Goal: Task Accomplishment & Management: Manage account settings

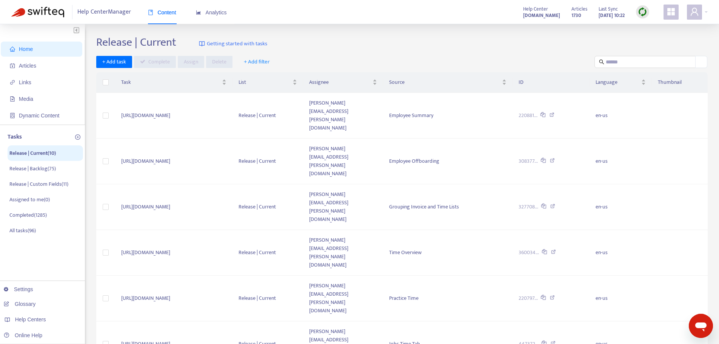
click at [30, 59] on span "Articles" at bounding box center [43, 65] width 66 height 15
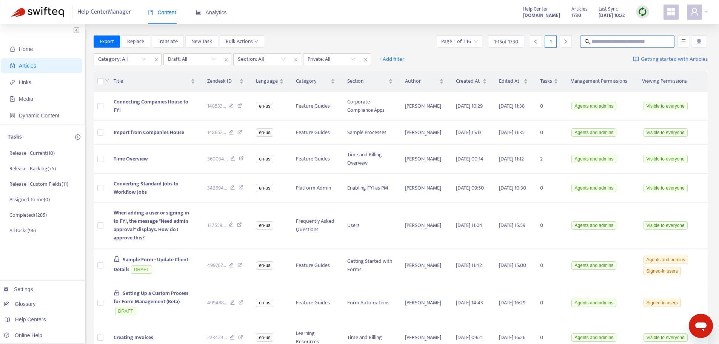
click at [601, 42] on input "text" at bounding box center [628, 41] width 73 height 8
type input "**********"
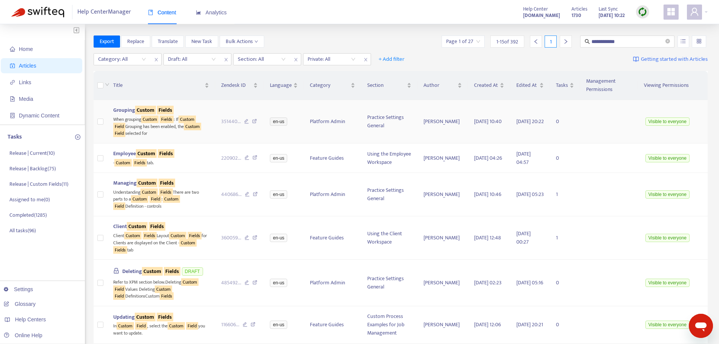
click at [201, 138] on td "Grouping Custom Fields When grouping Custom Fields : If Custom Field Grouping h…" at bounding box center [161, 121] width 108 height 43
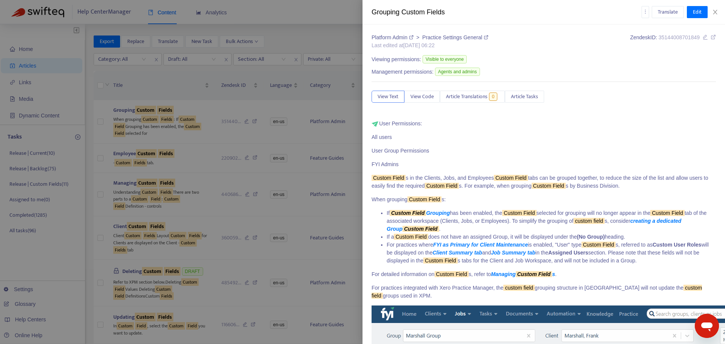
click at [566, 141] on p "All users" at bounding box center [544, 137] width 344 height 8
click at [523, 96] on span "Article Tasks" at bounding box center [524, 97] width 27 height 8
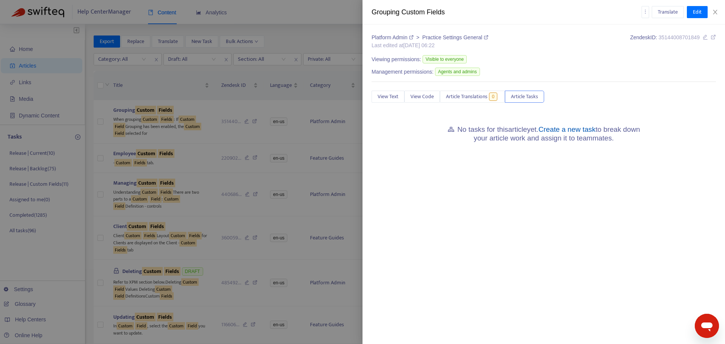
click at [568, 129] on link "Create a new task" at bounding box center [567, 129] width 57 height 8
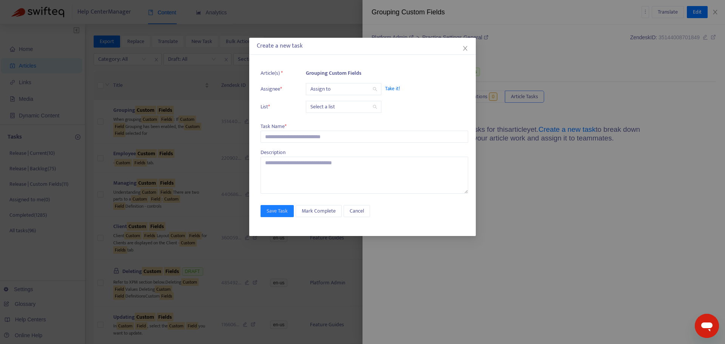
click at [330, 89] on input "search" at bounding box center [343, 88] width 66 height 11
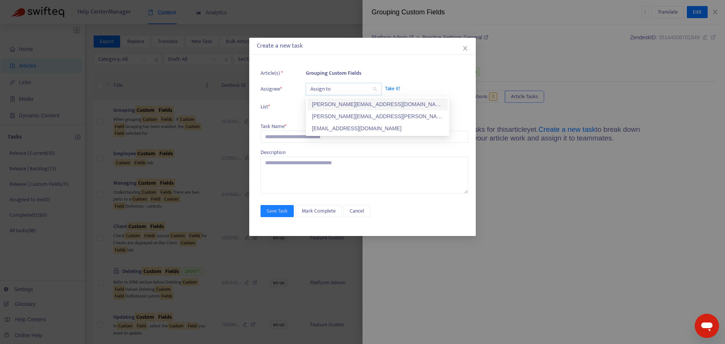
click at [332, 105] on div "[PERSON_NAME][EMAIL_ADDRESS][DOMAIN_NAME]" at bounding box center [377, 104] width 131 height 8
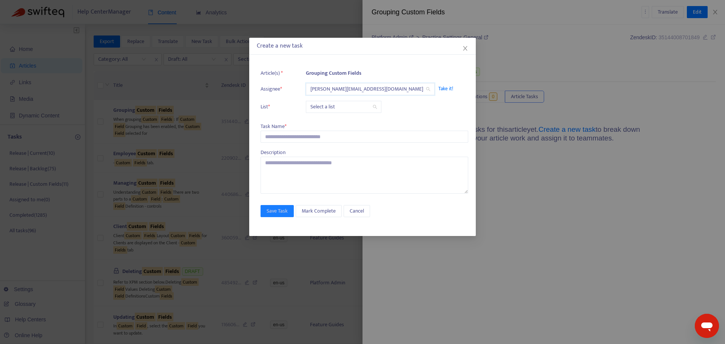
click at [330, 110] on input "search" at bounding box center [343, 106] width 66 height 11
click at [330, 125] on div "Release | Current" at bounding box center [377, 122] width 131 height 8
click at [320, 133] on input "text" at bounding box center [365, 137] width 208 height 12
paste input "**********"
type input "**********"
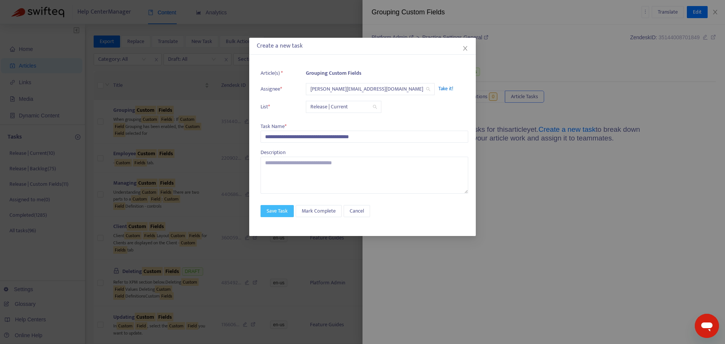
click at [280, 212] on span "Save Task" at bounding box center [277, 211] width 21 height 8
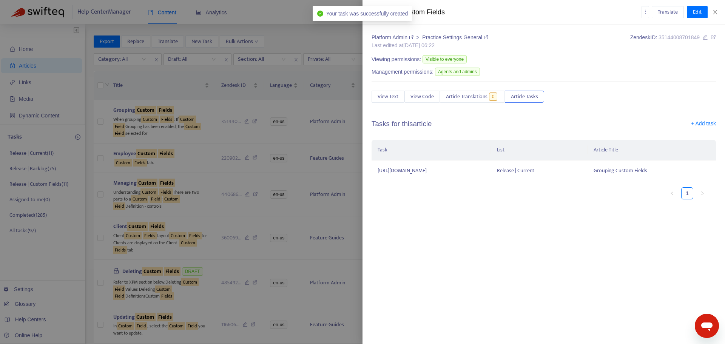
click at [216, 165] on div at bounding box center [362, 172] width 725 height 344
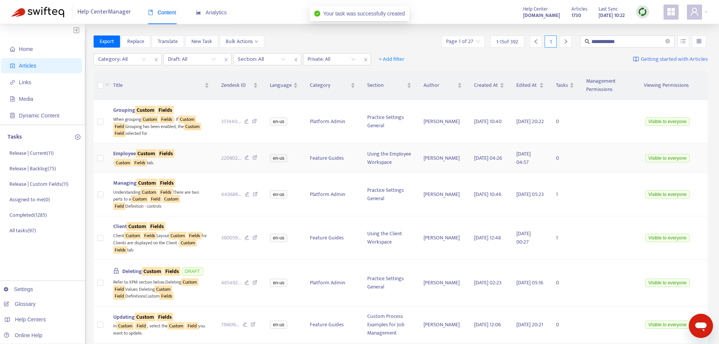
click at [216, 165] on td "220902 ..." at bounding box center [239, 158] width 49 height 29
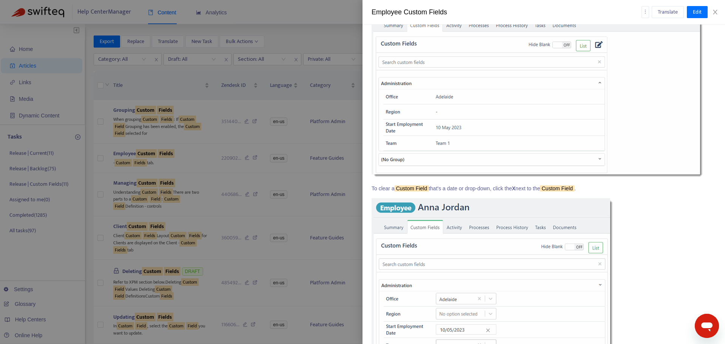
scroll to position [2256, 0]
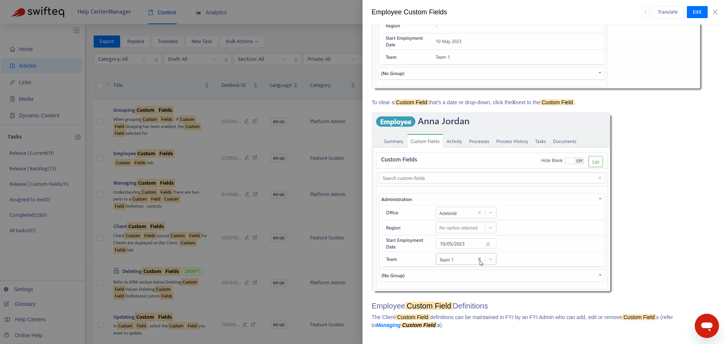
click at [178, 161] on div at bounding box center [362, 172] width 725 height 344
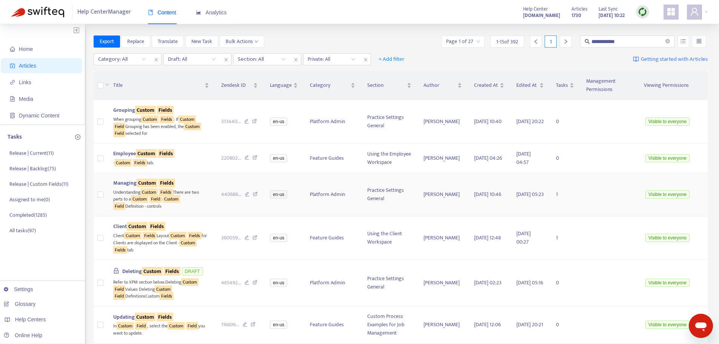
click at [200, 183] on div "Managing Custom Fields" at bounding box center [161, 183] width 96 height 8
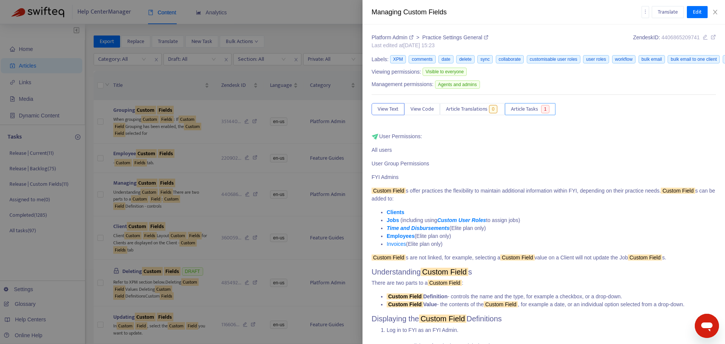
click at [543, 106] on span "1" at bounding box center [545, 109] width 9 height 8
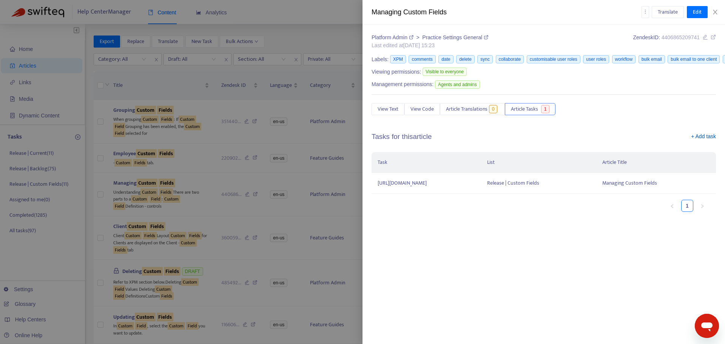
click at [713, 137] on link "+ Add task" at bounding box center [703, 138] width 25 height 11
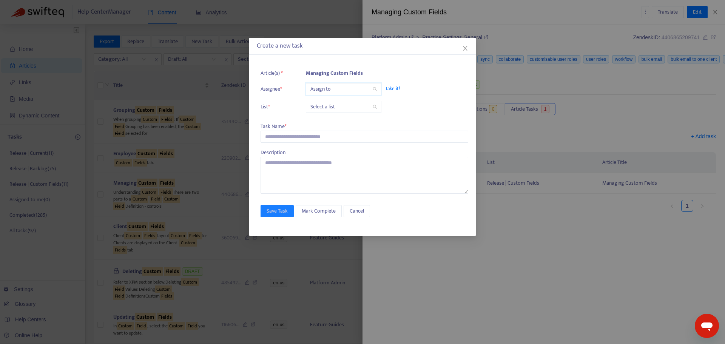
click at [332, 87] on input "search" at bounding box center [343, 88] width 66 height 11
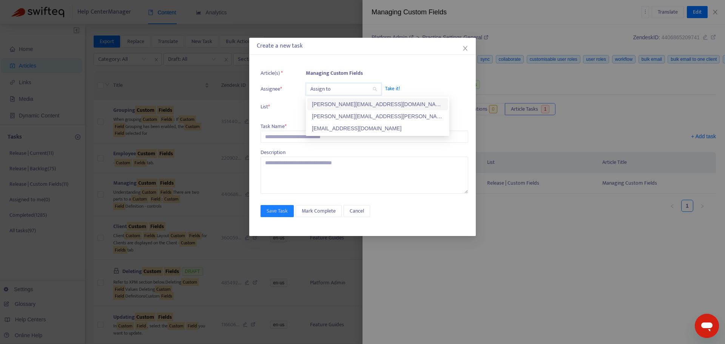
click at [334, 104] on div "[PERSON_NAME][EMAIL_ADDRESS][DOMAIN_NAME]" at bounding box center [377, 104] width 131 height 8
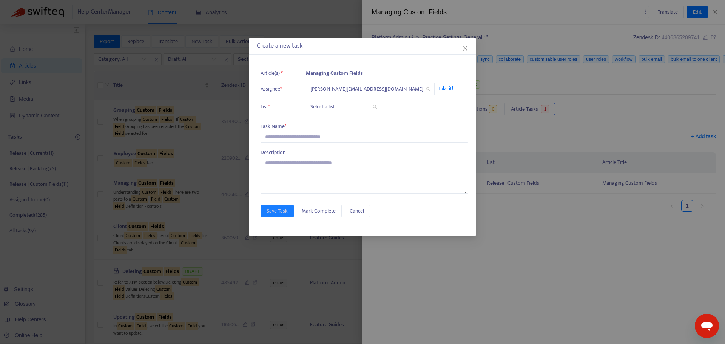
drag, startPoint x: 335, startPoint y: 113, endPoint x: 335, endPoint y: 119, distance: 5.7
click at [335, 114] on ul "Article(s) * Managing Custom Fields Assignee * [PERSON_NAME][EMAIL_ADDRESS][DOM…" at bounding box center [365, 90] width 208 height 51
click at [332, 110] on input "search" at bounding box center [343, 106] width 66 height 11
click at [332, 124] on div "Release | Current" at bounding box center [377, 122] width 131 height 8
click at [305, 136] on input "text" at bounding box center [365, 137] width 208 height 12
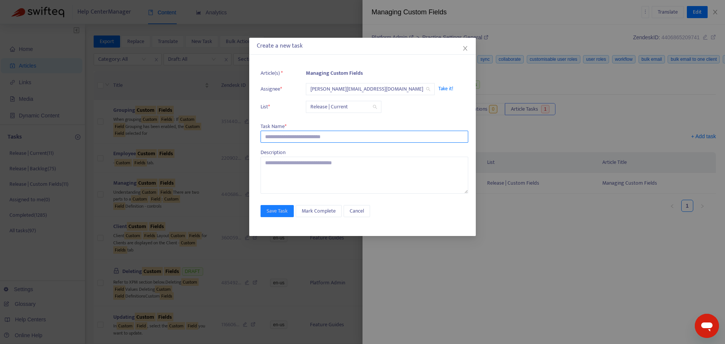
paste input "**********"
type input "**********"
click at [272, 213] on span "Save Task" at bounding box center [277, 211] width 21 height 8
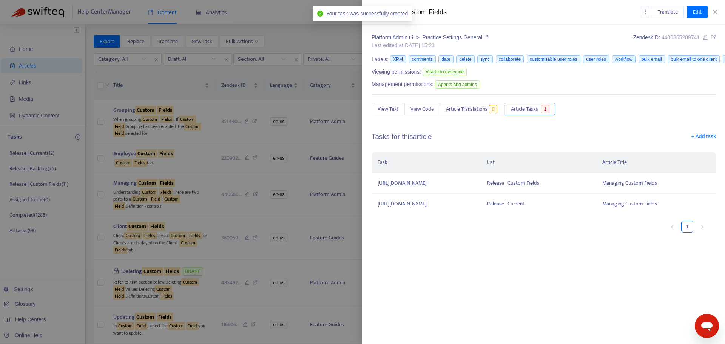
click at [208, 238] on div at bounding box center [362, 172] width 725 height 344
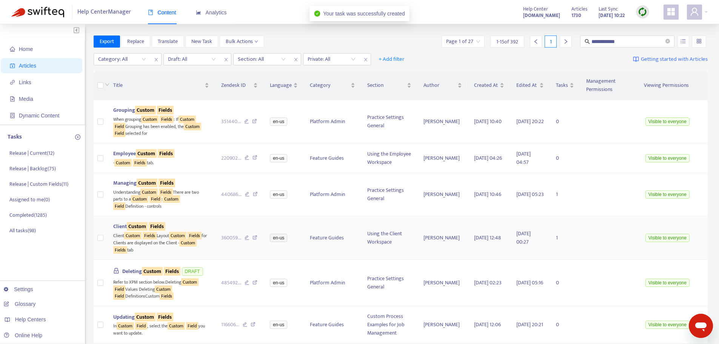
click at [208, 243] on td "Client Custom Fields Client Custom Fields Layout Custom Fields for Clients are …" at bounding box center [161, 237] width 108 height 43
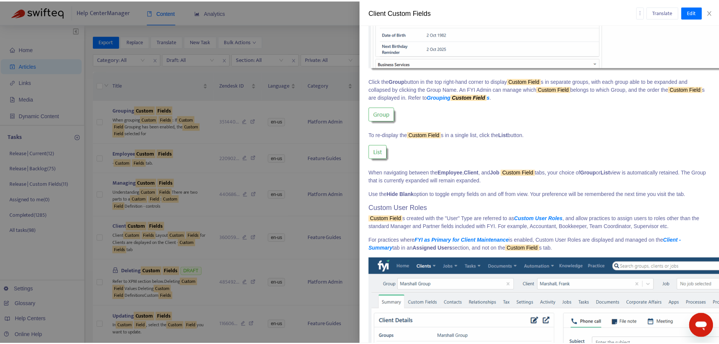
scroll to position [0, 0]
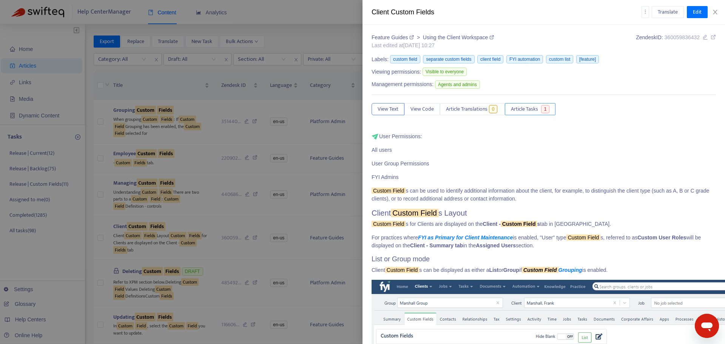
click at [525, 108] on span "Article Tasks" at bounding box center [524, 109] width 27 height 8
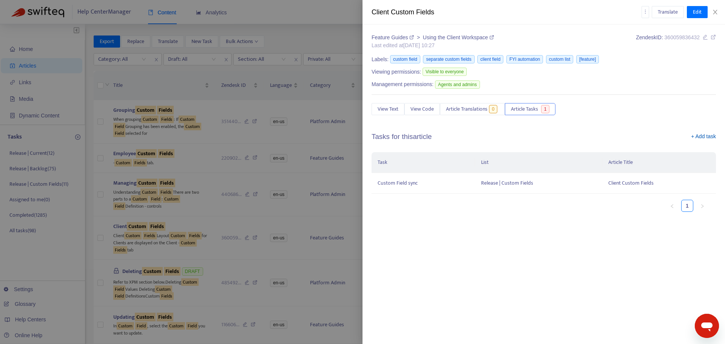
click at [705, 133] on link "+ Add task" at bounding box center [703, 138] width 25 height 11
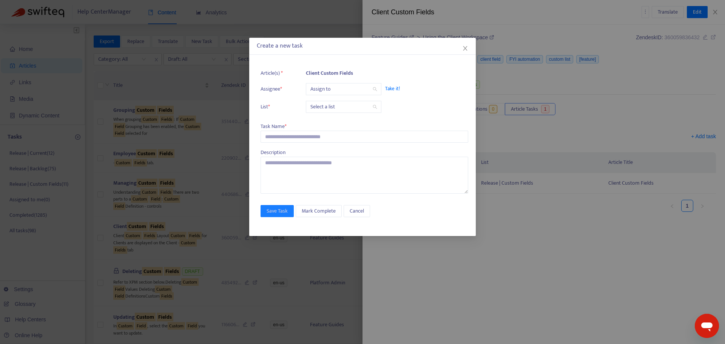
click at [340, 94] on input "search" at bounding box center [343, 88] width 66 height 11
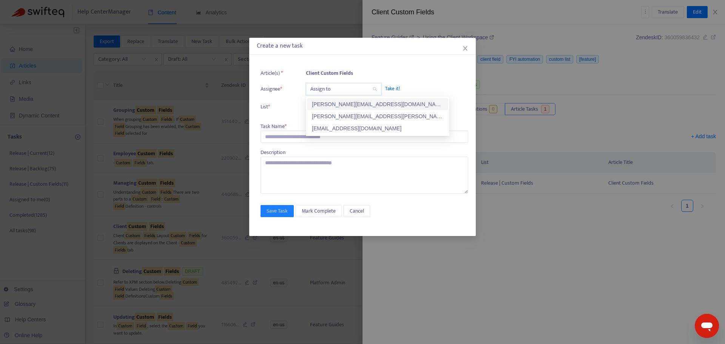
drag, startPoint x: 337, startPoint y: 105, endPoint x: 336, endPoint y: 111, distance: 5.4
click at [337, 105] on div "[PERSON_NAME][EMAIL_ADDRESS][DOMAIN_NAME]" at bounding box center [377, 104] width 131 height 8
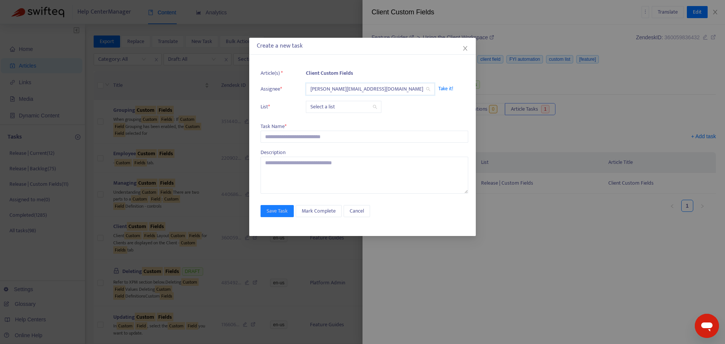
click at [336, 111] on input "search" at bounding box center [343, 106] width 66 height 11
click at [335, 122] on div "Release | Current" at bounding box center [377, 122] width 131 height 8
click at [318, 131] on input "text" at bounding box center [365, 137] width 208 height 12
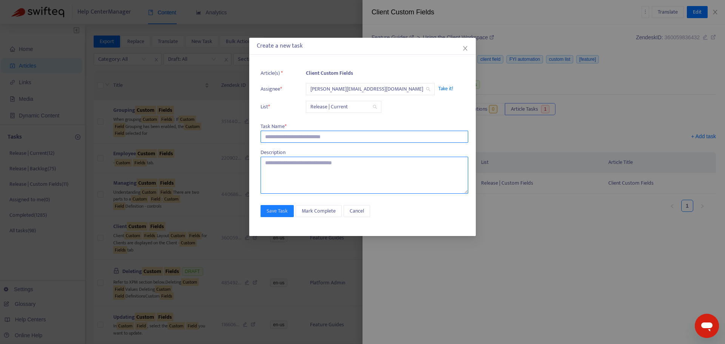
paste input "**********"
type input "**********"
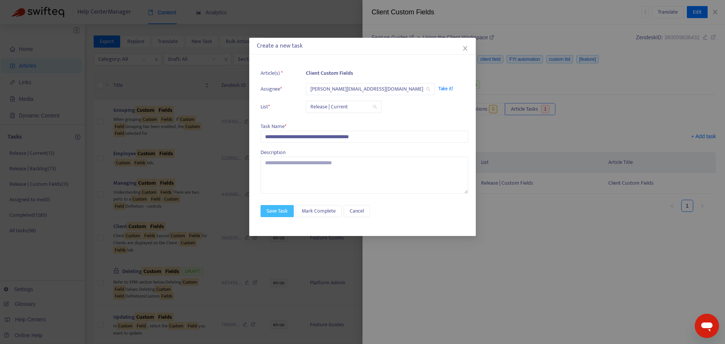
click at [278, 210] on span "Save Task" at bounding box center [277, 211] width 21 height 8
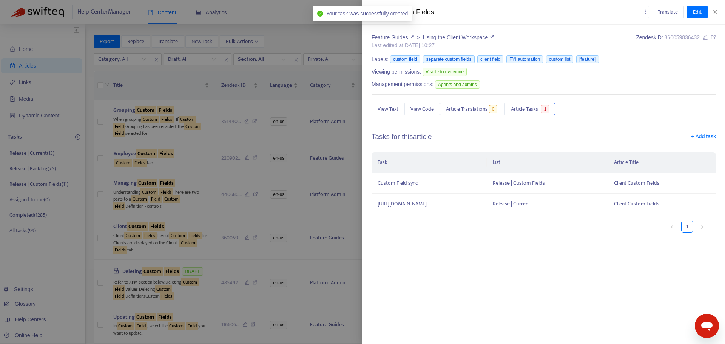
click at [198, 230] on div at bounding box center [362, 172] width 725 height 344
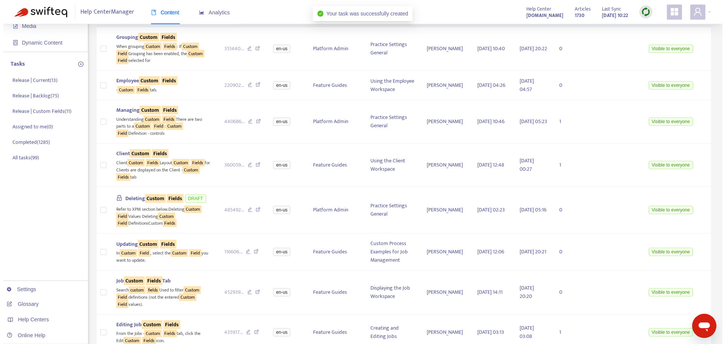
scroll to position [76, 0]
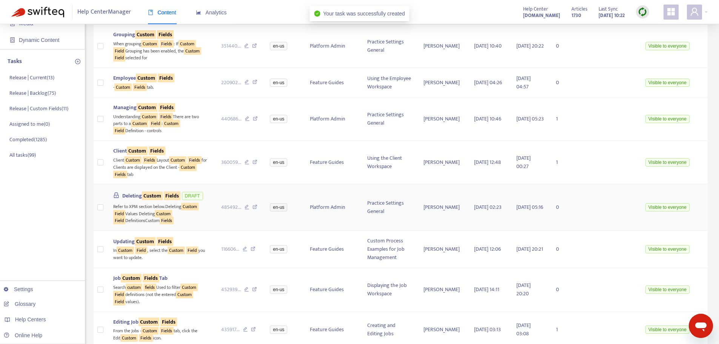
click at [196, 224] on div "Refer to XPM section below.Deleting Custom Field Values Deleting Custom Field D…" at bounding box center [161, 213] width 96 height 23
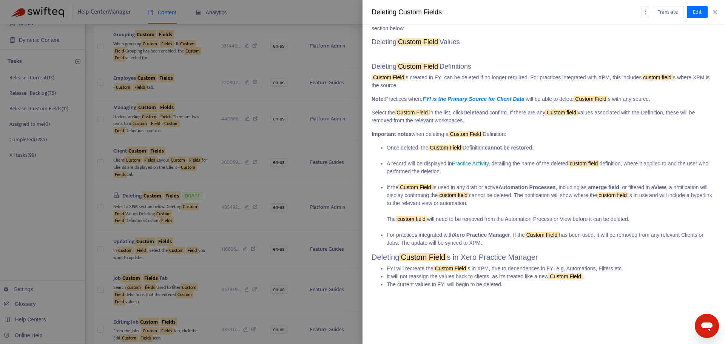
scroll to position [0, 0]
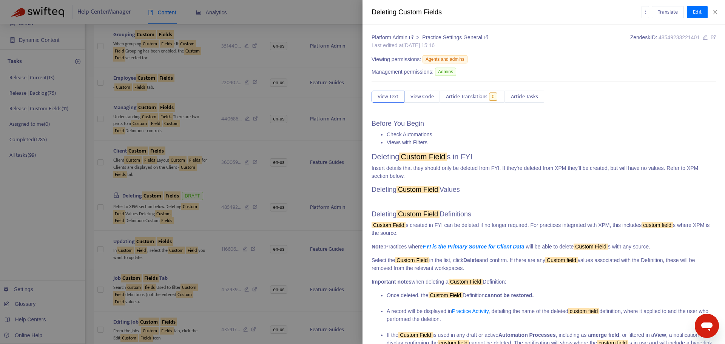
click at [520, 90] on div "Platform Admin > Practice Settings General Last edited at [DATE] 15:16 Zendesk …" at bounding box center [544, 258] width 344 height 449
click at [525, 96] on span "Article Tasks" at bounding box center [524, 97] width 27 height 8
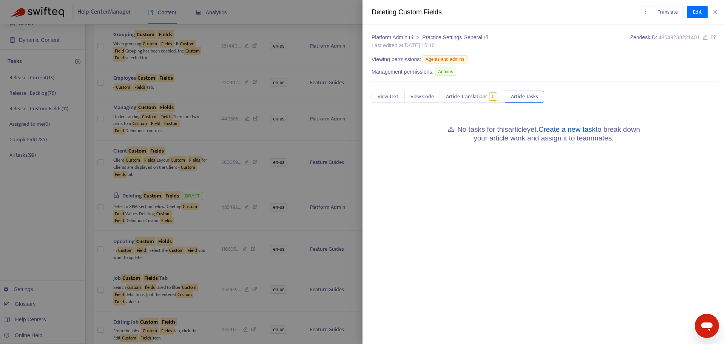
click at [571, 132] on link "Create a new task" at bounding box center [567, 129] width 57 height 8
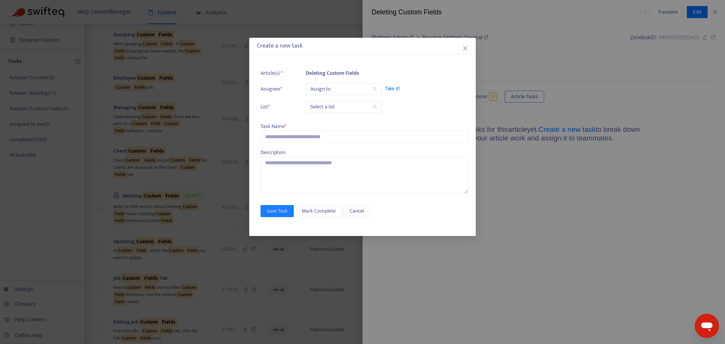
click at [339, 88] on input "search" at bounding box center [343, 88] width 66 height 11
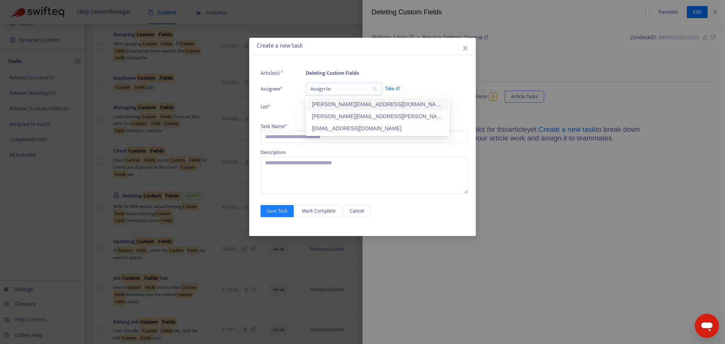
click at [334, 101] on div "[PERSON_NAME][EMAIL_ADDRESS][DOMAIN_NAME]" at bounding box center [377, 104] width 131 height 8
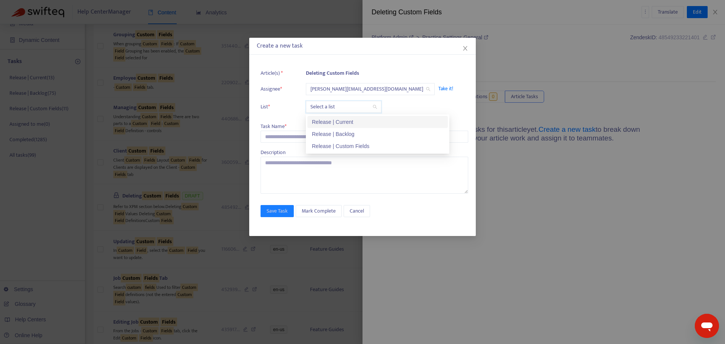
click at [333, 111] on input "search" at bounding box center [343, 106] width 66 height 11
click at [329, 128] on div "Release | Backlog" at bounding box center [377, 134] width 140 height 12
click at [326, 108] on span "Release | Backlog" at bounding box center [343, 106] width 66 height 11
click at [326, 122] on div "Release | Current" at bounding box center [377, 122] width 131 height 8
drag, startPoint x: 286, startPoint y: 148, endPoint x: 285, endPoint y: 144, distance: 4.2
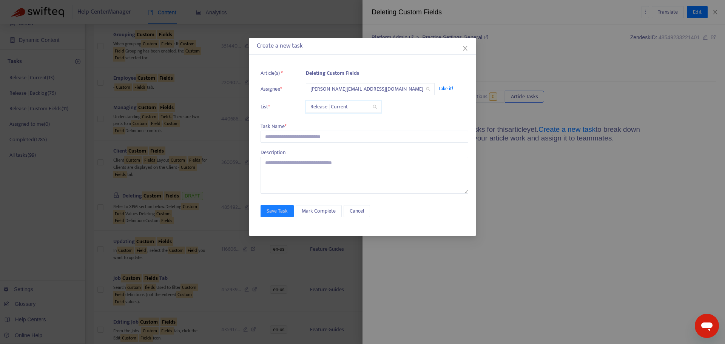
click at [285, 147] on div "Article(s) * Deleting Custom Fields Assignee * [PERSON_NAME][EMAIL_ADDRESS][DOM…" at bounding box center [365, 129] width 208 height 128
click at [288, 136] on input "text" at bounding box center [365, 137] width 208 height 12
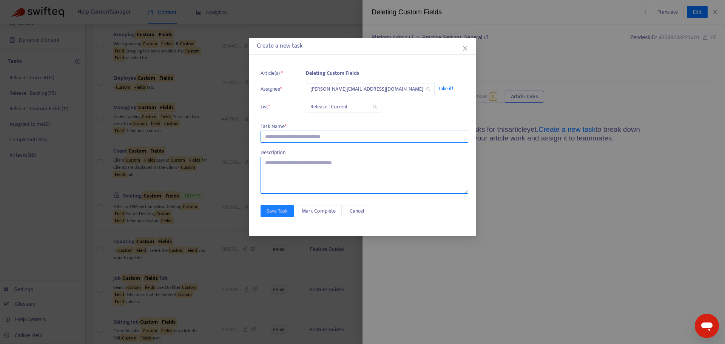
paste input "**********"
type input "**********"
click at [297, 176] on textarea at bounding box center [365, 175] width 208 height 37
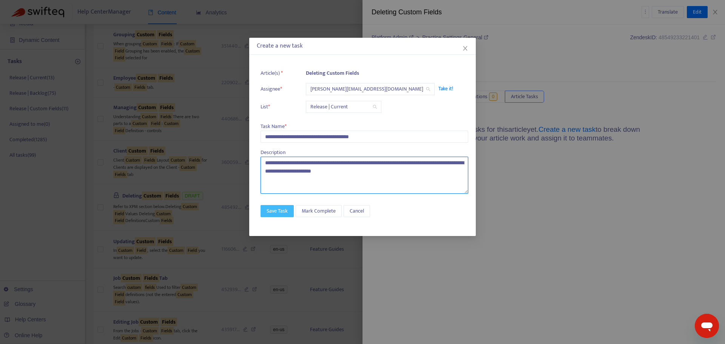
type textarea "**********"
click at [288, 210] on button "Save Task" at bounding box center [277, 211] width 33 height 12
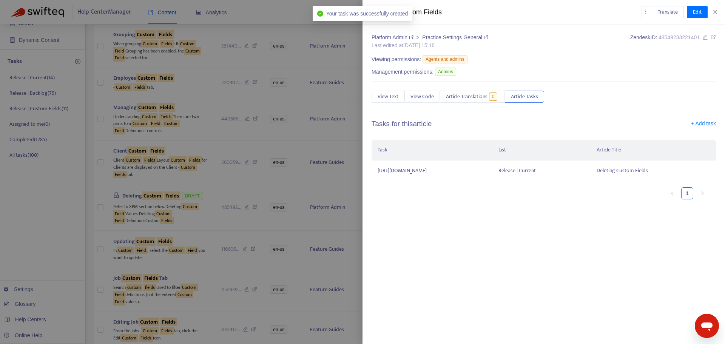
click at [206, 257] on div at bounding box center [362, 172] width 725 height 344
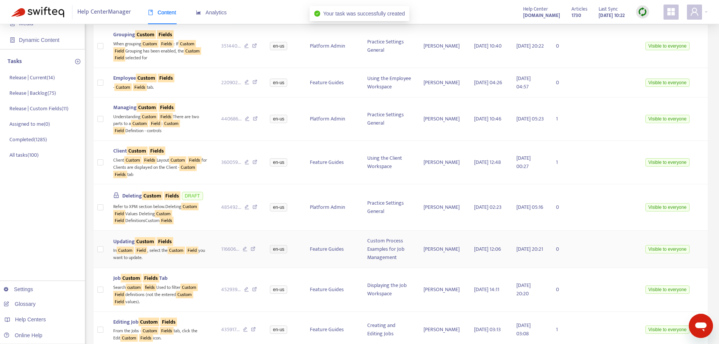
click at [202, 268] on td "Updating Custom Fields In Custom Field , select the Custom Field you want to up…" at bounding box center [161, 249] width 108 height 37
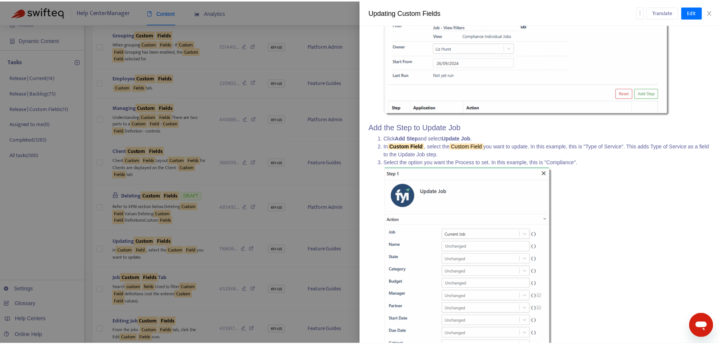
scroll to position [613, 0]
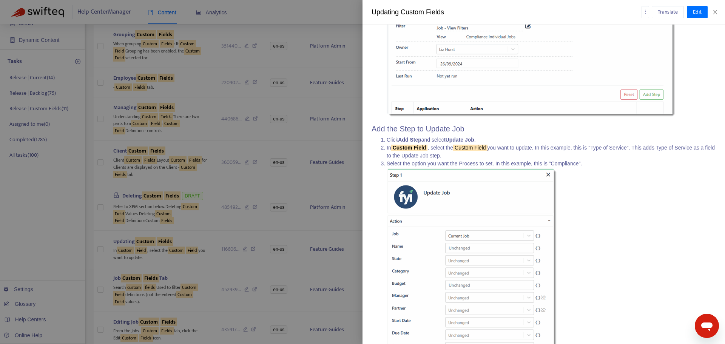
click at [199, 245] on div at bounding box center [362, 172] width 725 height 344
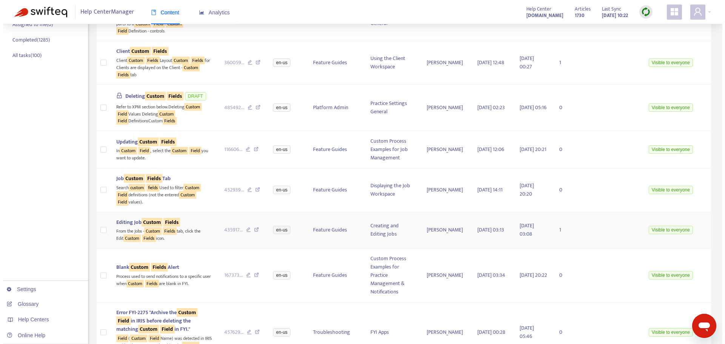
scroll to position [189, 0]
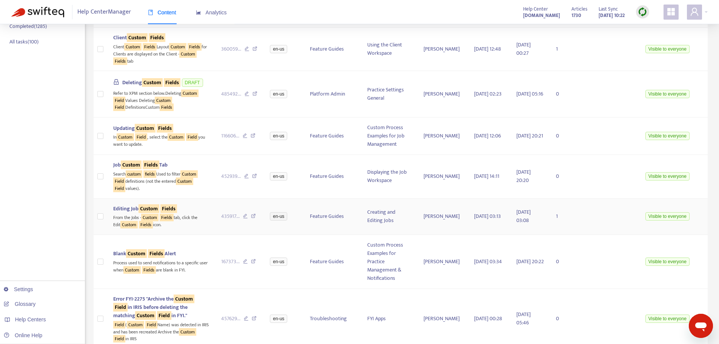
click at [195, 228] on div "From the Jobs - Custom Fields tab, click the Edit Custom Fields icon." at bounding box center [161, 220] width 96 height 15
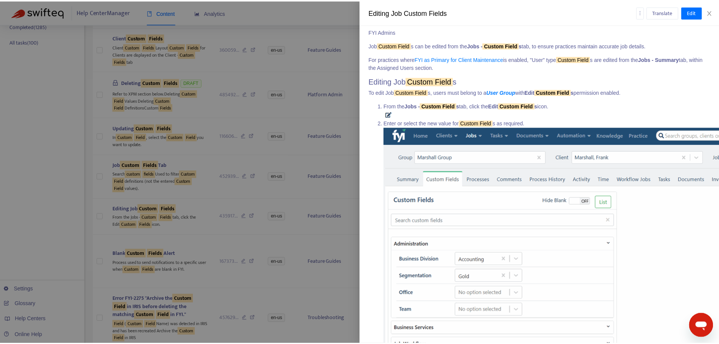
scroll to position [0, 0]
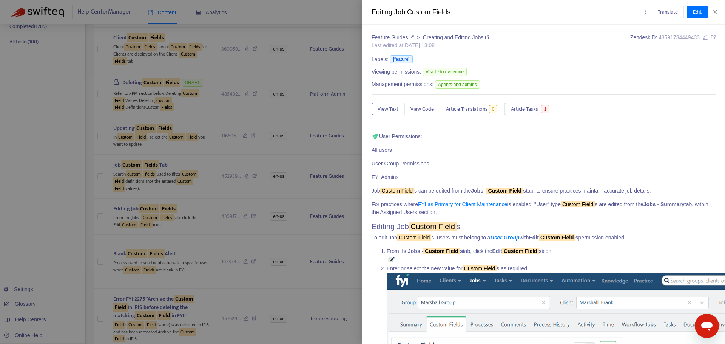
click at [538, 111] on span "Article Tasks" at bounding box center [524, 109] width 27 height 8
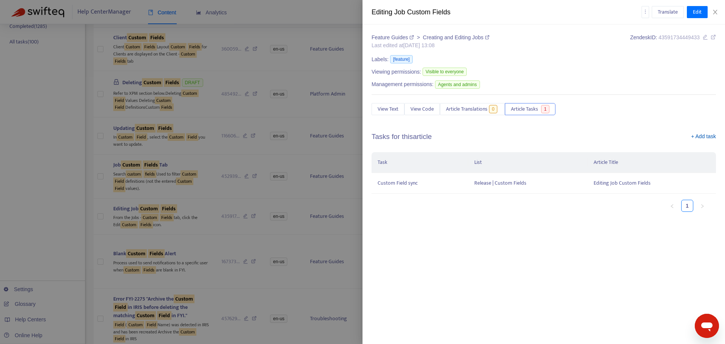
click at [699, 136] on link "+ Add task" at bounding box center [703, 138] width 25 height 11
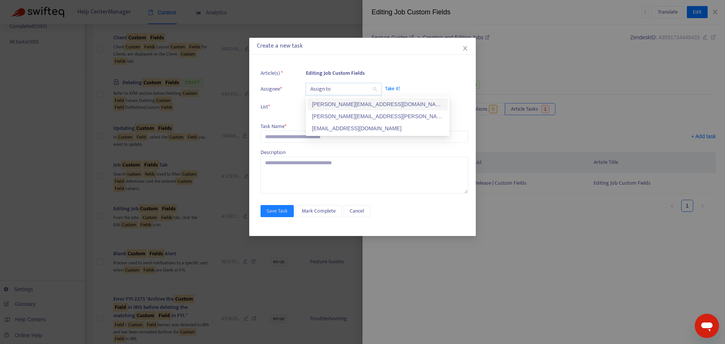
click at [357, 88] on input "search" at bounding box center [343, 88] width 66 height 11
click at [350, 105] on div "[PERSON_NAME][EMAIL_ADDRESS][DOMAIN_NAME]" at bounding box center [377, 104] width 131 height 8
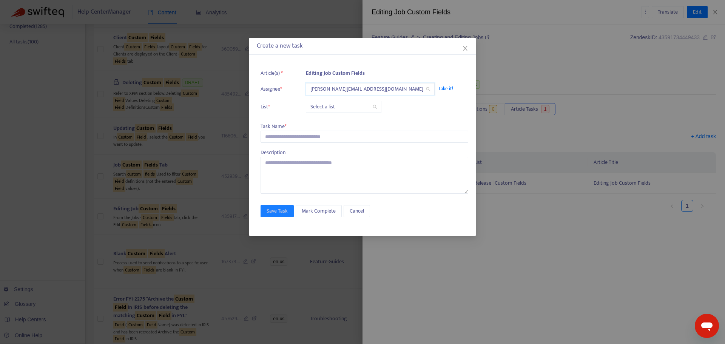
click at [342, 115] on ul "Article(s) * Editing Job Custom Fields Assignee * [PERSON_NAME][EMAIL_ADDRESS][…" at bounding box center [365, 90] width 208 height 51
click at [339, 110] on input "search" at bounding box center [343, 106] width 66 height 11
click at [337, 124] on div "Release | Current" at bounding box center [377, 122] width 131 height 8
click at [309, 142] on input "text" at bounding box center [365, 137] width 208 height 12
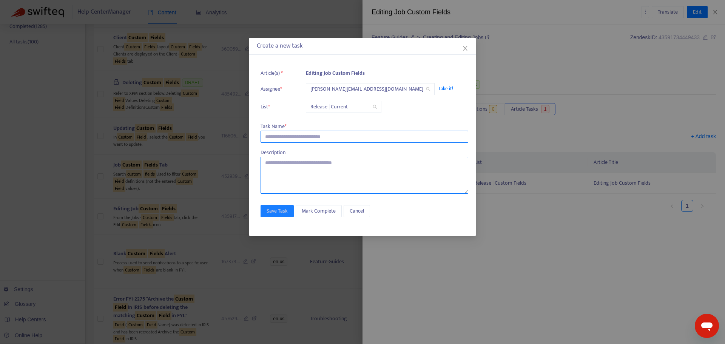
paste input "**********"
type input "**********"
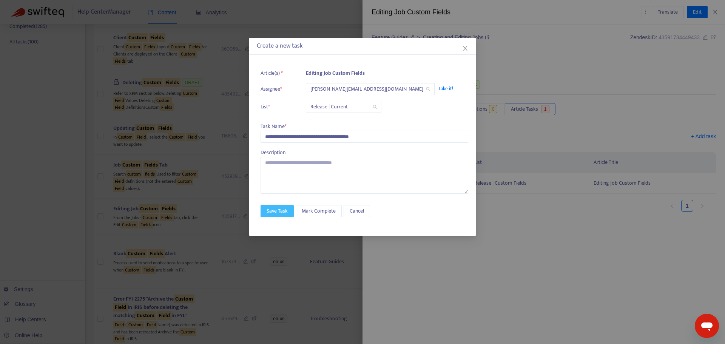
click at [287, 215] on span "Save Task" at bounding box center [277, 211] width 21 height 8
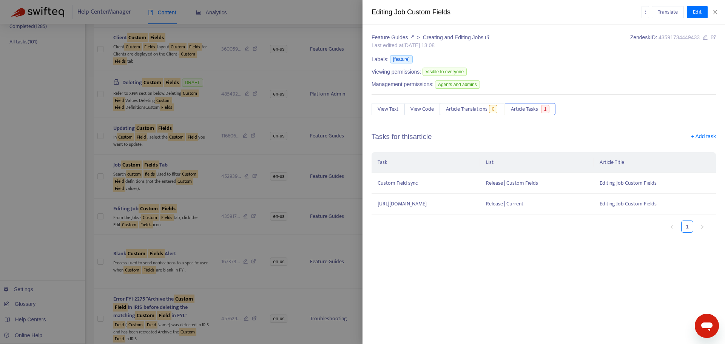
click at [205, 287] on div at bounding box center [362, 172] width 725 height 344
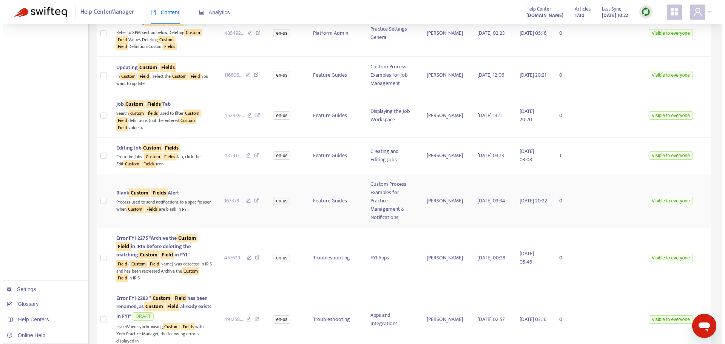
scroll to position [264, 0]
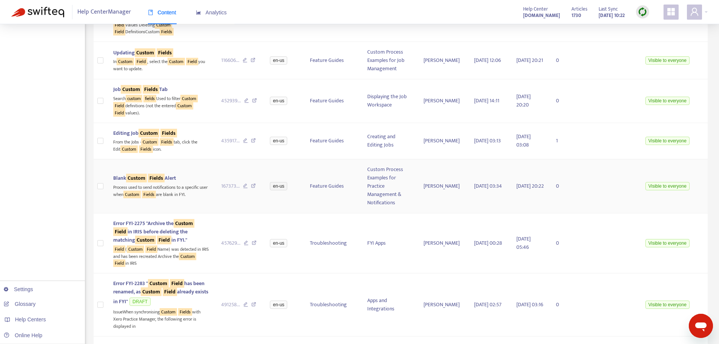
click at [198, 198] on div "Process used to send notifications to a specific user when Custom Fields are bl…" at bounding box center [161, 189] width 96 height 15
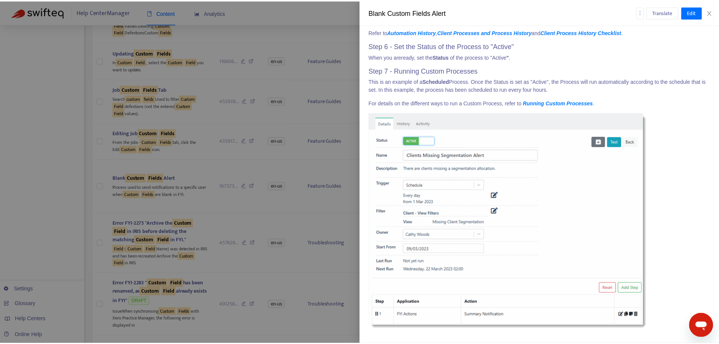
scroll to position [1395, 0]
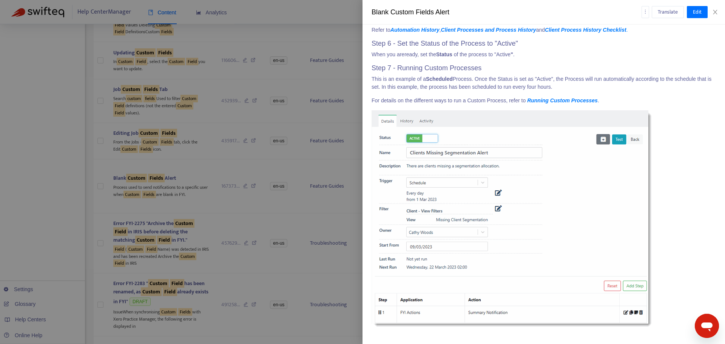
click at [207, 263] on div at bounding box center [362, 172] width 725 height 344
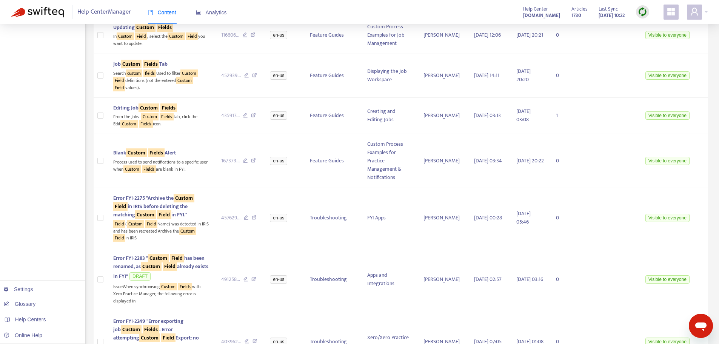
scroll to position [302, 0]
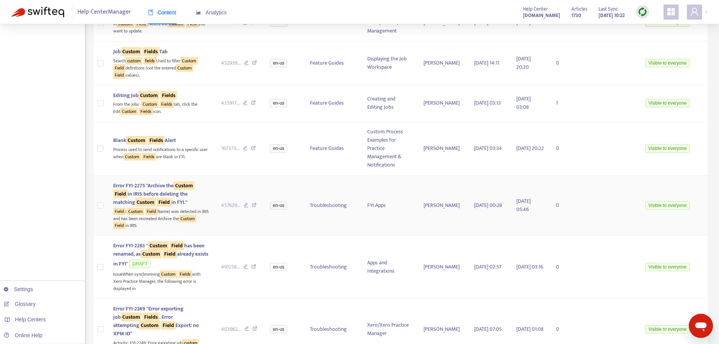
click at [208, 233] on td "Error FYI-2275 "Archive the Custom Field in IRIS before deleting the matching C…" at bounding box center [161, 206] width 108 height 60
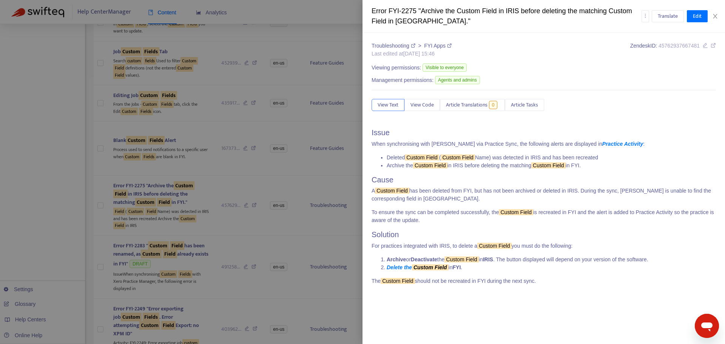
click at [185, 279] on div at bounding box center [362, 172] width 725 height 344
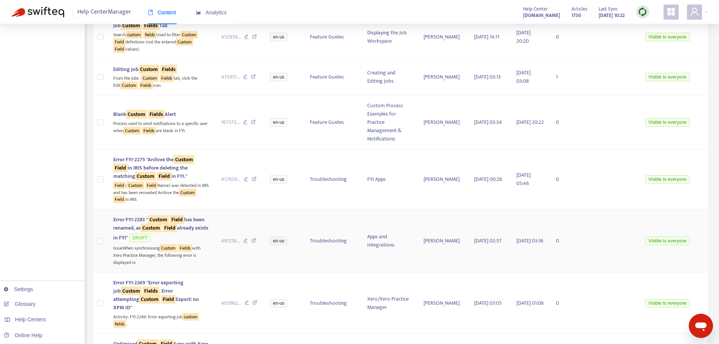
scroll to position [340, 0]
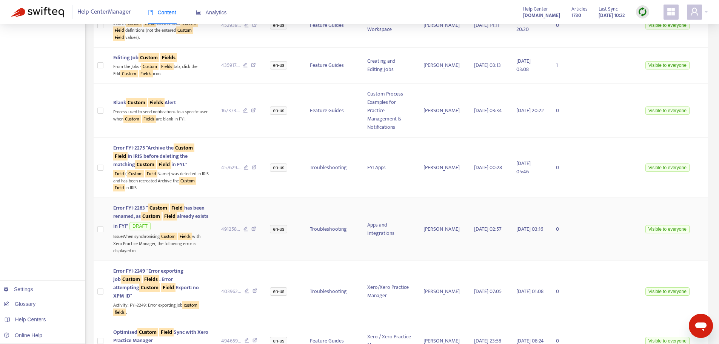
click at [216, 250] on td "491258 ..." at bounding box center [239, 229] width 49 height 63
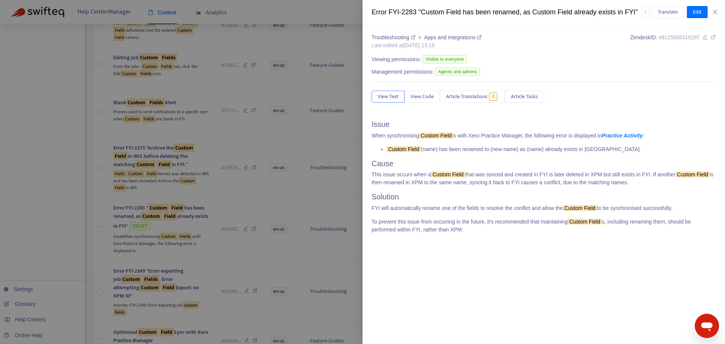
click at [201, 284] on div at bounding box center [362, 172] width 725 height 344
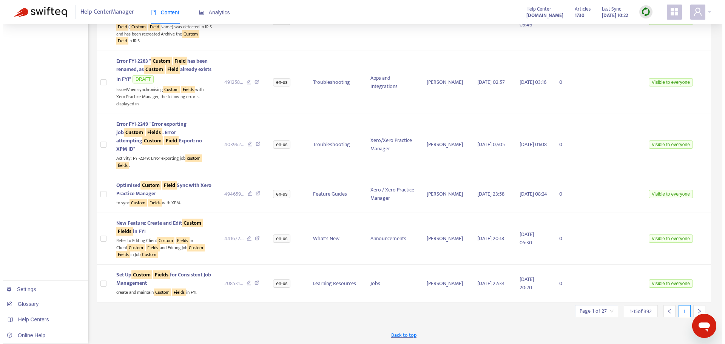
scroll to position [488, 0]
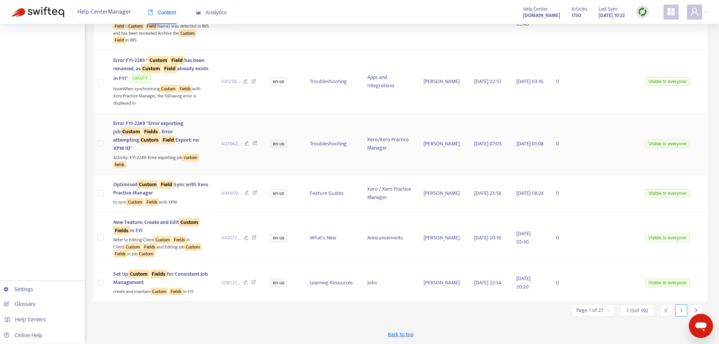
click at [206, 167] on td "Error FYI-2249 "Error exporting job Custom Fields . Error attempting Custom Fie…" at bounding box center [161, 143] width 108 height 61
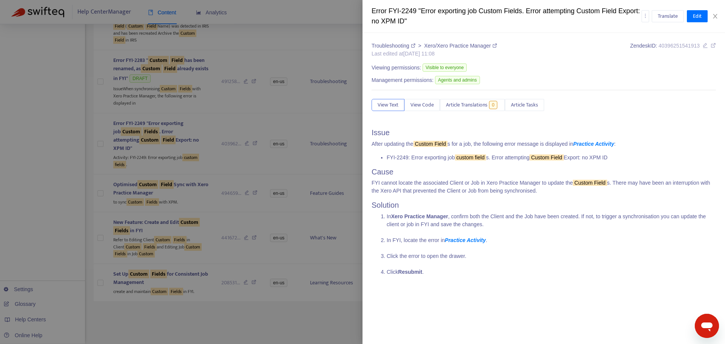
click at [210, 235] on div at bounding box center [362, 172] width 725 height 344
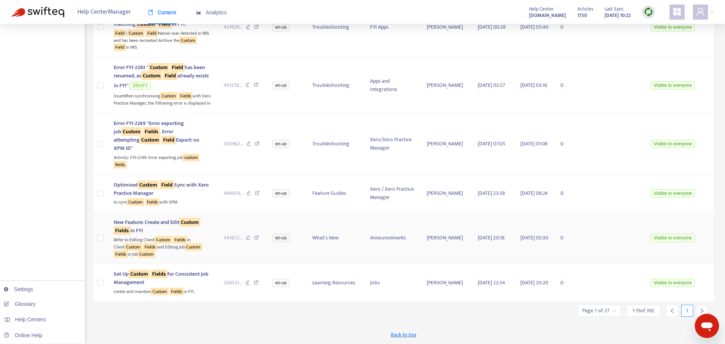
scroll to position [479, 0]
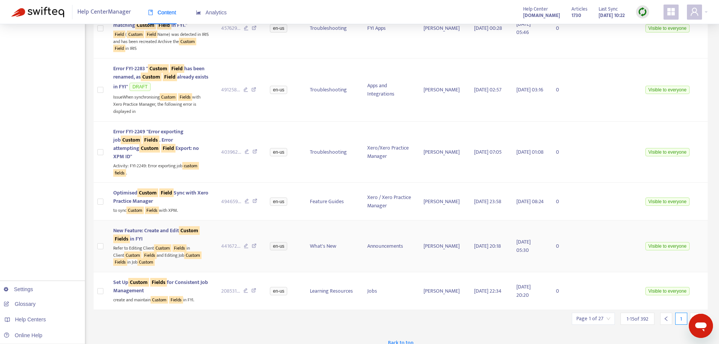
click at [190, 257] on div "Refer to Editing Client Custom Fields in Client Custom Fields and Editing Job C…" at bounding box center [161, 254] width 96 height 23
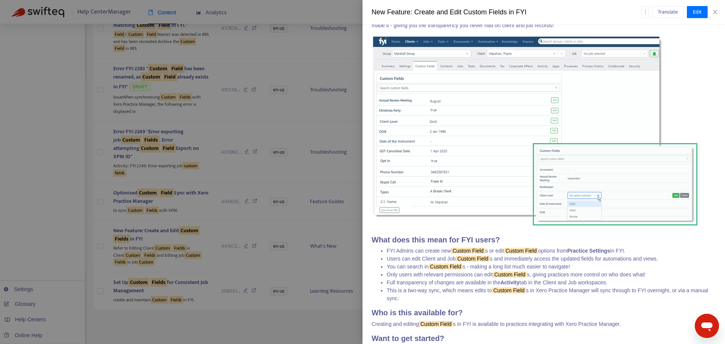
scroll to position [421, 0]
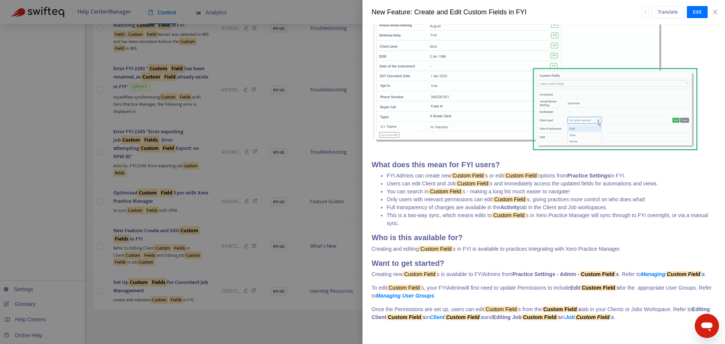
click at [185, 264] on div at bounding box center [362, 172] width 725 height 344
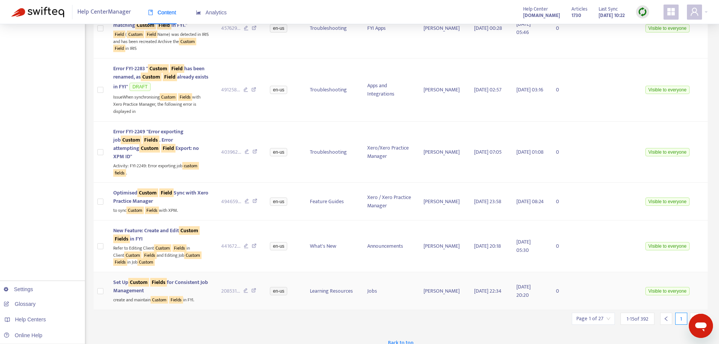
click at [200, 293] on div "Set Up Custom Fields for Consistent Job Management" at bounding box center [161, 286] width 96 height 17
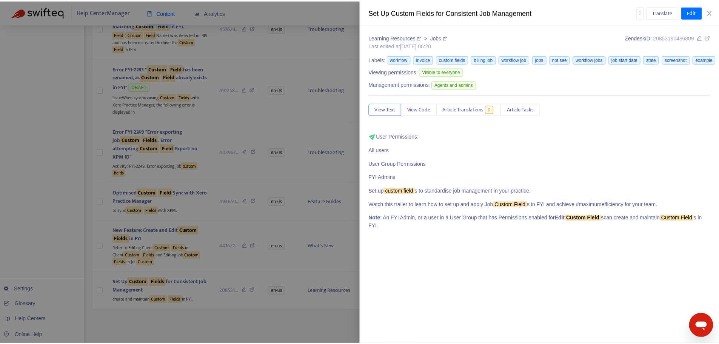
scroll to position [33, 0]
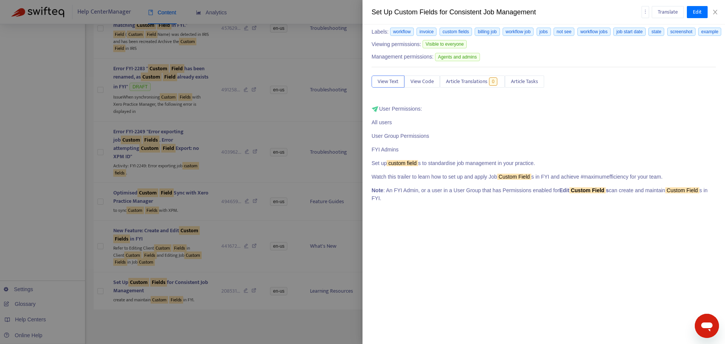
click at [233, 319] on div at bounding box center [362, 172] width 725 height 344
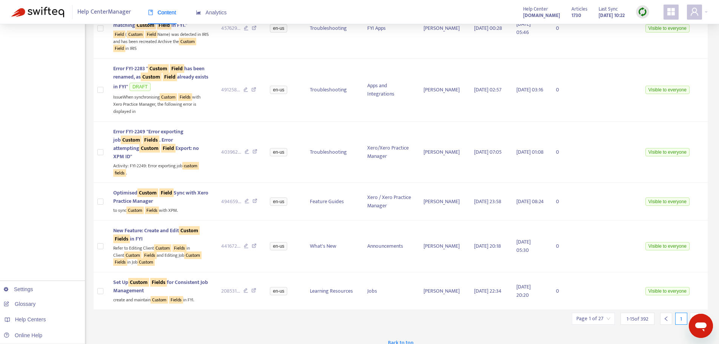
click at [692, 314] on div at bounding box center [696, 319] width 12 height 12
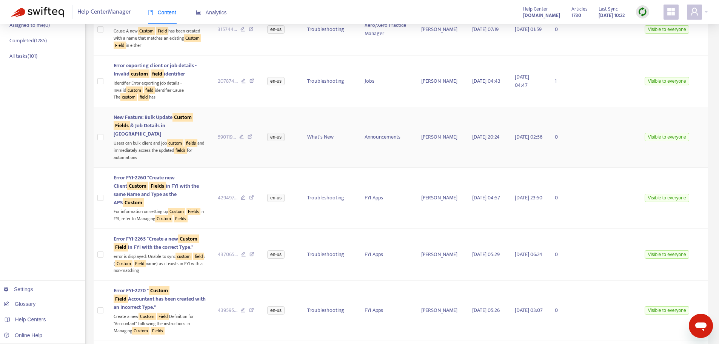
scroll to position [0, 0]
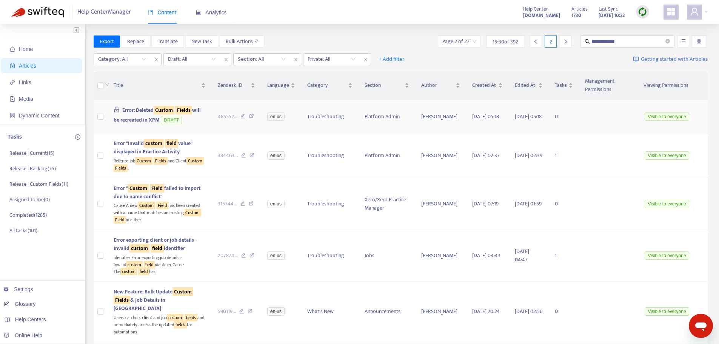
click at [192, 125] on div "Error: Deleted Custom Fields will be recreated in XPM DRAFT" at bounding box center [160, 116] width 93 height 20
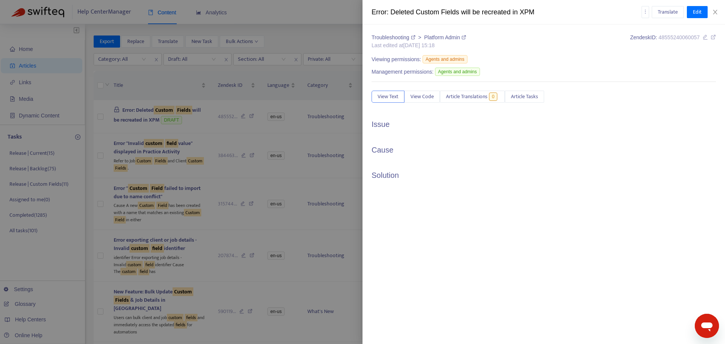
drag, startPoint x: 716, startPoint y: 8, endPoint x: 460, endPoint y: 78, distance: 265.8
click at [716, 8] on div "Error: Deleted Custom Fields will be recreated in XPM Translate Edit" at bounding box center [544, 12] width 363 height 25
click at [716, 10] on icon "close" at bounding box center [715, 12] width 6 height 6
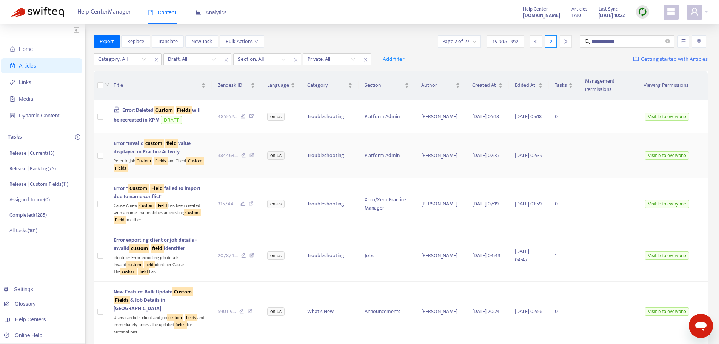
click at [163, 166] on div "Refer to Job Custom Fields and Client Custom Fields ." at bounding box center [160, 163] width 93 height 15
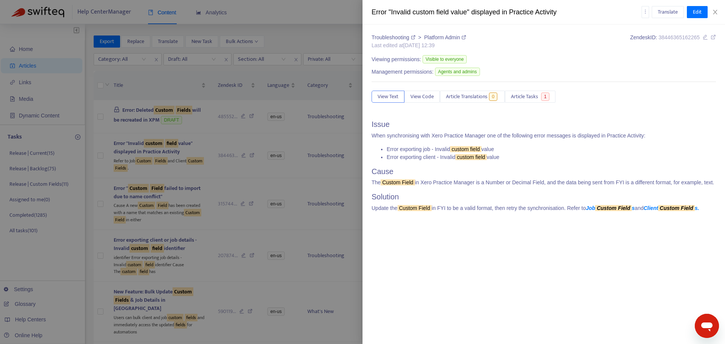
click at [136, 208] on div at bounding box center [362, 172] width 725 height 344
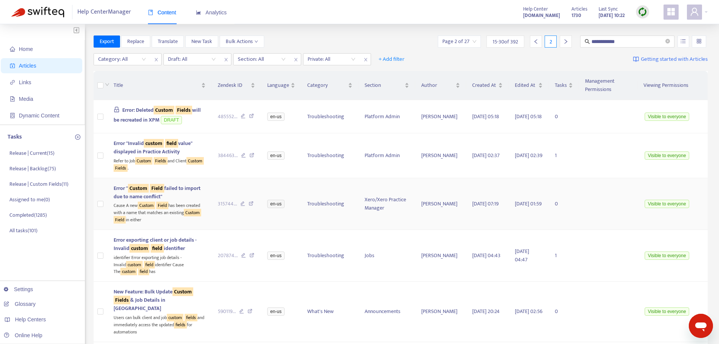
click at [189, 218] on div "Cause A new Custom Field has been created with a name that matches an existing …" at bounding box center [160, 212] width 93 height 23
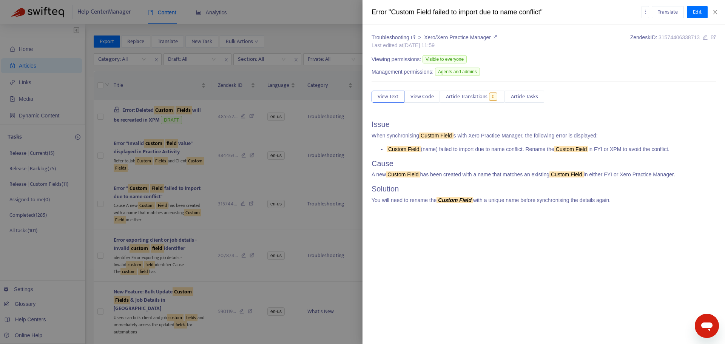
click at [176, 231] on div at bounding box center [362, 172] width 725 height 344
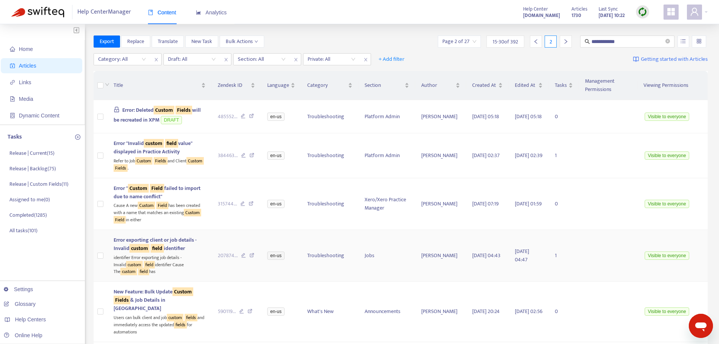
click at [181, 242] on span "Error exporting client or job details - Invalid custom field identifier" at bounding box center [155, 244] width 83 height 17
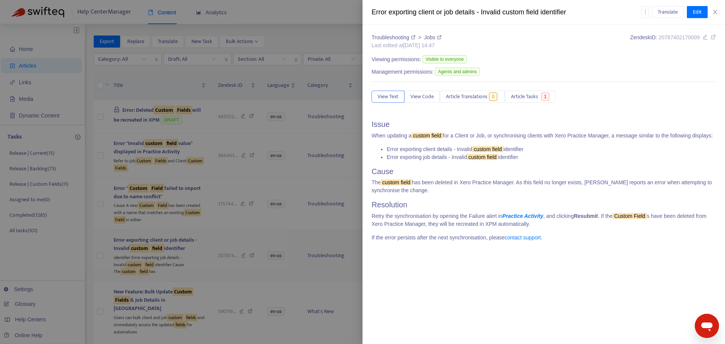
click at [181, 242] on div at bounding box center [362, 172] width 725 height 344
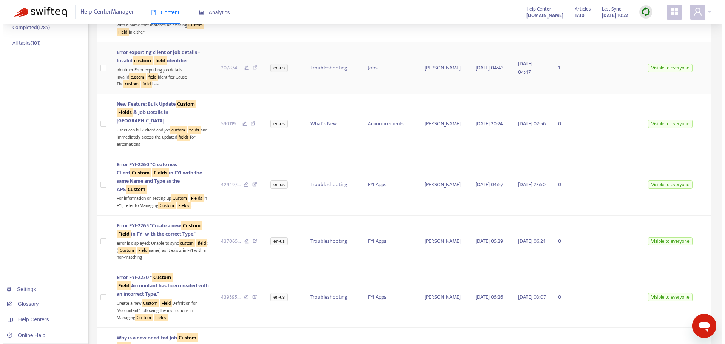
scroll to position [189, 0]
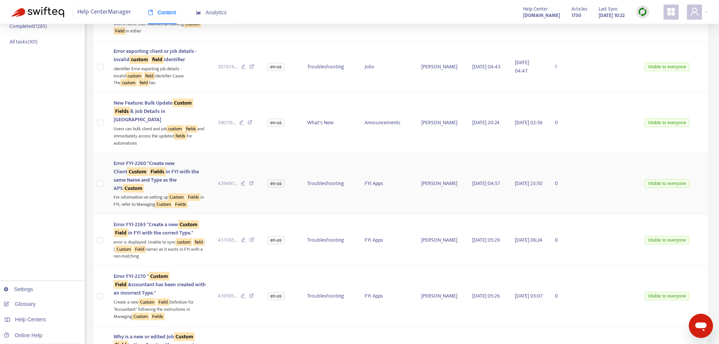
click at [149, 198] on div "For information on setting up Custom Fields in FYI, refer to Managing Custom Fi…" at bounding box center [160, 200] width 93 height 15
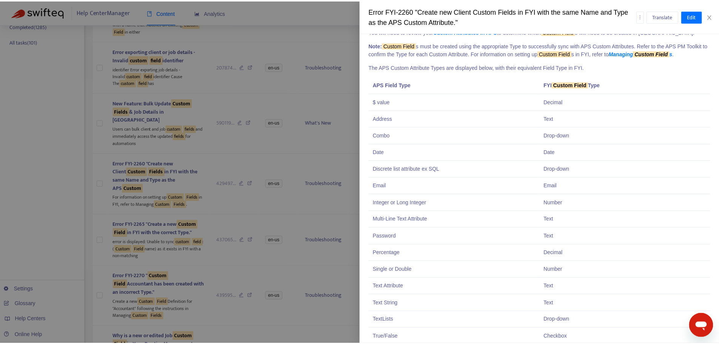
scroll to position [239, 0]
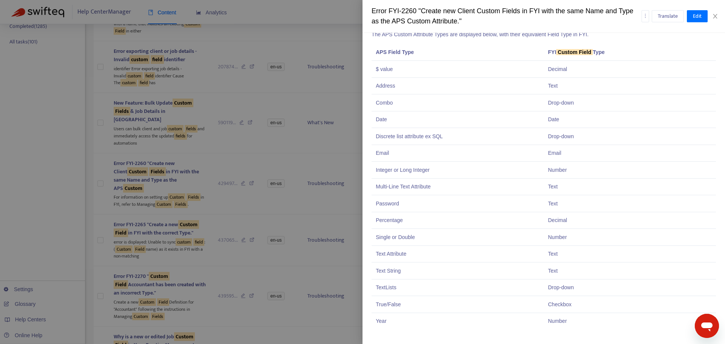
click at [201, 240] on div at bounding box center [362, 172] width 725 height 344
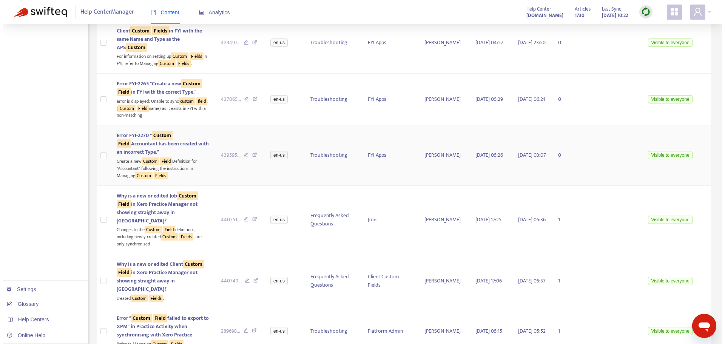
scroll to position [340, 0]
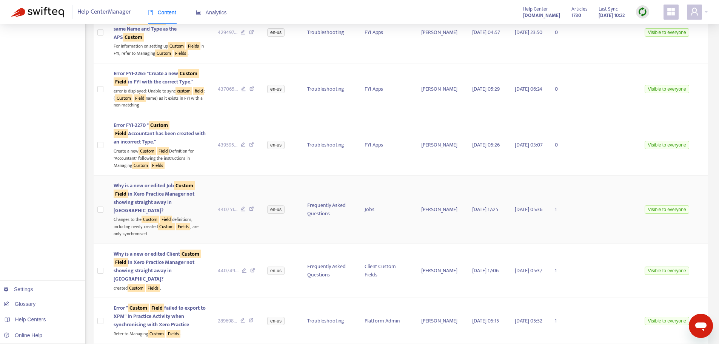
click at [205, 218] on td "Why is a new or edited Job Custom Field in Xero Practice Manager not showing st…" at bounding box center [160, 210] width 105 height 68
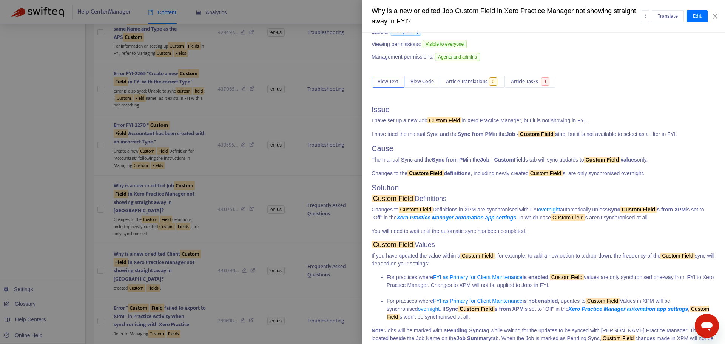
scroll to position [71, 0]
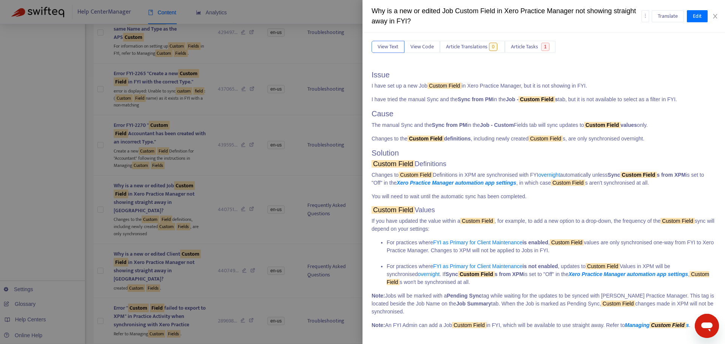
click at [201, 244] on div at bounding box center [362, 172] width 725 height 344
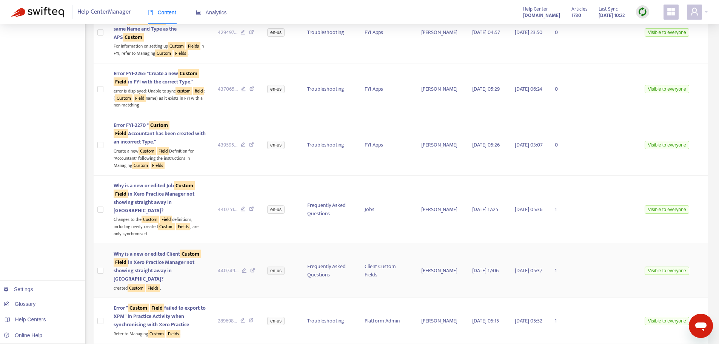
click at [186, 283] on div "created Custom Fields ." at bounding box center [160, 287] width 93 height 9
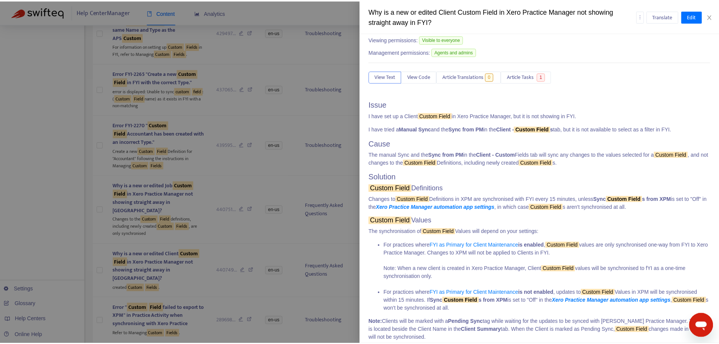
scroll to position [55, 0]
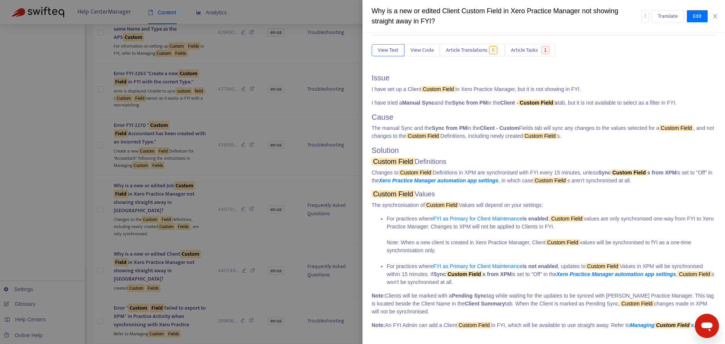
click at [187, 268] on div at bounding box center [362, 172] width 725 height 344
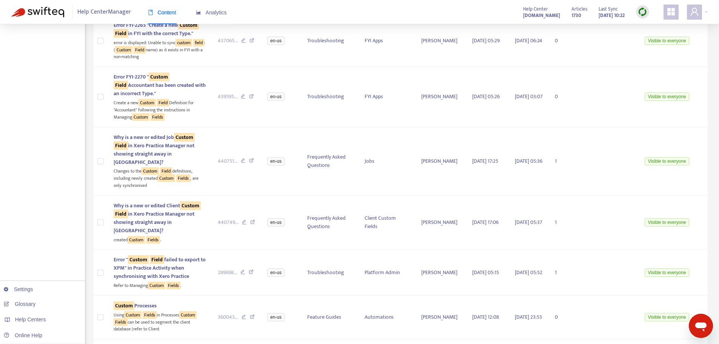
scroll to position [453, 0]
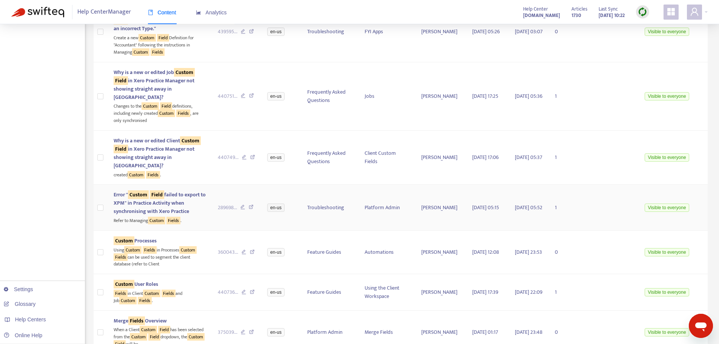
click at [191, 196] on div "Error " Custom Field failed to export to XPM" in Practice Activity when synchro…" at bounding box center [160, 203] width 93 height 25
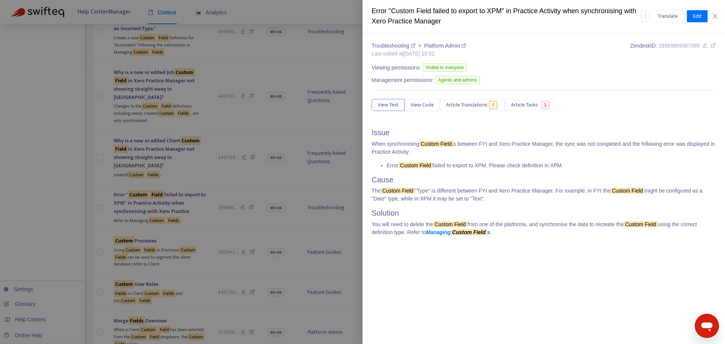
click at [440, 266] on div "Troubleshooting > Platform Admin Last edited at [DATE] 15:52 Zendesk ID: 289698…" at bounding box center [544, 188] width 363 height 311
click at [187, 283] on div at bounding box center [362, 172] width 725 height 344
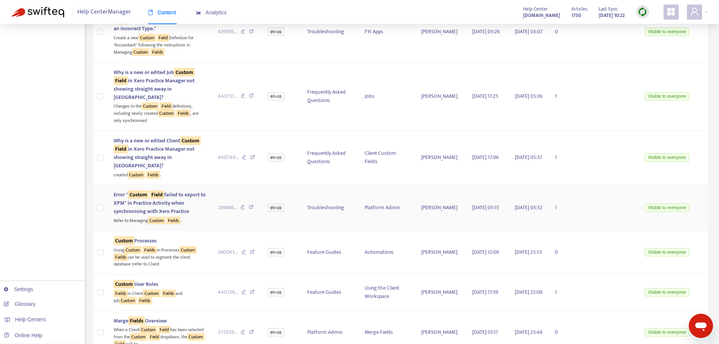
click at [319, 202] on td "Troubleshooting" at bounding box center [329, 208] width 57 height 46
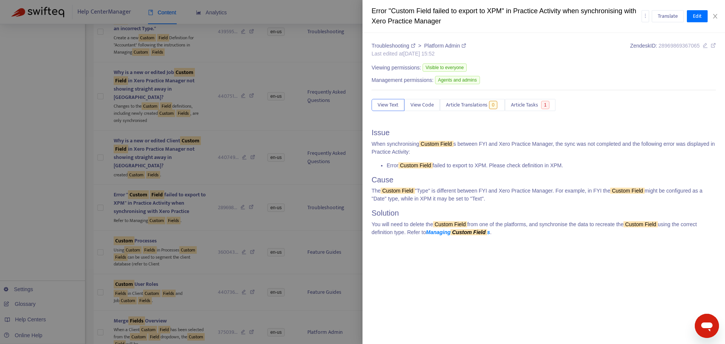
click at [198, 248] on div at bounding box center [362, 172] width 725 height 344
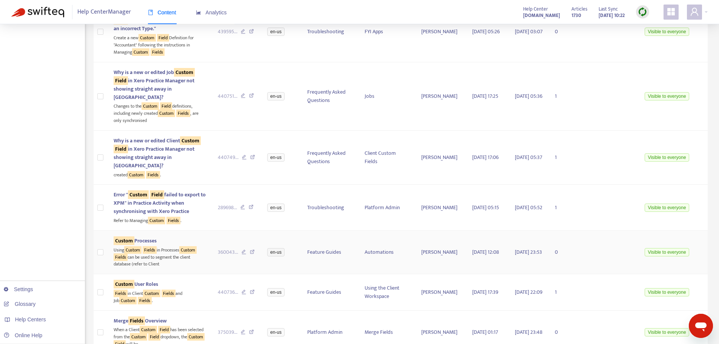
click at [196, 250] on div "Using Custom Fields in Processes Custom Fields can be used to segment the clien…" at bounding box center [160, 256] width 93 height 23
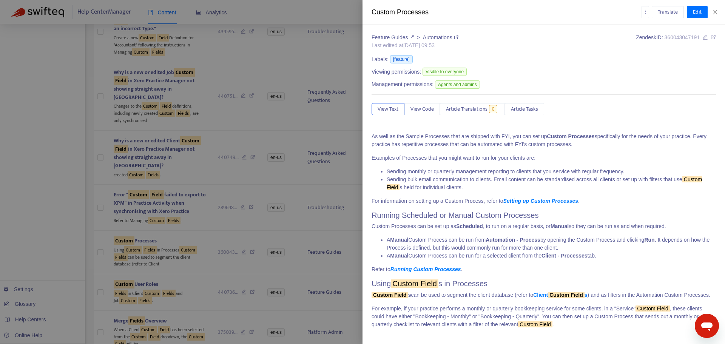
click at [181, 271] on div at bounding box center [362, 172] width 725 height 344
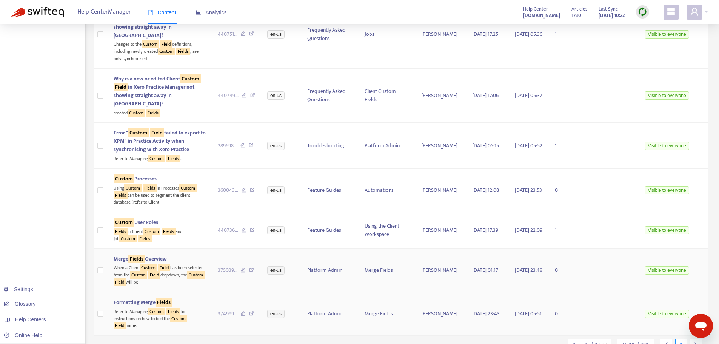
scroll to position [531, 0]
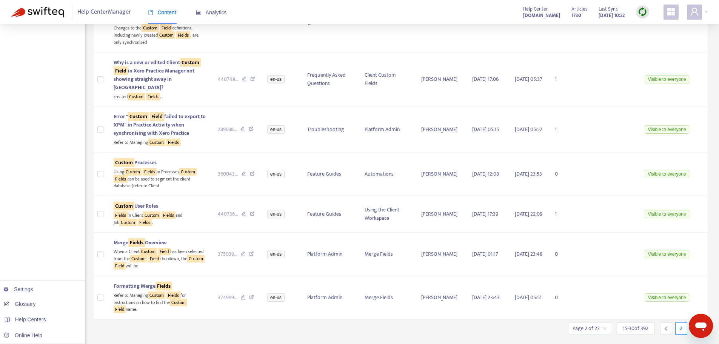
click at [691, 323] on div at bounding box center [696, 329] width 12 height 12
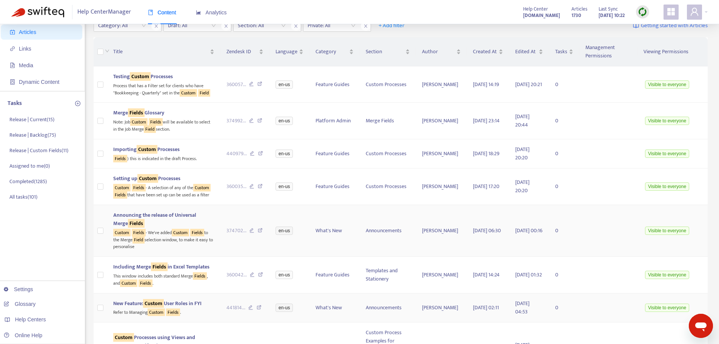
scroll to position [0, 0]
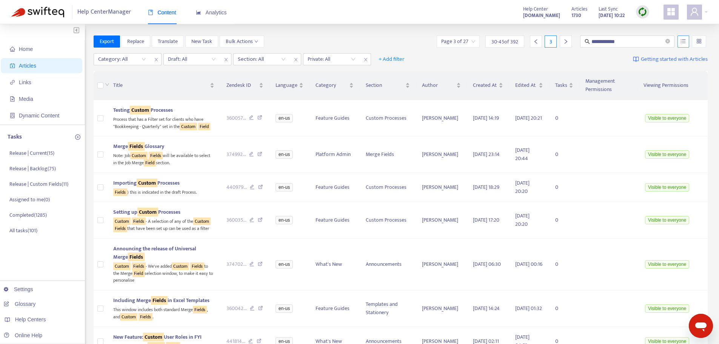
click at [685, 39] on icon "unordered-list" at bounding box center [683, 41] width 5 height 5
click at [662, 65] on span "Match Exact Phrase" at bounding box center [658, 67] width 49 height 8
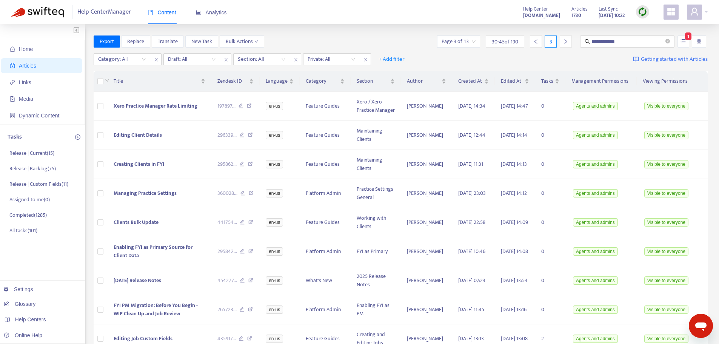
click at [701, 39] on input "search" at bounding box center [699, 41] width 5 height 11
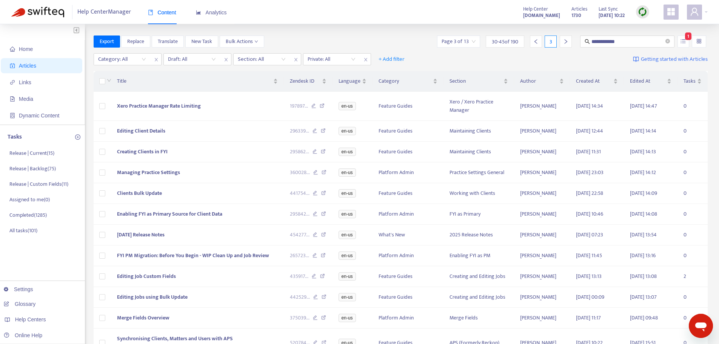
click at [386, 39] on div "**********" at bounding box center [401, 41] width 615 height 12
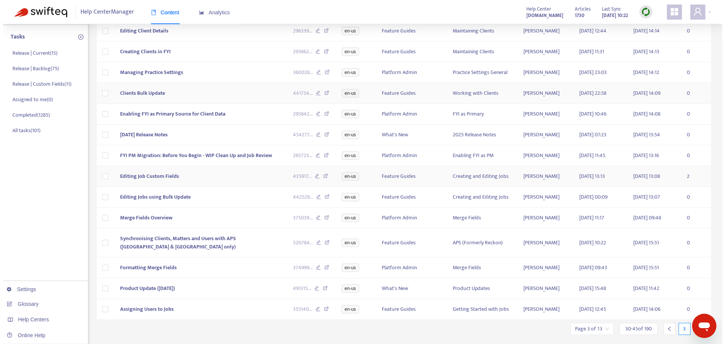
scroll to position [113, 0]
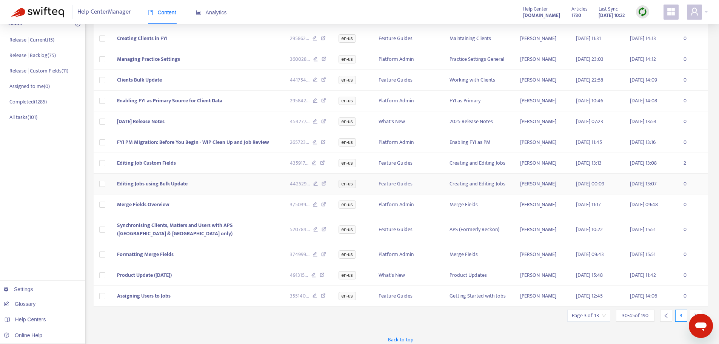
click at [212, 186] on td "Editing Jobs using Bulk Update" at bounding box center [197, 184] width 173 height 21
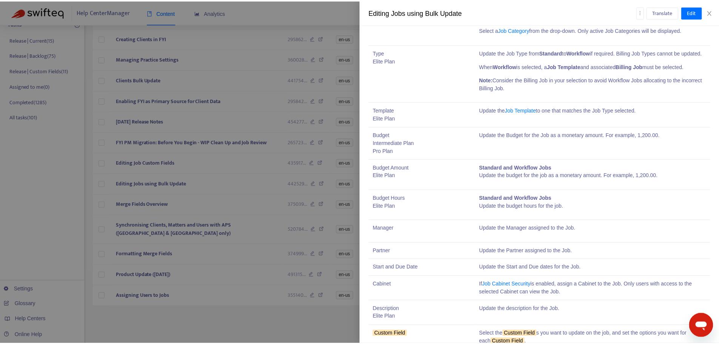
scroll to position [2336, 0]
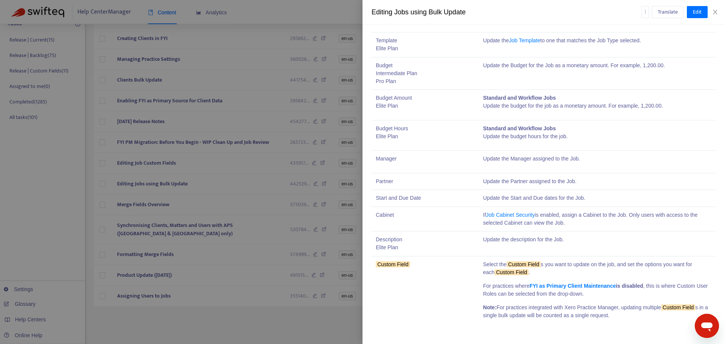
click at [191, 312] on div at bounding box center [362, 172] width 725 height 344
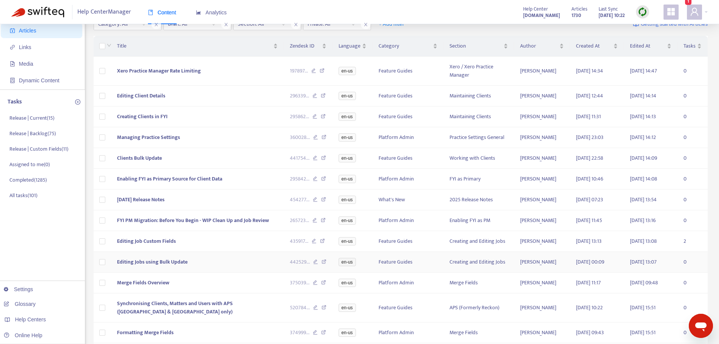
scroll to position [0, 0]
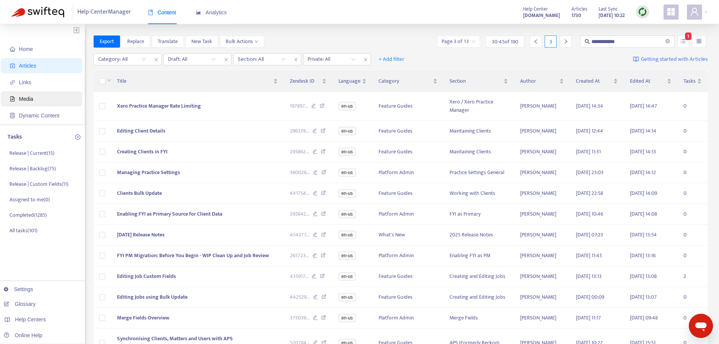
click at [26, 101] on span "Media" at bounding box center [26, 99] width 14 height 6
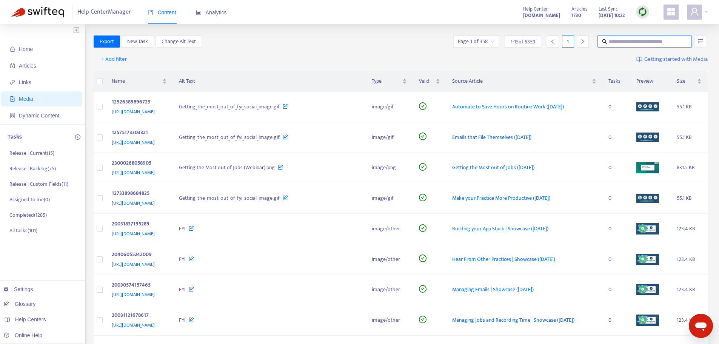
click at [634, 39] on input "text" at bounding box center [645, 41] width 73 height 8
type input "**********"
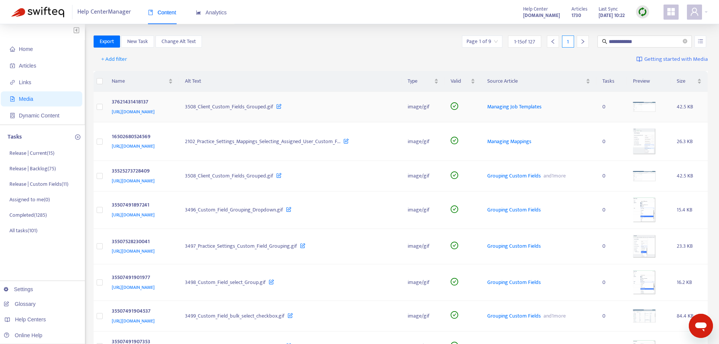
click at [656, 105] on img at bounding box center [644, 107] width 23 height 10
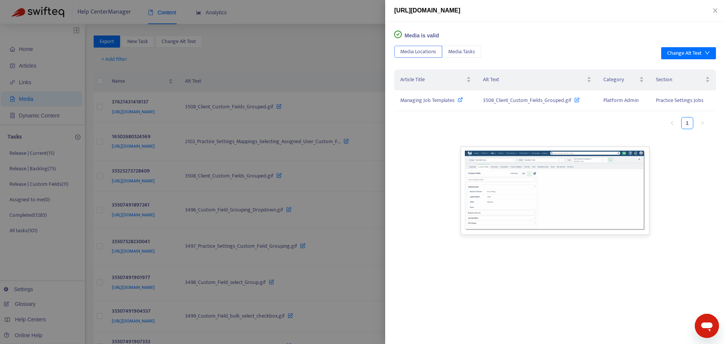
click at [336, 44] on div at bounding box center [362, 172] width 725 height 344
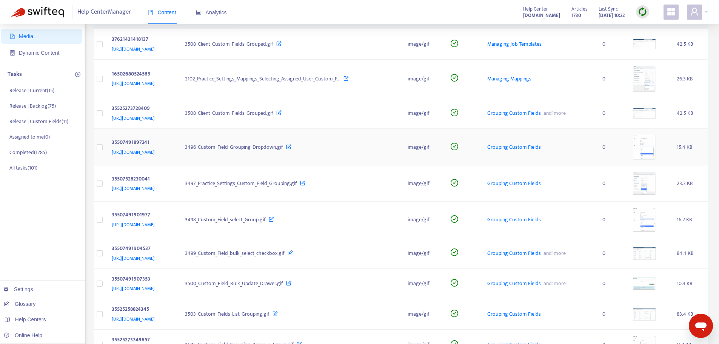
scroll to position [76, 0]
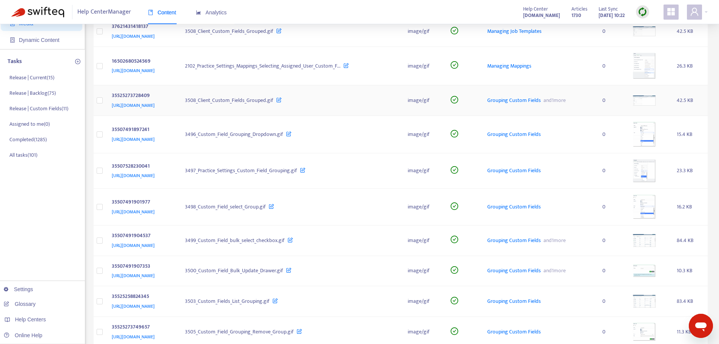
click at [656, 100] on img at bounding box center [644, 101] width 23 height 10
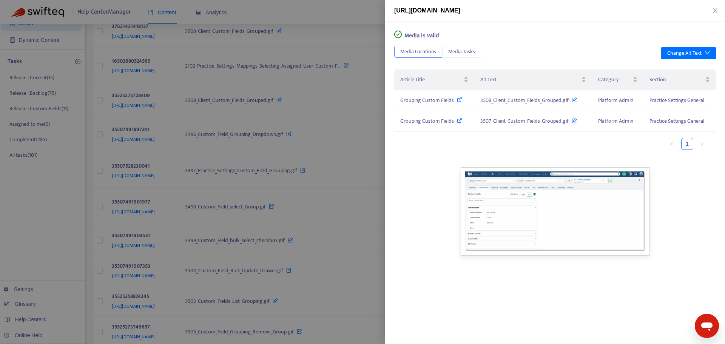
click at [288, 7] on div at bounding box center [362, 172] width 725 height 344
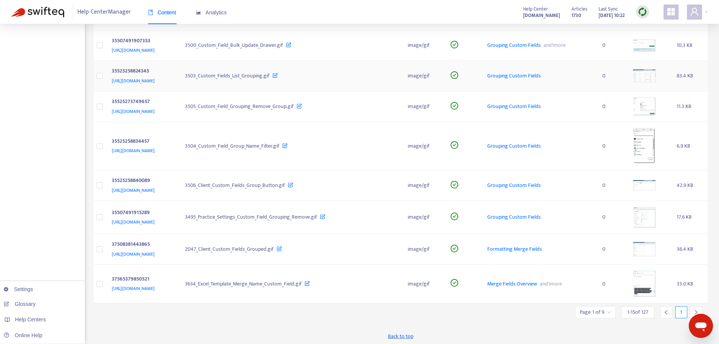
scroll to position [303, 0]
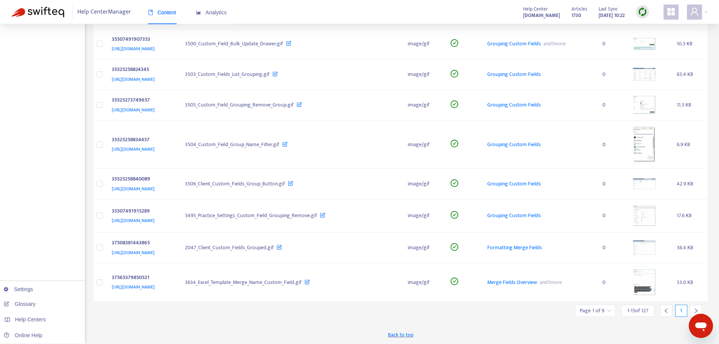
click at [696, 307] on div at bounding box center [696, 311] width 12 height 12
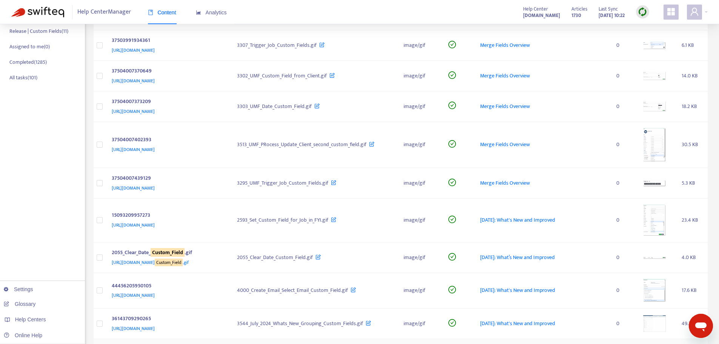
scroll to position [0, 0]
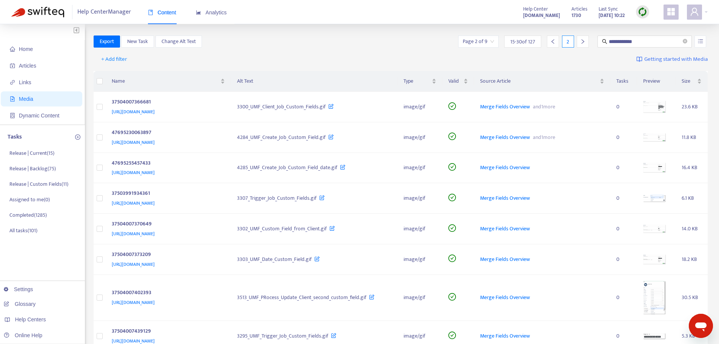
click at [519, 45] on span "15 - 30 of 127" at bounding box center [523, 42] width 25 height 8
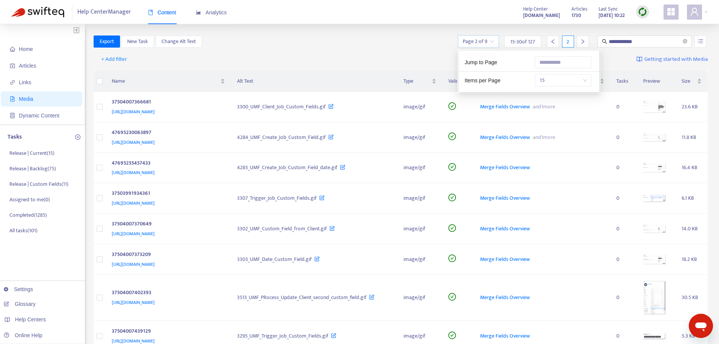
click at [475, 41] on input "search" at bounding box center [478, 41] width 31 height 11
click at [570, 86] on span "15" at bounding box center [564, 80] width 48 height 11
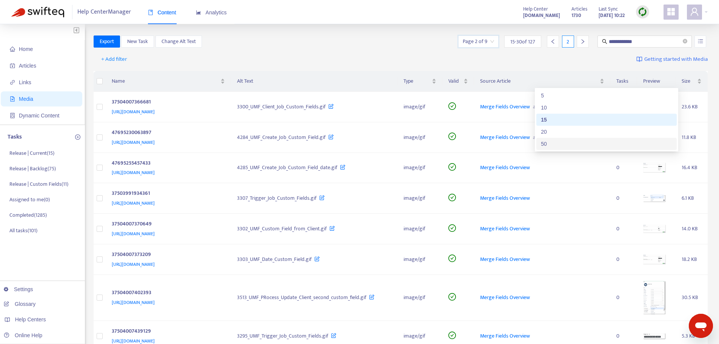
click at [562, 142] on div "50" at bounding box center [606, 144] width 131 height 8
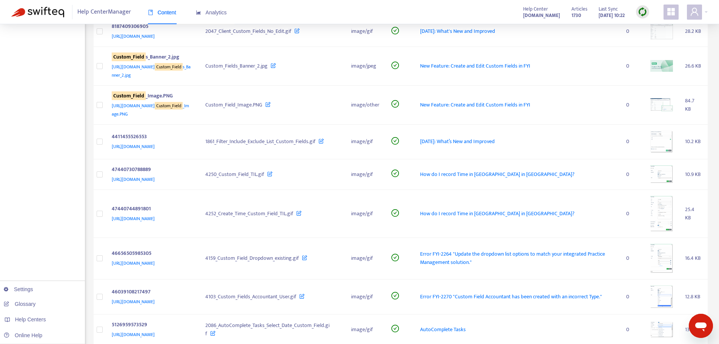
scroll to position [999, 0]
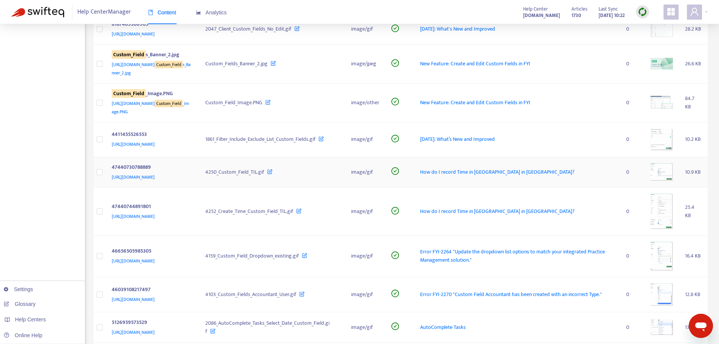
click at [656, 169] on img at bounding box center [662, 172] width 23 height 18
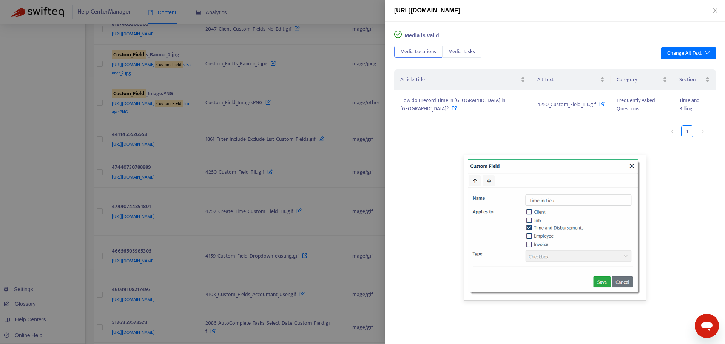
click at [333, 181] on div at bounding box center [362, 172] width 725 height 344
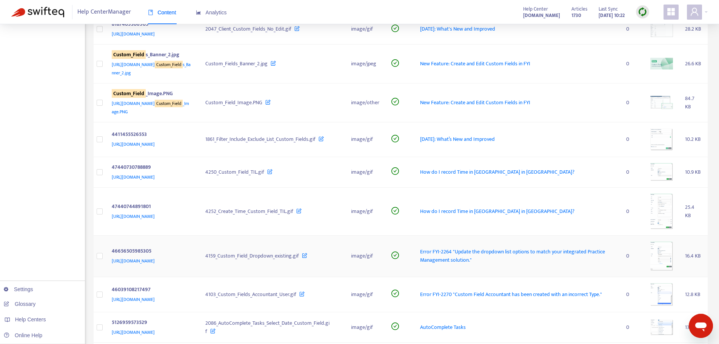
click at [660, 253] on img at bounding box center [662, 256] width 23 height 29
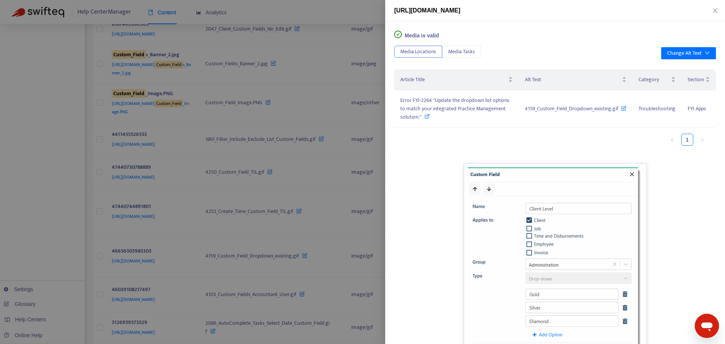
click at [273, 253] on div at bounding box center [362, 172] width 725 height 344
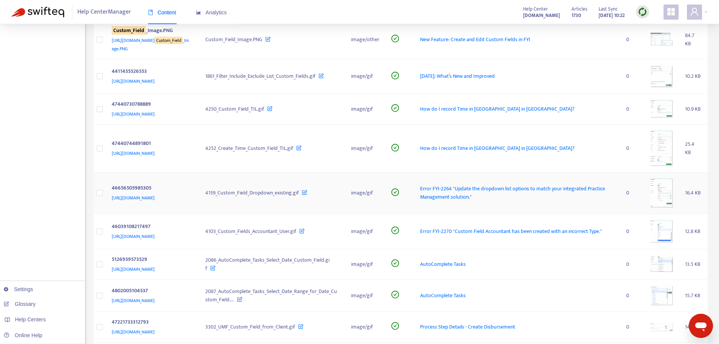
scroll to position [1074, 0]
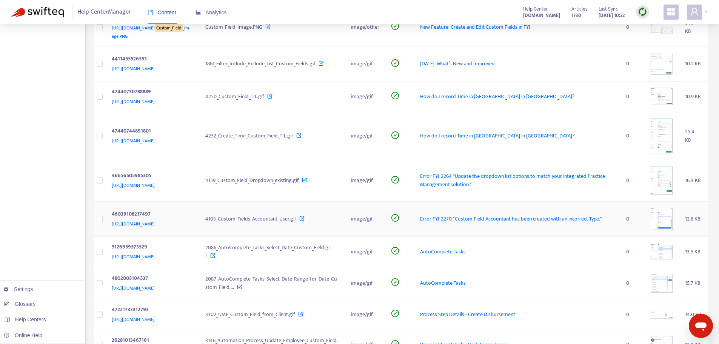
click at [654, 214] on img at bounding box center [662, 219] width 23 height 23
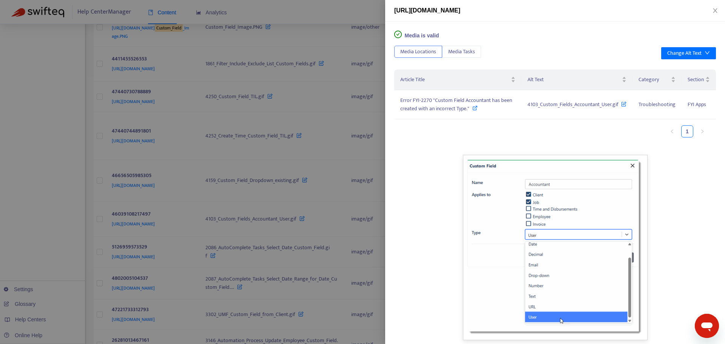
click at [668, 256] on div at bounding box center [555, 247] width 322 height 185
click at [321, 235] on div at bounding box center [362, 172] width 725 height 344
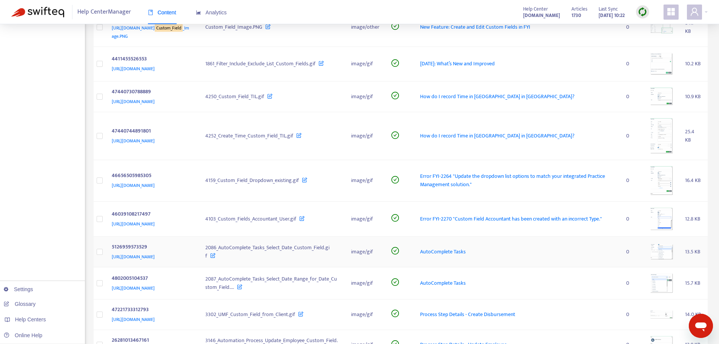
click at [656, 253] on img at bounding box center [662, 251] width 23 height 15
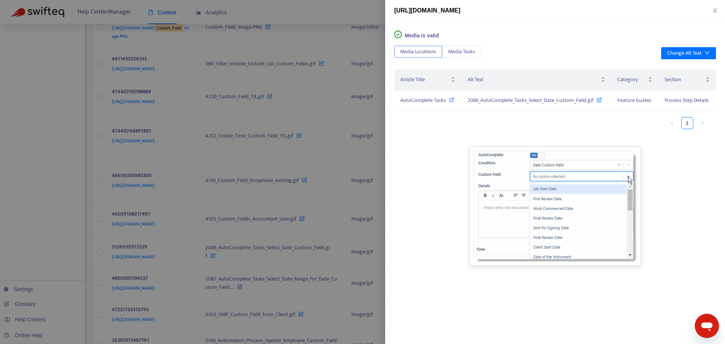
click at [283, 294] on div at bounding box center [362, 172] width 725 height 344
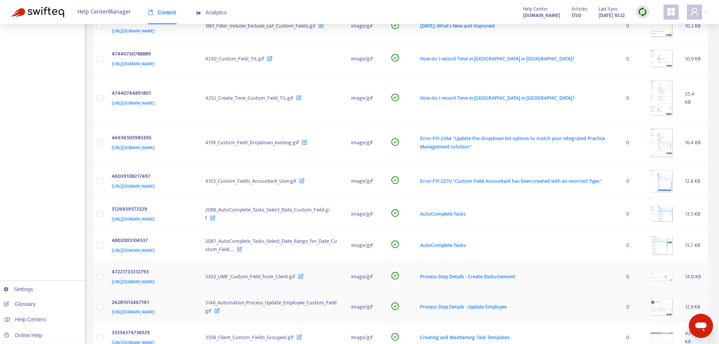
scroll to position [1150, 0]
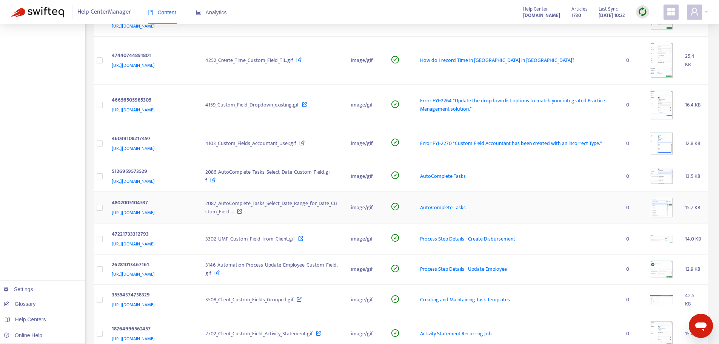
click at [666, 201] on img at bounding box center [662, 208] width 23 height 20
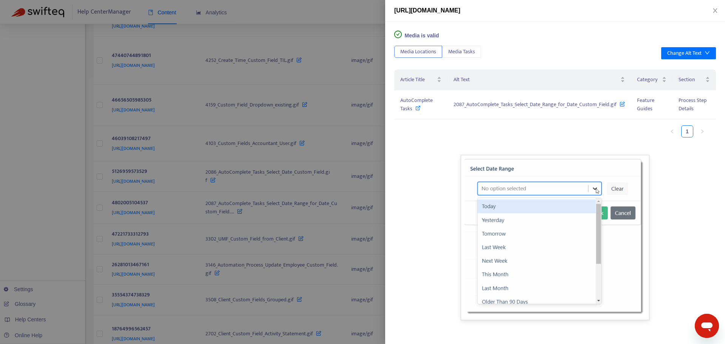
click at [274, 264] on div at bounding box center [362, 172] width 725 height 344
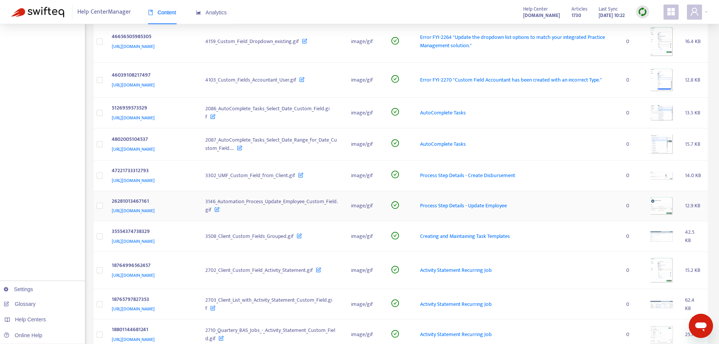
scroll to position [1226, 0]
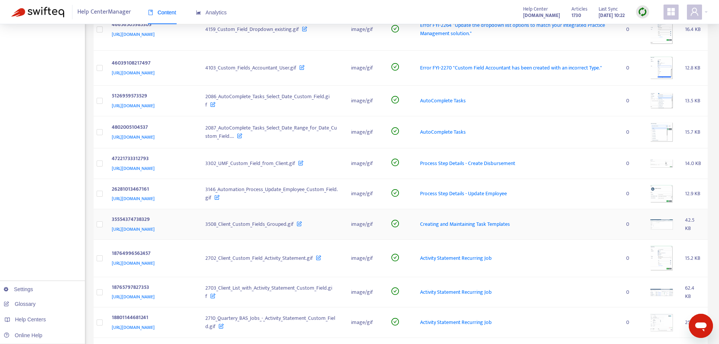
click at [671, 227] on img at bounding box center [662, 224] width 23 height 10
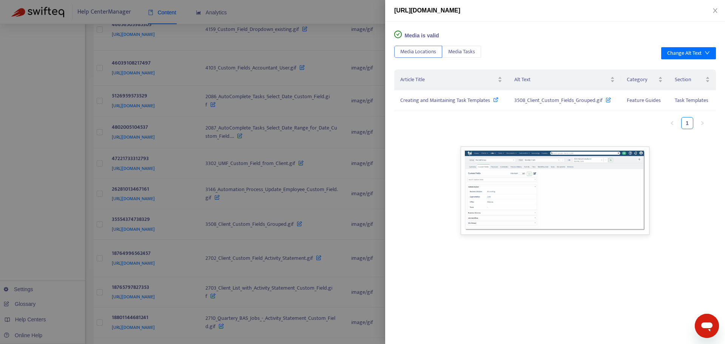
click at [302, 268] on div at bounding box center [362, 172] width 725 height 344
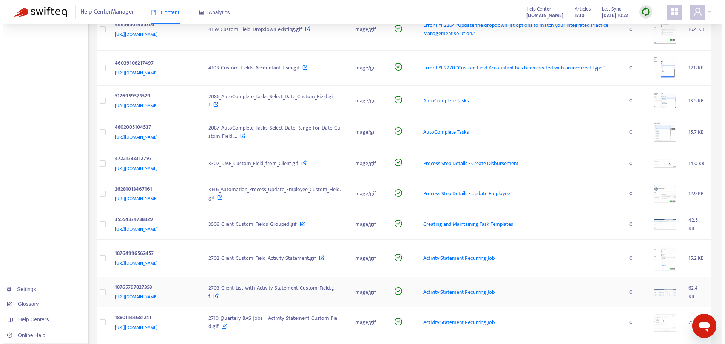
scroll to position [1263, 0]
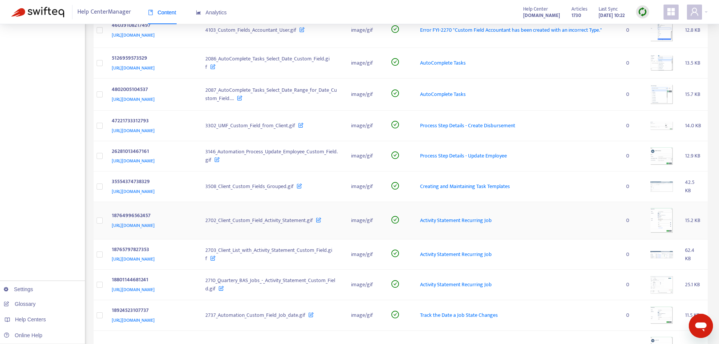
click at [667, 228] on img at bounding box center [662, 220] width 23 height 25
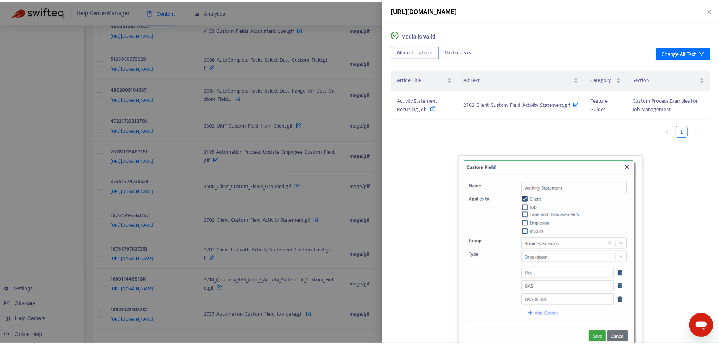
scroll to position [22, 0]
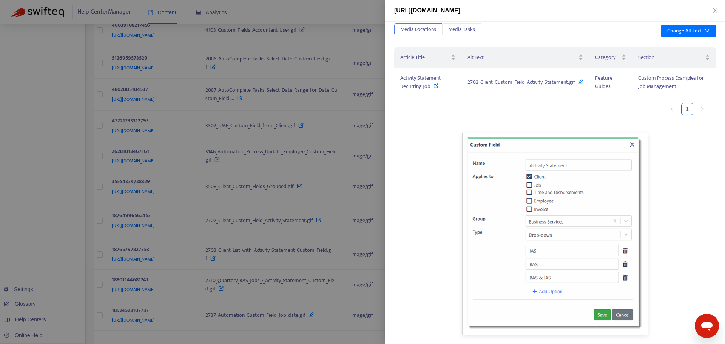
click at [332, 250] on div at bounding box center [362, 172] width 725 height 344
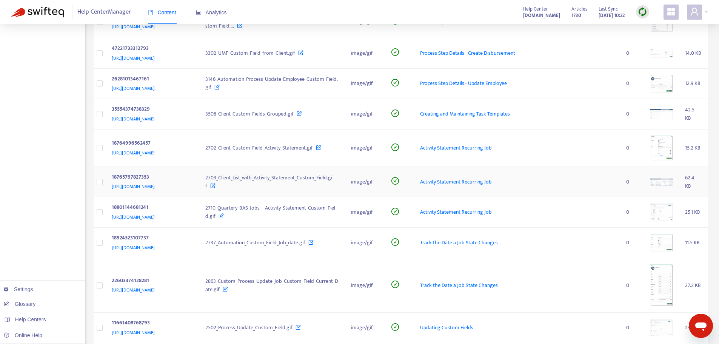
scroll to position [1339, 0]
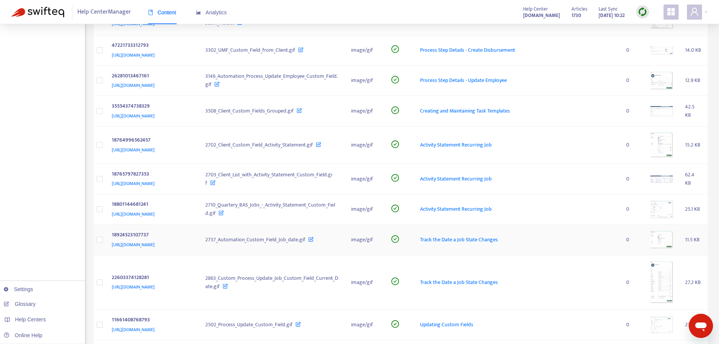
click at [659, 236] on img at bounding box center [662, 240] width 23 height 18
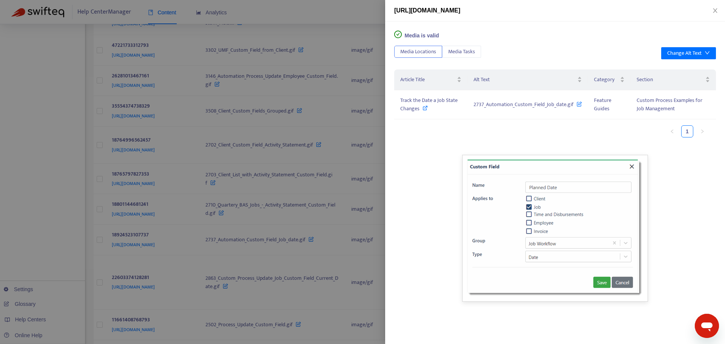
click at [203, 264] on div at bounding box center [362, 172] width 725 height 344
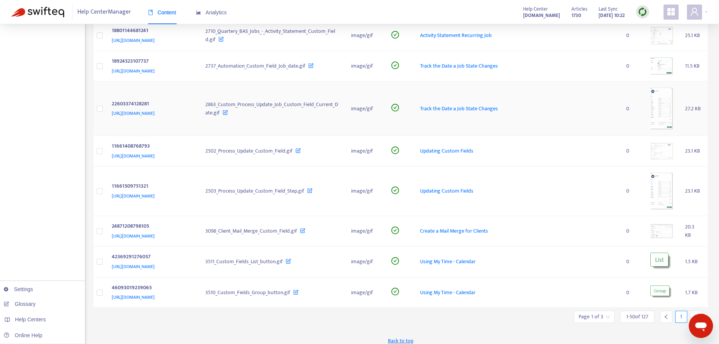
scroll to position [1519, 0]
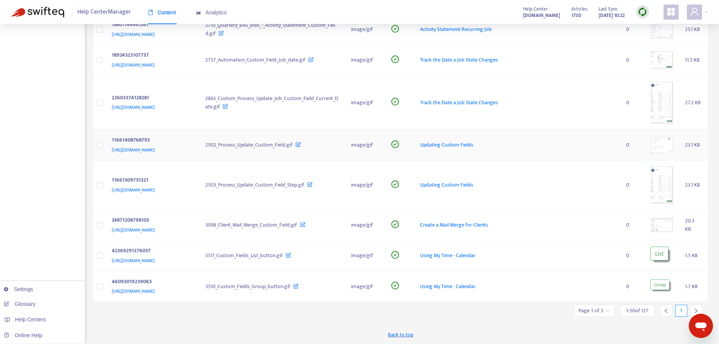
click at [668, 140] on img at bounding box center [662, 145] width 23 height 17
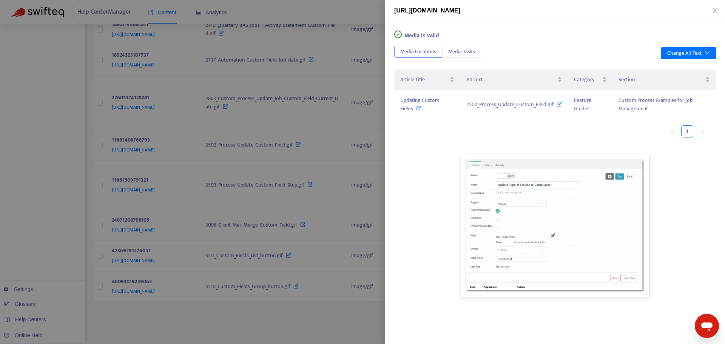
click at [373, 258] on div at bounding box center [362, 172] width 725 height 344
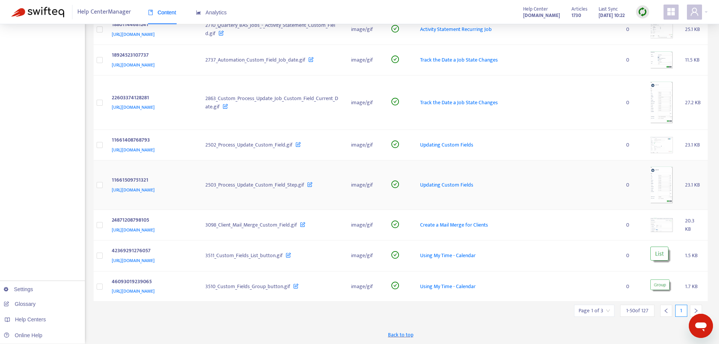
click at [667, 195] on img at bounding box center [662, 185] width 23 height 37
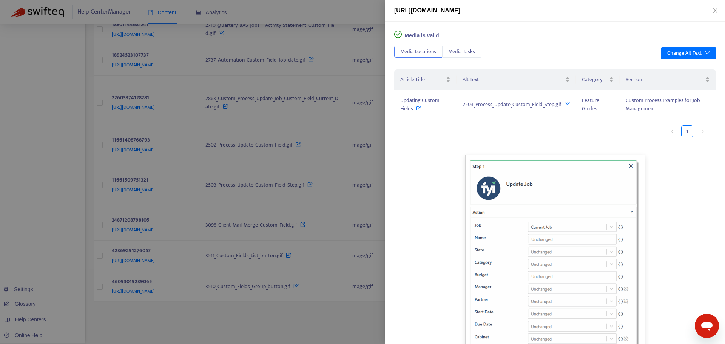
click at [315, 243] on div at bounding box center [362, 172] width 725 height 344
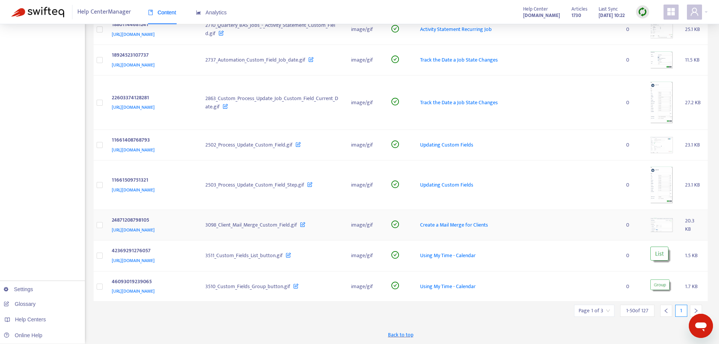
click at [667, 229] on img at bounding box center [662, 225] width 23 height 14
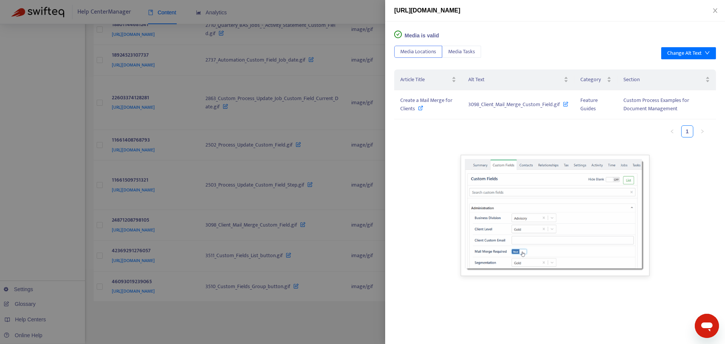
click at [350, 293] on div at bounding box center [362, 172] width 725 height 344
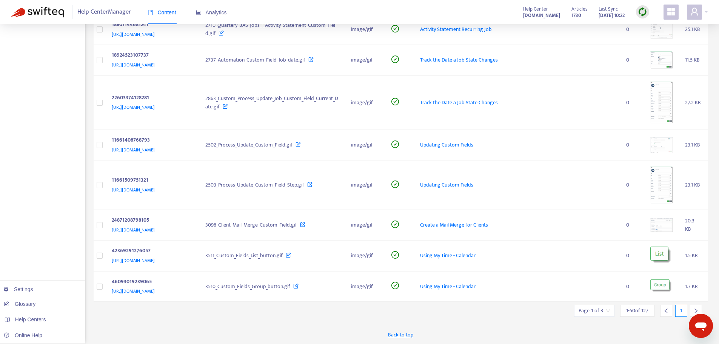
click at [697, 307] on div at bounding box center [696, 311] width 12 height 12
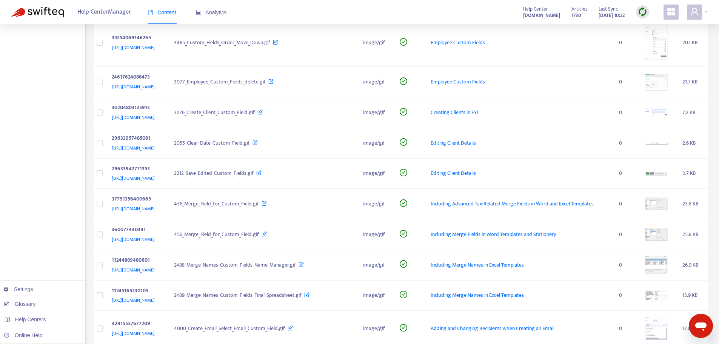
scroll to position [264, 0]
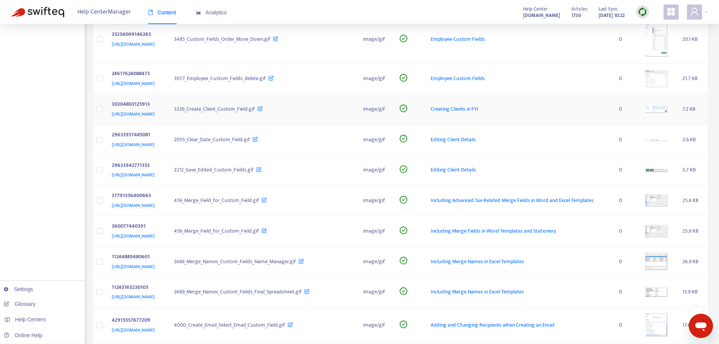
click at [659, 113] on img at bounding box center [656, 109] width 23 height 8
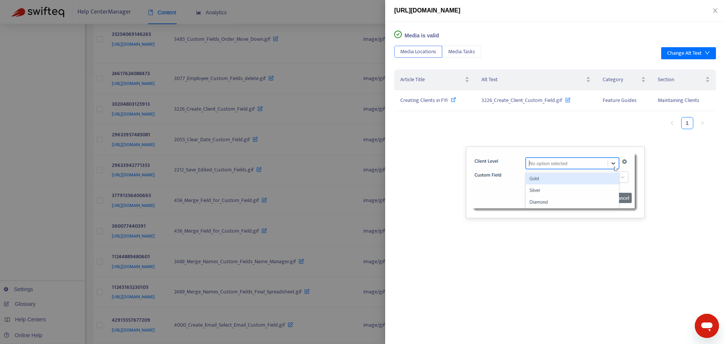
click at [324, 217] on div at bounding box center [362, 172] width 725 height 344
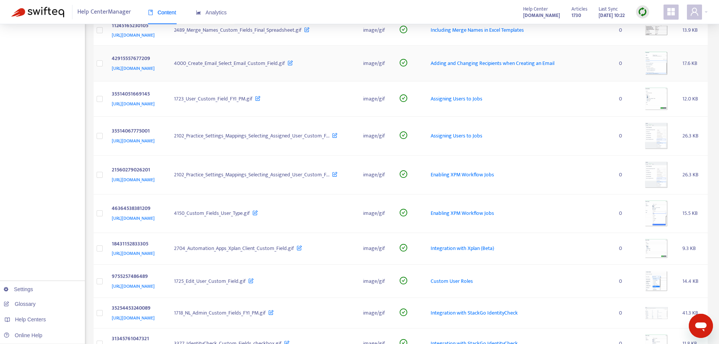
scroll to position [529, 0]
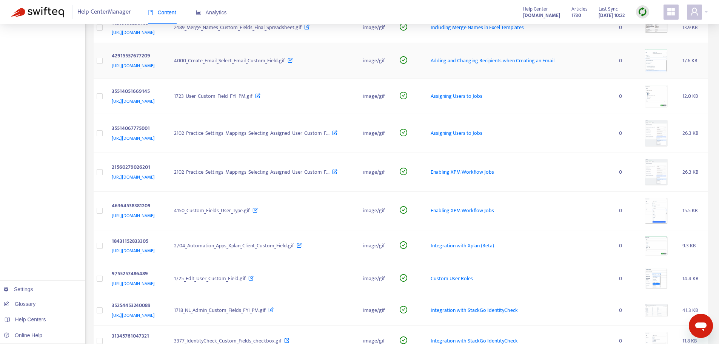
click at [666, 73] on img at bounding box center [656, 60] width 23 height 23
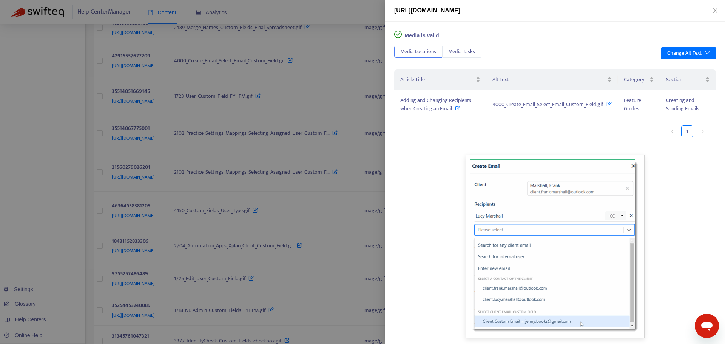
click at [315, 282] on div at bounding box center [362, 172] width 725 height 344
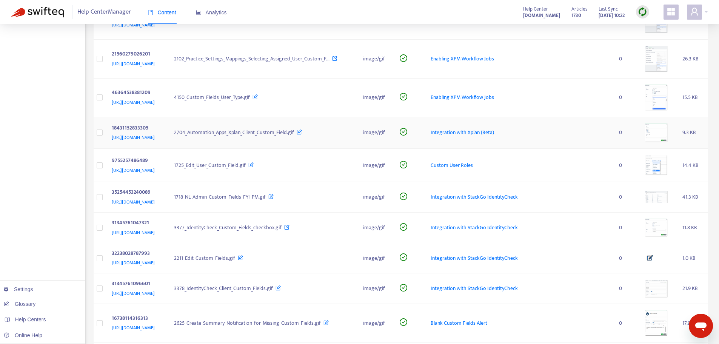
scroll to position [680, 0]
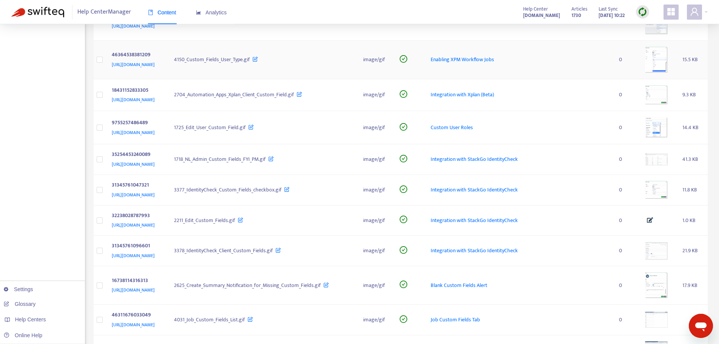
click at [664, 73] on img at bounding box center [656, 60] width 23 height 26
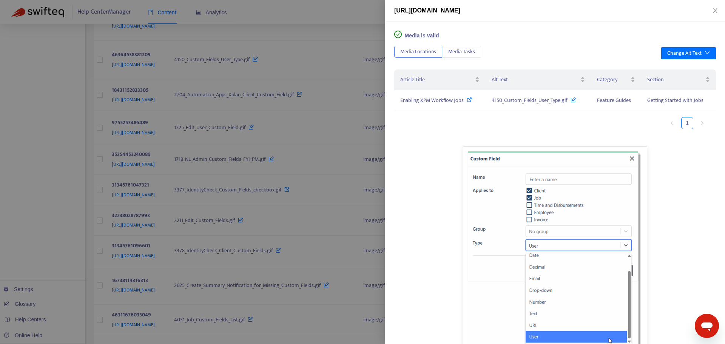
click at [361, 222] on div at bounding box center [362, 172] width 725 height 344
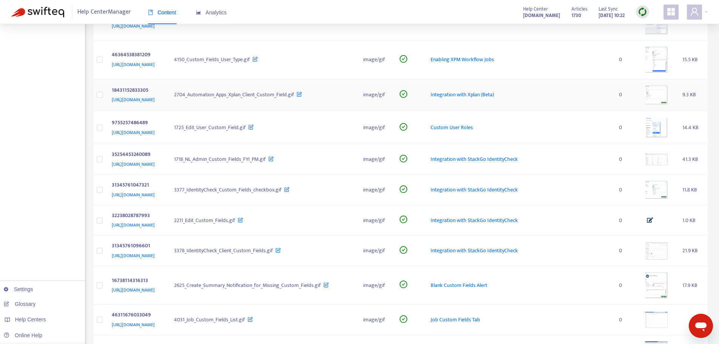
click at [664, 105] on img at bounding box center [656, 95] width 23 height 20
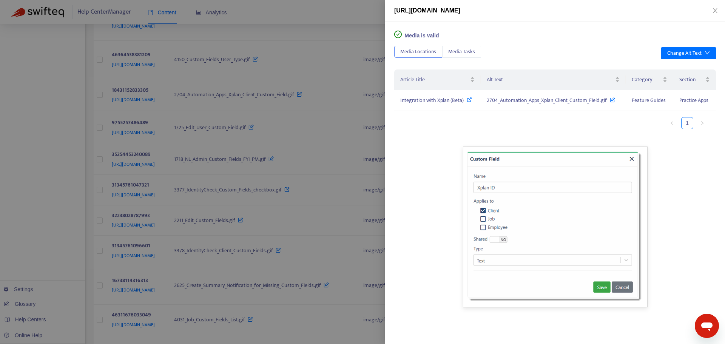
click at [316, 236] on div at bounding box center [362, 172] width 725 height 344
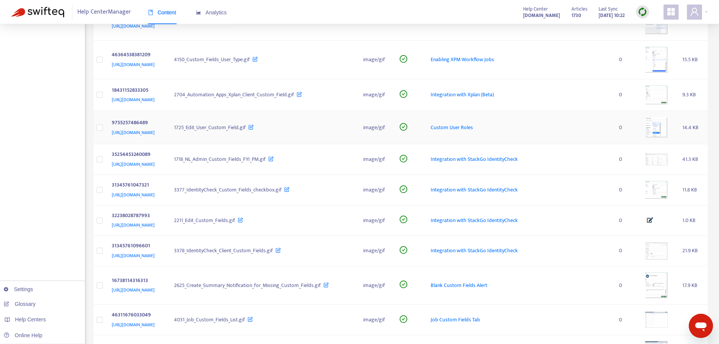
click at [658, 138] on img at bounding box center [656, 127] width 23 height 21
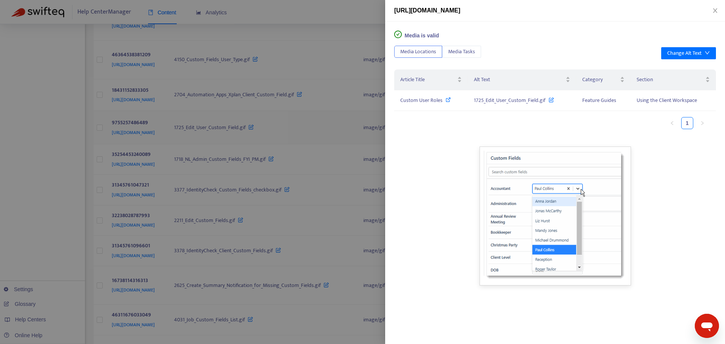
click at [211, 256] on div at bounding box center [362, 172] width 725 height 344
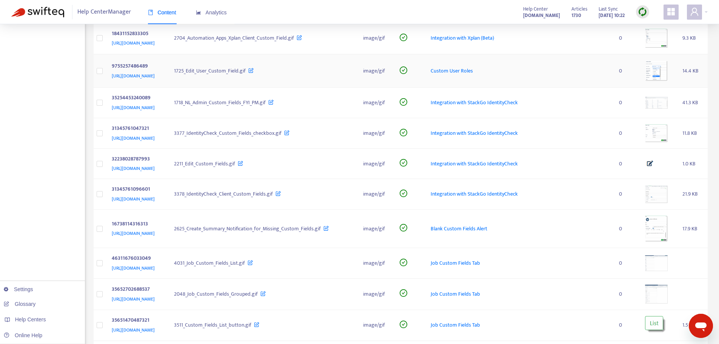
scroll to position [755, 0]
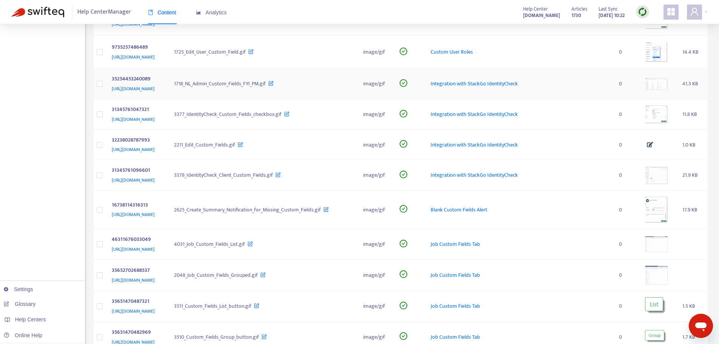
click at [667, 90] on img at bounding box center [656, 84] width 23 height 12
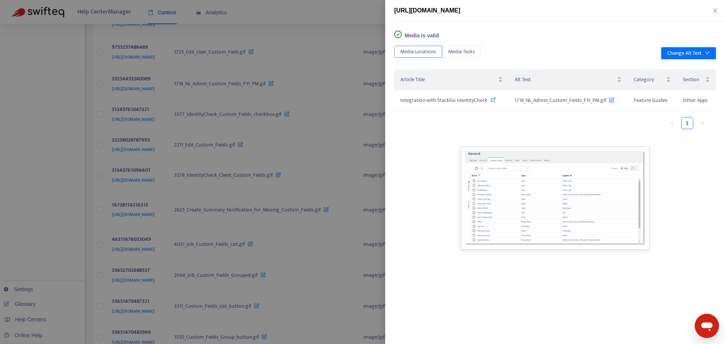
click at [321, 228] on div at bounding box center [362, 172] width 725 height 344
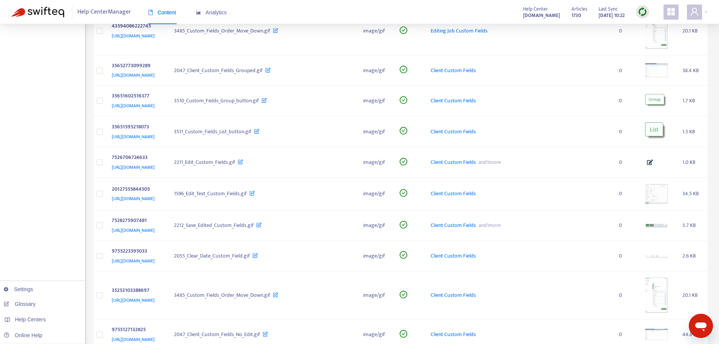
scroll to position [1284, 0]
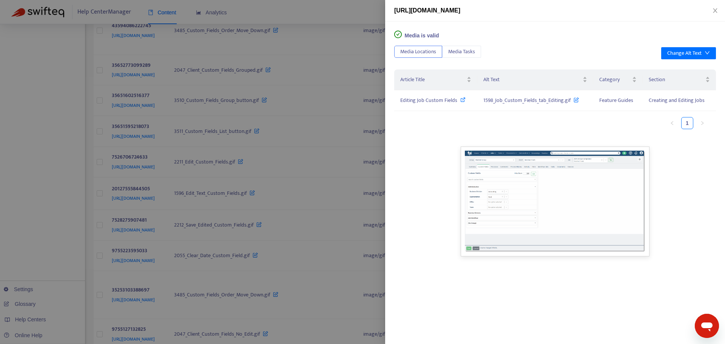
click at [334, 185] on div at bounding box center [362, 172] width 725 height 344
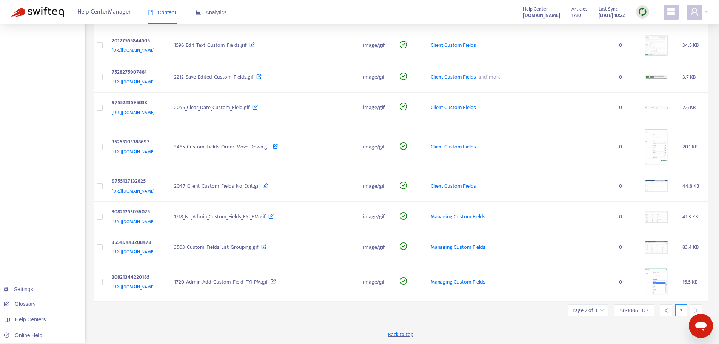
scroll to position [1548, 0]
click at [661, 56] on img at bounding box center [656, 45] width 23 height 20
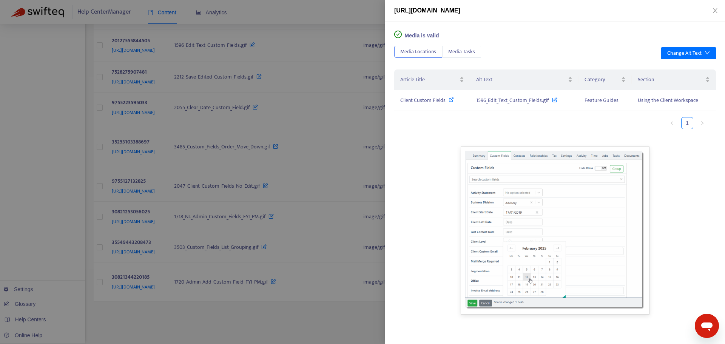
click at [359, 221] on div at bounding box center [362, 172] width 725 height 344
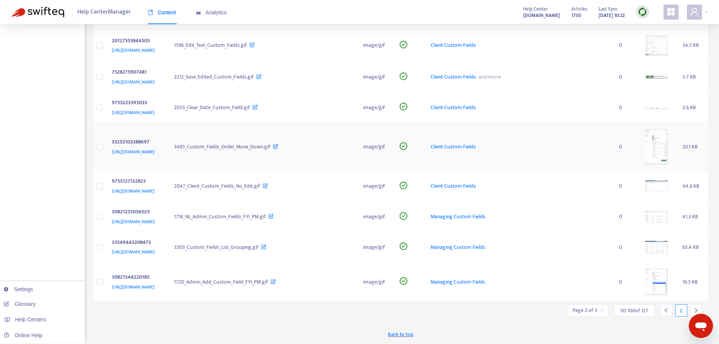
scroll to position [1759, 0]
click at [697, 307] on div at bounding box center [696, 310] width 12 height 12
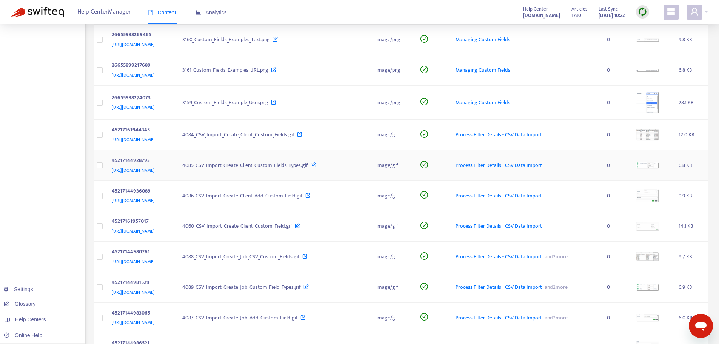
scroll to position [453, 0]
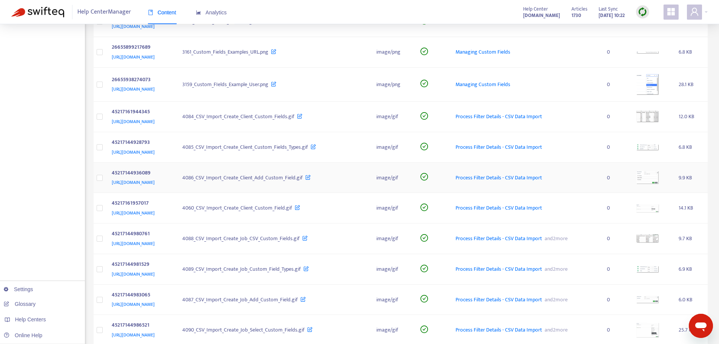
click at [659, 175] on img at bounding box center [648, 177] width 23 height 13
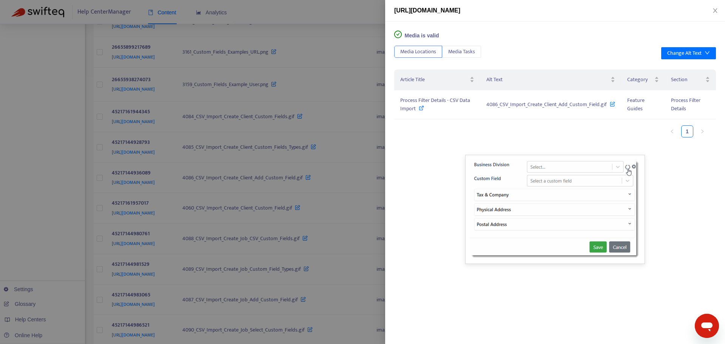
click at [348, 199] on div at bounding box center [362, 172] width 725 height 344
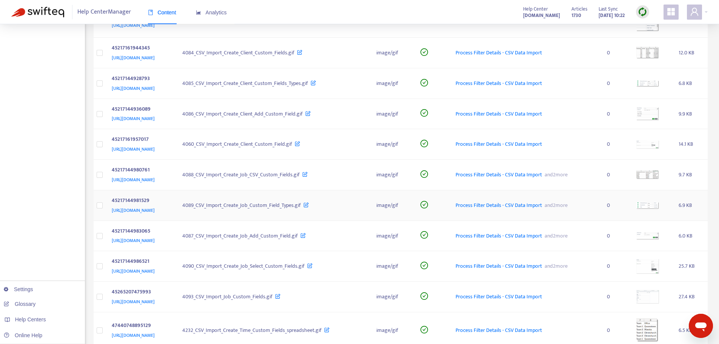
scroll to position [529, 0]
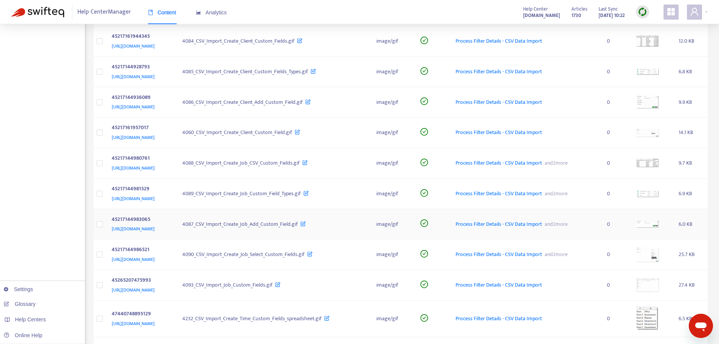
click at [659, 225] on img at bounding box center [648, 225] width 23 height 8
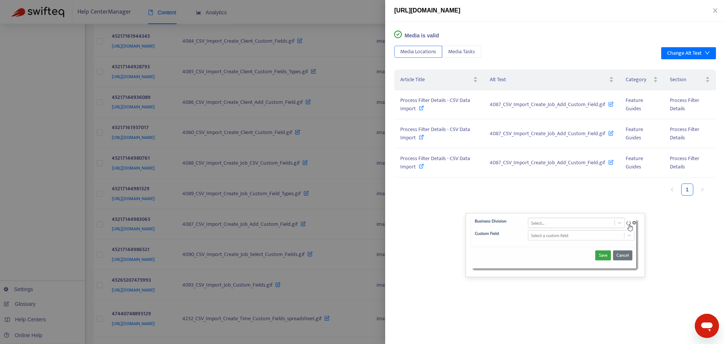
click at [353, 245] on div at bounding box center [362, 172] width 725 height 344
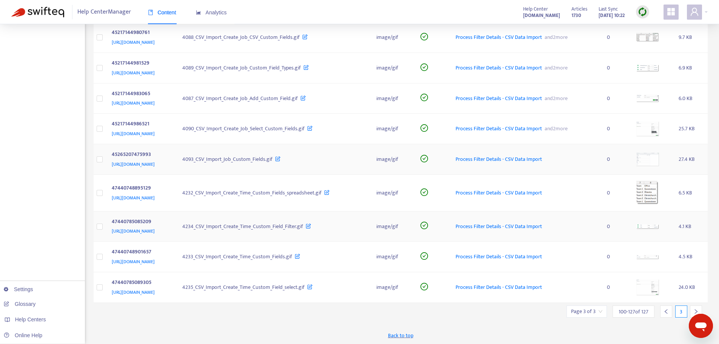
scroll to position [656, 0]
click at [654, 288] on img at bounding box center [648, 286] width 23 height 16
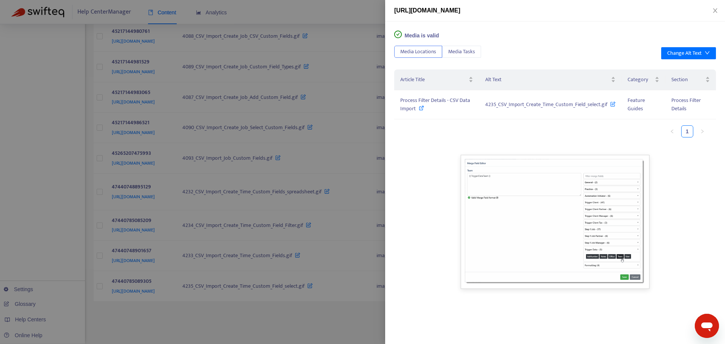
click at [300, 293] on div at bounding box center [362, 172] width 725 height 344
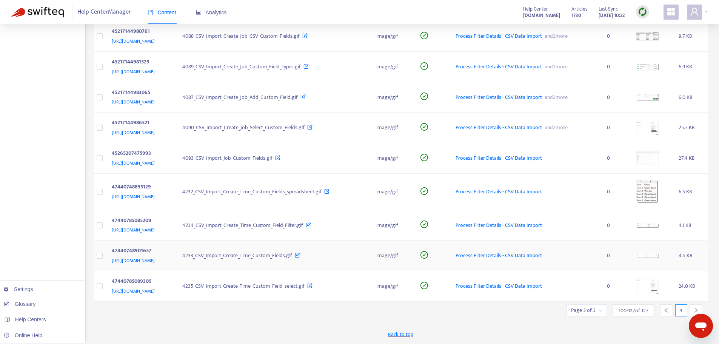
click at [653, 254] on img at bounding box center [648, 256] width 23 height 5
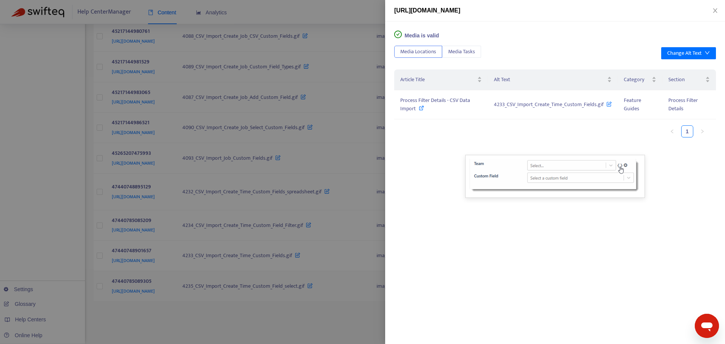
drag, startPoint x: 284, startPoint y: 309, endPoint x: 411, endPoint y: 297, distance: 127.1
click at [285, 309] on div at bounding box center [362, 172] width 725 height 344
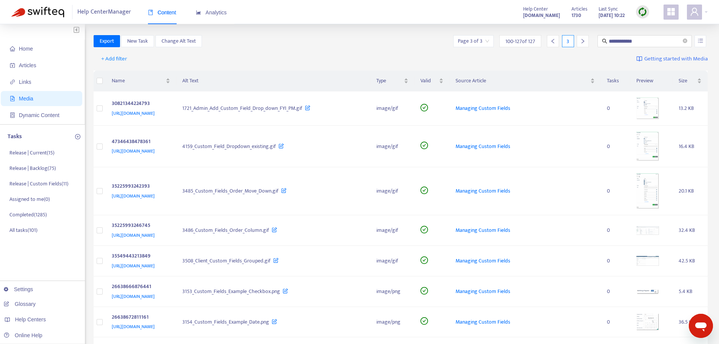
scroll to position [0, 0]
click at [54, 64] on span "Articles" at bounding box center [43, 65] width 66 height 15
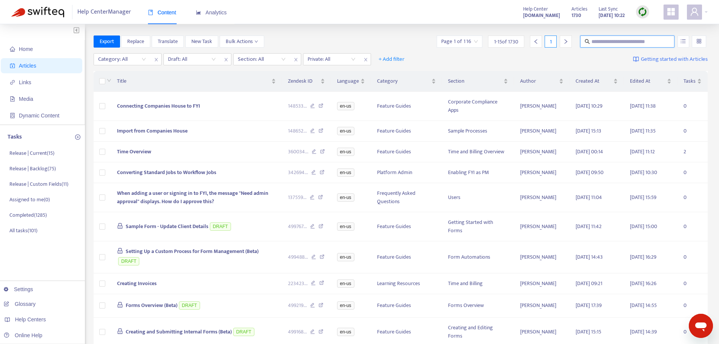
click at [618, 42] on input "text" at bounding box center [628, 41] width 73 height 8
type input "**********"
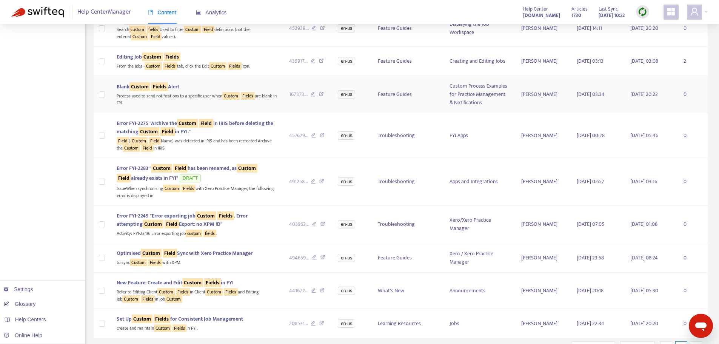
scroll to position [302, 0]
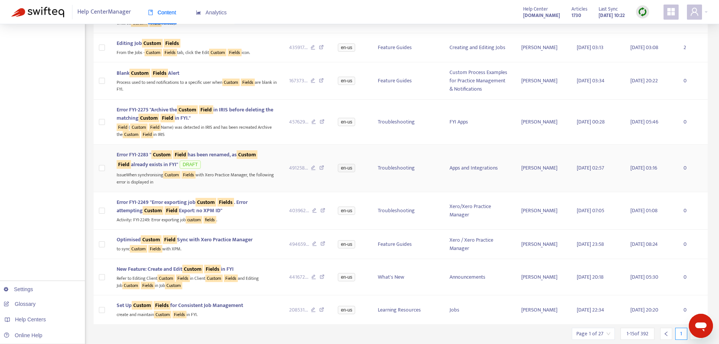
click at [224, 182] on div "IssueWhen synchronising Custom Fields with Xero Practice Manager, the following…" at bounding box center [197, 177] width 160 height 15
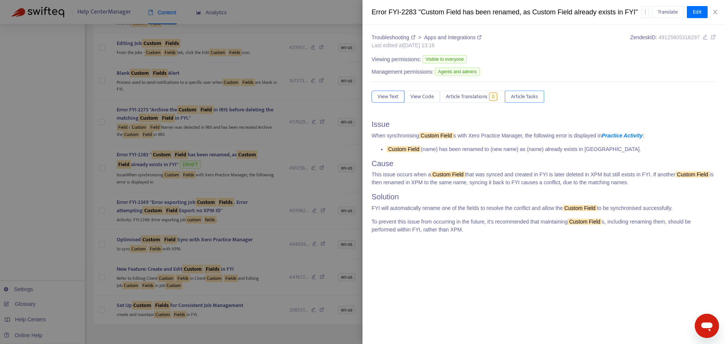
click at [531, 95] on span "Article Tasks" at bounding box center [524, 97] width 27 height 8
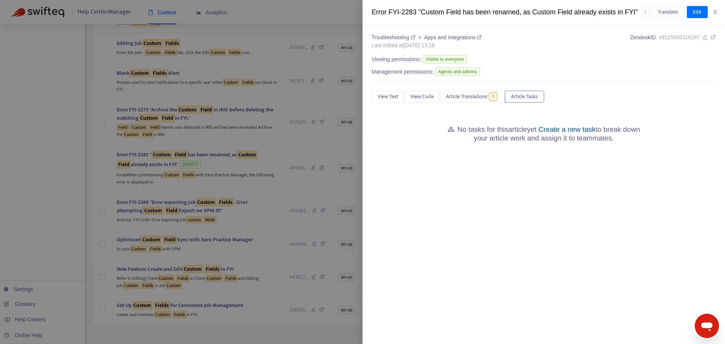
click at [580, 132] on link "Create a new task" at bounding box center [567, 129] width 57 height 8
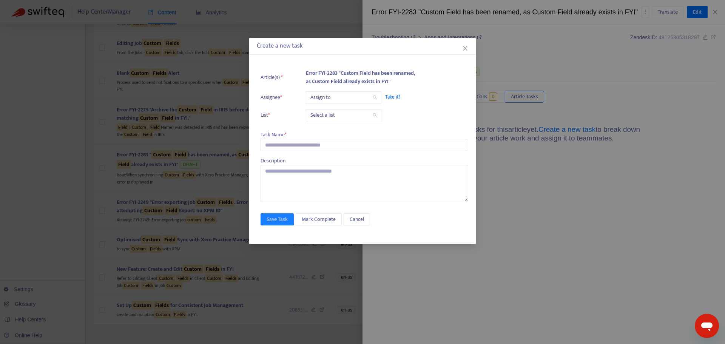
click at [326, 99] on input "search" at bounding box center [343, 97] width 66 height 11
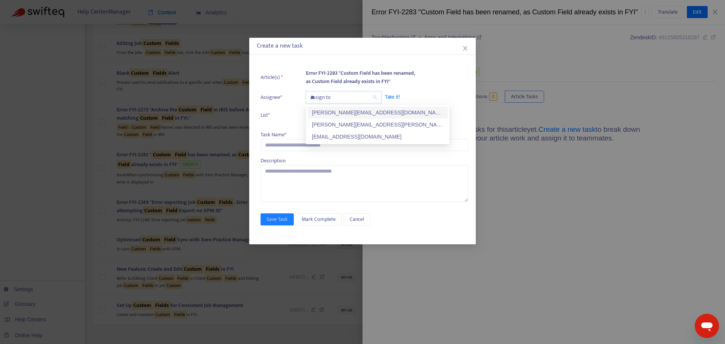
type input "***"
click at [333, 112] on div "[PERSON_NAME][EMAIL_ADDRESS][DOMAIN_NAME]" at bounding box center [377, 112] width 131 height 8
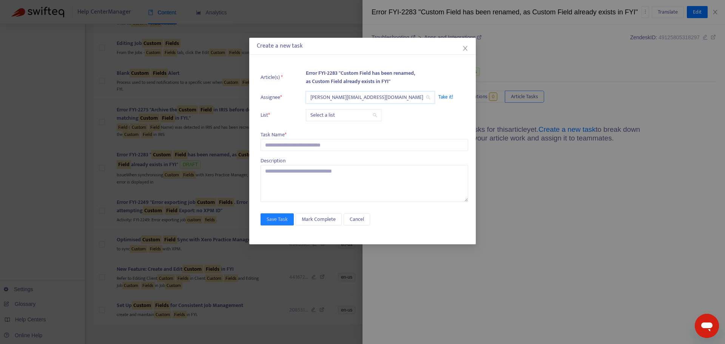
click at [328, 116] on input "search" at bounding box center [343, 115] width 66 height 11
click at [329, 128] on div "Release | Current" at bounding box center [377, 130] width 131 height 8
click at [313, 139] on input "text" at bounding box center [365, 145] width 208 height 12
paste input "**********"
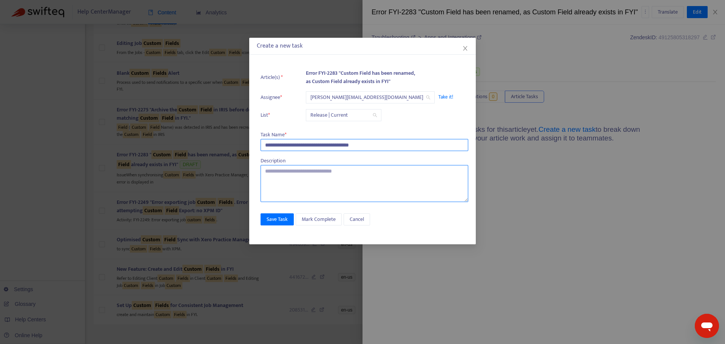
type input "**********"
click at [331, 179] on textarea at bounding box center [365, 183] width 208 height 37
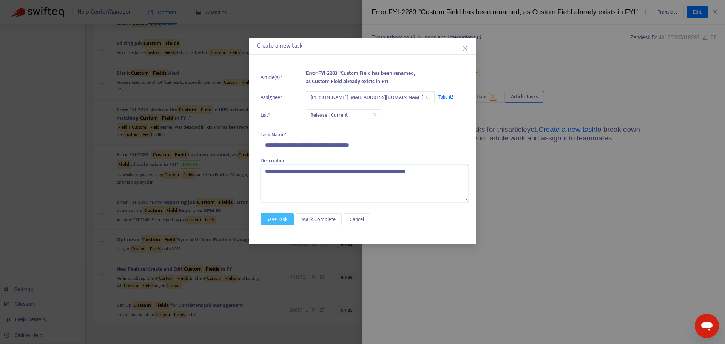
type textarea "**********"
click at [273, 219] on span "Save Task" at bounding box center [277, 219] width 21 height 8
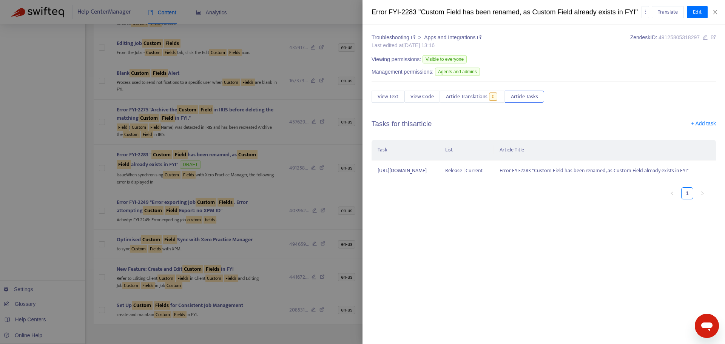
click at [277, 213] on div at bounding box center [362, 172] width 725 height 344
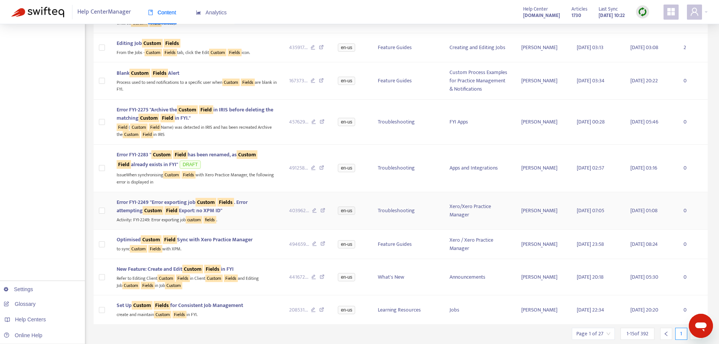
click at [265, 217] on div "Activity: FYI-2249: Error exporting job custom fields ." at bounding box center [197, 219] width 160 height 9
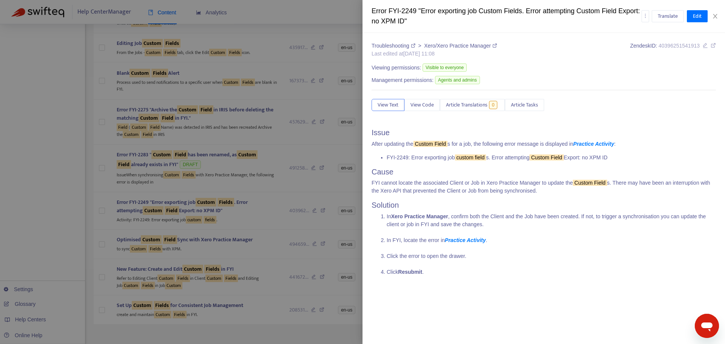
click at [268, 216] on div at bounding box center [362, 172] width 725 height 344
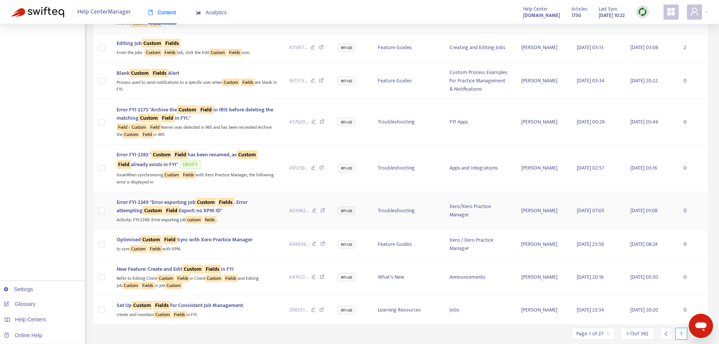
click at [265, 220] on div "Activity: FYI-2249: Error exporting job custom fields ." at bounding box center [197, 219] width 160 height 9
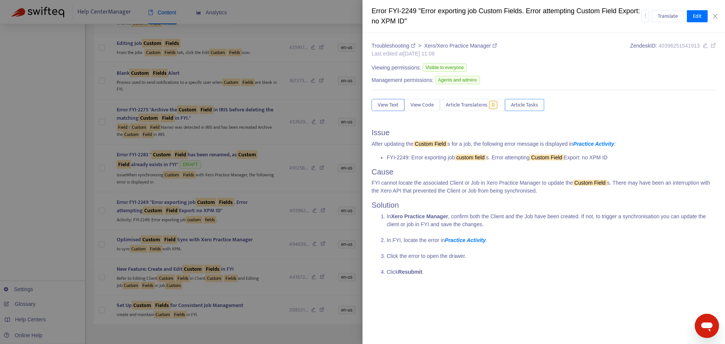
click at [522, 105] on span "Article Tasks" at bounding box center [524, 105] width 27 height 8
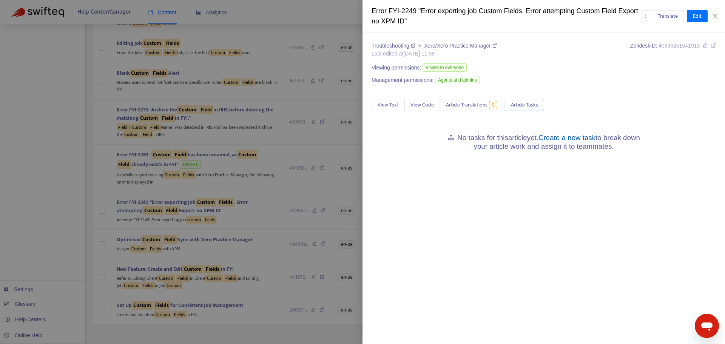
click at [562, 141] on link "Create a new task" at bounding box center [567, 138] width 57 height 8
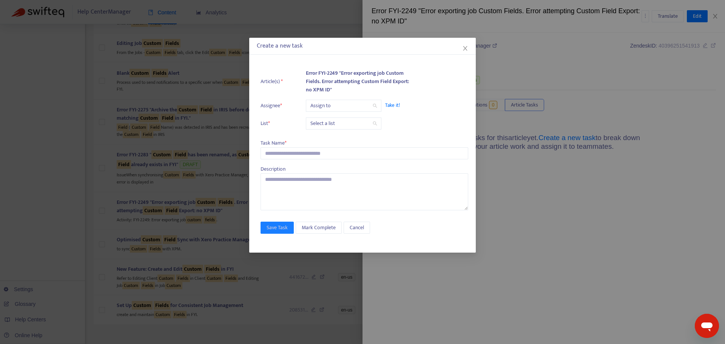
click at [329, 102] on input "search" at bounding box center [343, 105] width 66 height 11
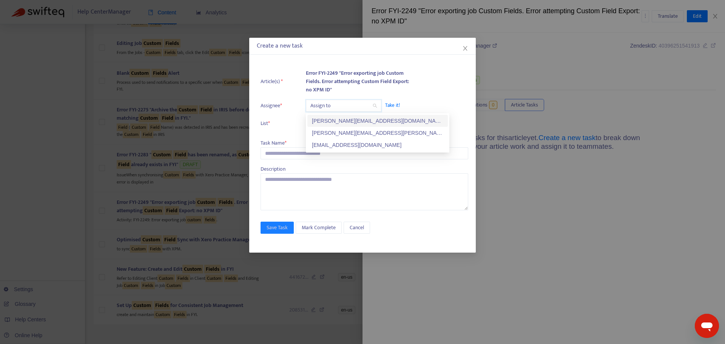
click at [327, 122] on div "[PERSON_NAME][EMAIL_ADDRESS][DOMAIN_NAME]" at bounding box center [377, 121] width 131 height 8
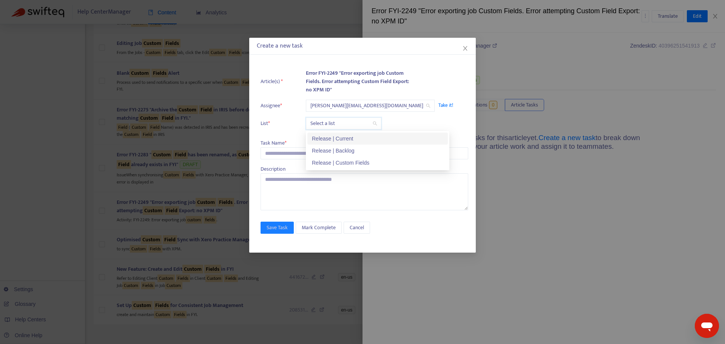
drag, startPoint x: 321, startPoint y: 127, endPoint x: 318, endPoint y: 133, distance: 6.4
click at [321, 128] on input "search" at bounding box center [343, 123] width 66 height 11
drag, startPoint x: 319, startPoint y: 138, endPoint x: 316, endPoint y: 142, distance: 4.9
click at [320, 139] on div "Release | Current" at bounding box center [377, 138] width 131 height 8
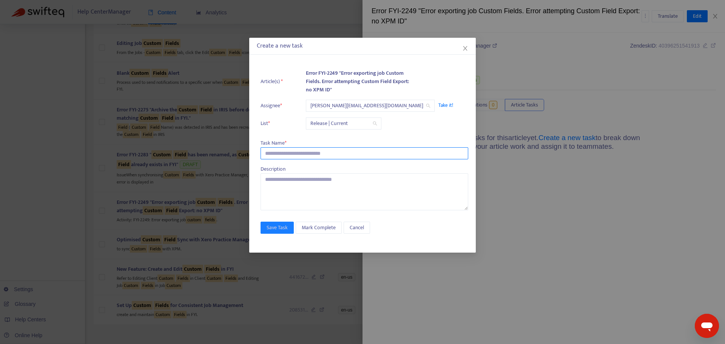
click at [300, 153] on input "text" at bounding box center [365, 153] width 208 height 12
paste input "**********"
type input "**********"
click at [301, 197] on textarea at bounding box center [365, 191] width 208 height 37
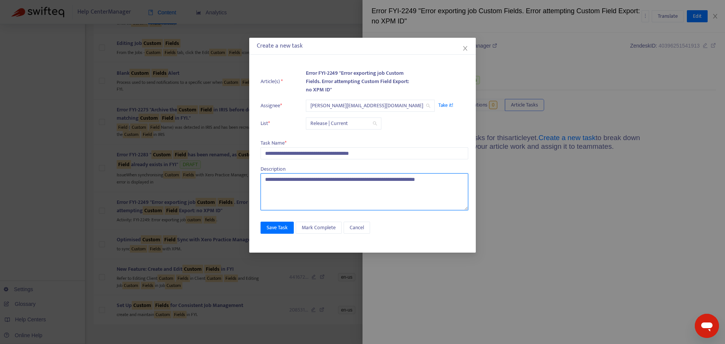
type textarea "**********"
click at [286, 220] on div "**********" at bounding box center [362, 155] width 227 height 195
click at [287, 226] on span "Save Task" at bounding box center [277, 228] width 21 height 8
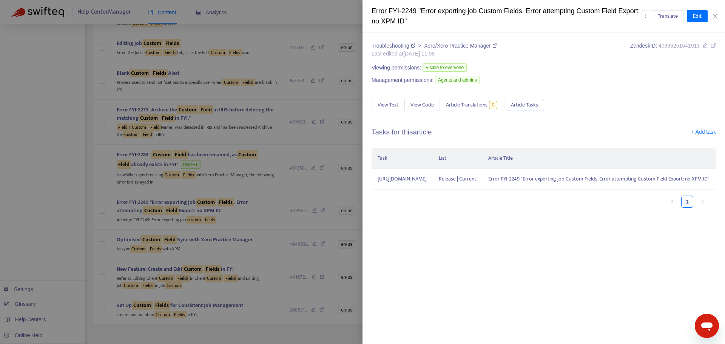
click at [264, 203] on div at bounding box center [362, 172] width 725 height 344
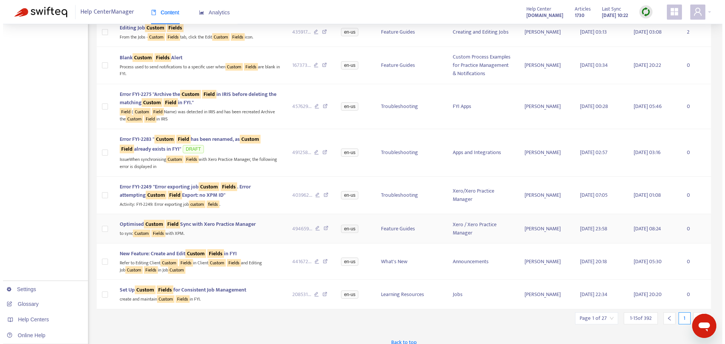
scroll to position [325, 0]
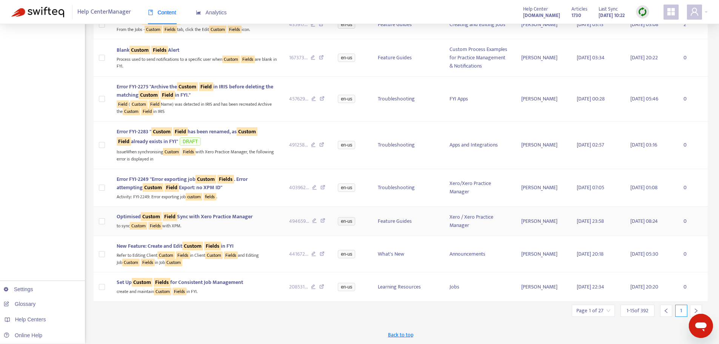
click at [261, 224] on div "to sync Custom Fields with XPM." at bounding box center [197, 225] width 160 height 9
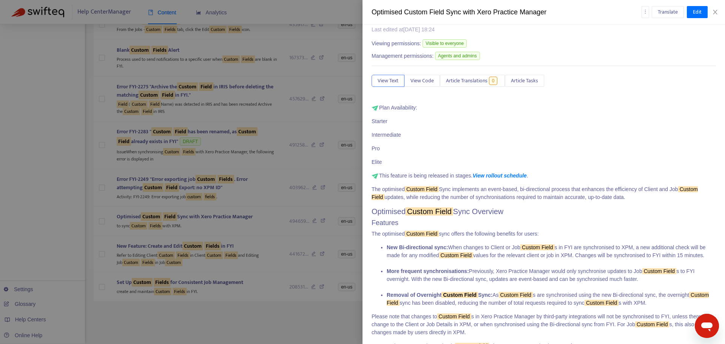
scroll to position [0, 0]
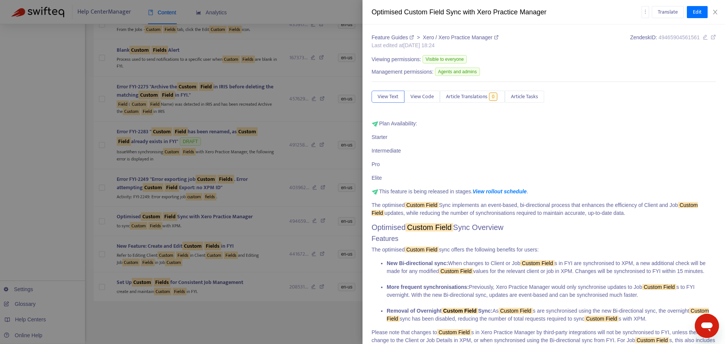
click at [711, 36] on icon at bounding box center [713, 36] width 5 height 5
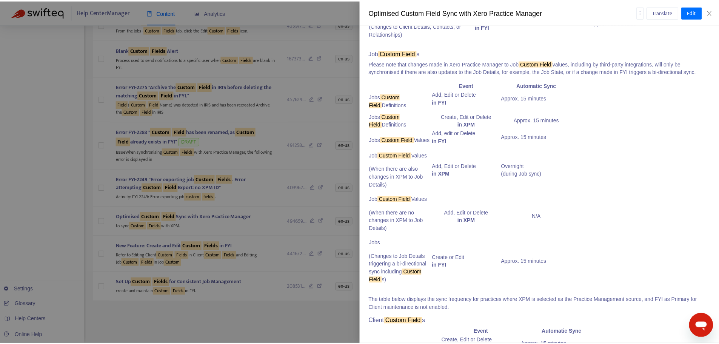
scroll to position [755, 0]
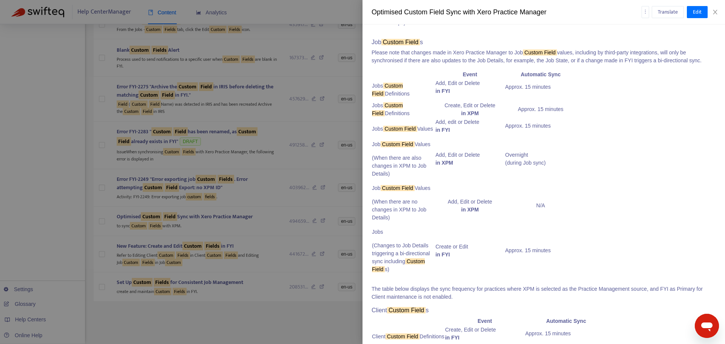
click at [332, 292] on div at bounding box center [362, 172] width 725 height 344
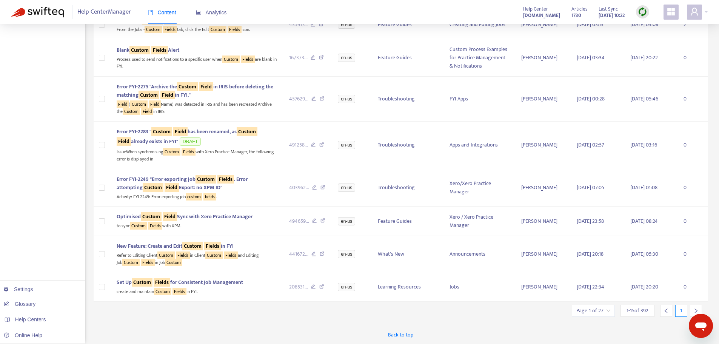
click at [448, 304] on div "Title Zendesk ID Language Category Section Author Created At Edited At Tasks Gr…" at bounding box center [401, 24] width 615 height 562
click at [697, 309] on icon "right" at bounding box center [696, 310] width 5 height 5
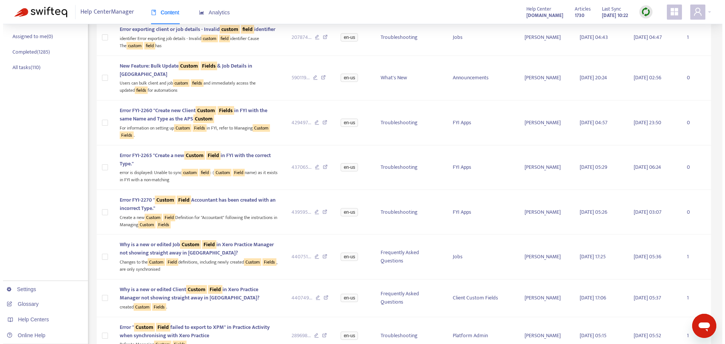
scroll to position [0, 0]
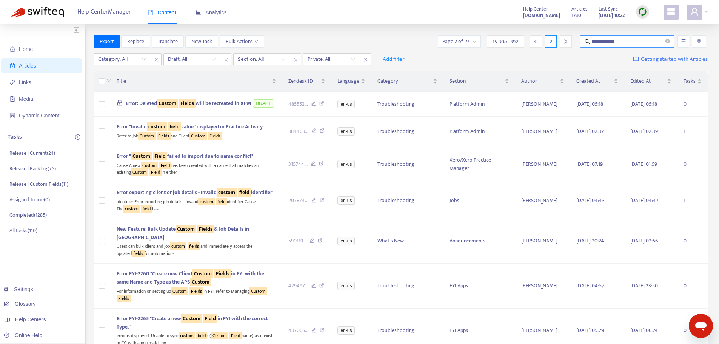
drag, startPoint x: 644, startPoint y: 37, endPoint x: 597, endPoint y: 40, distance: 46.2
click at [597, 40] on span "**********" at bounding box center [627, 41] width 94 height 12
type input "**********"
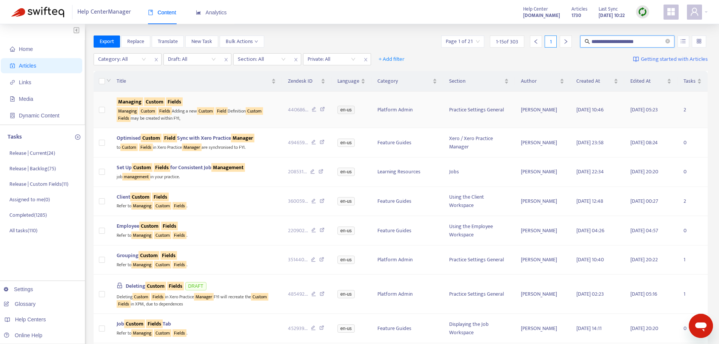
click at [245, 118] on div "Managing Custom Fields Adding a new Custom Field Definition Custom Fields may b…" at bounding box center [196, 113] width 159 height 15
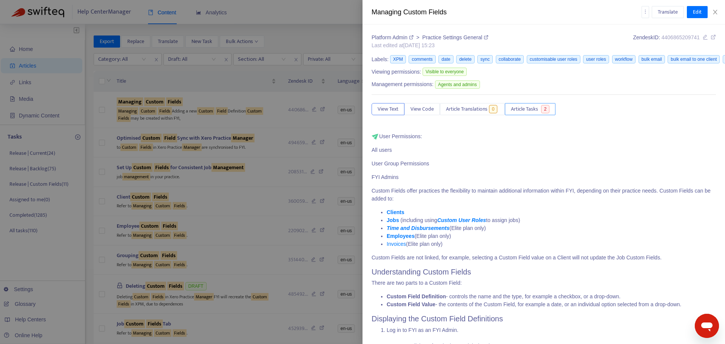
click at [537, 110] on span "Article Tasks" at bounding box center [524, 109] width 27 height 8
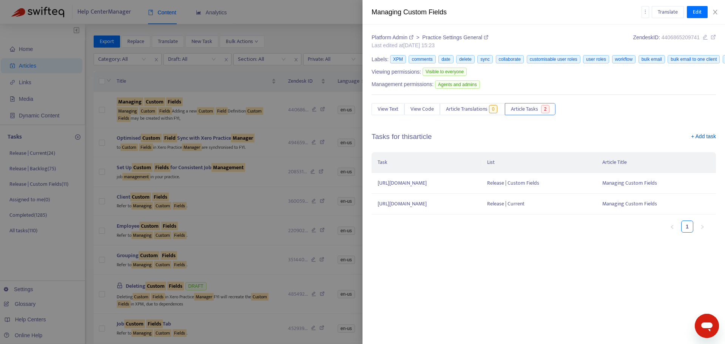
click at [703, 138] on link "+ Add task" at bounding box center [703, 138] width 25 height 11
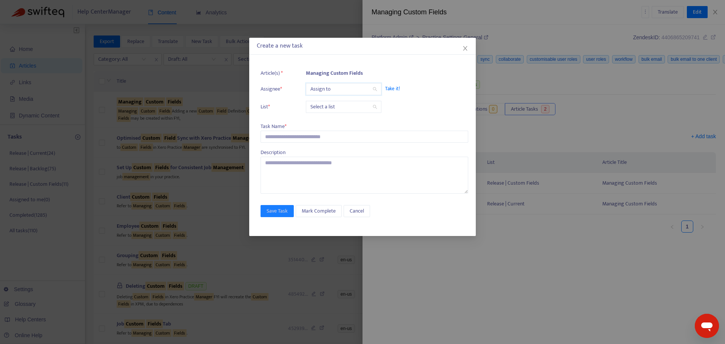
click at [364, 87] on input "search" at bounding box center [343, 88] width 66 height 11
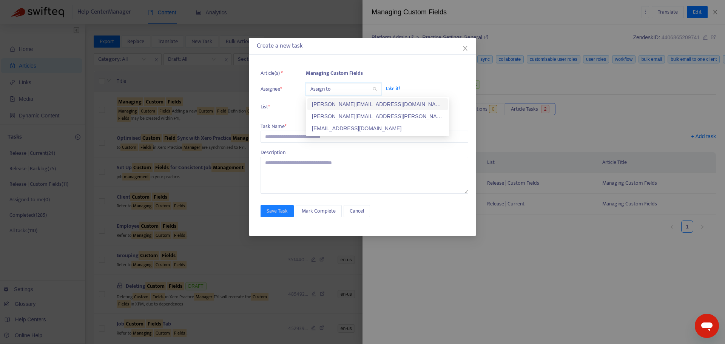
click at [343, 101] on div "[PERSON_NAME][EMAIL_ADDRESS][DOMAIN_NAME]" at bounding box center [377, 104] width 131 height 8
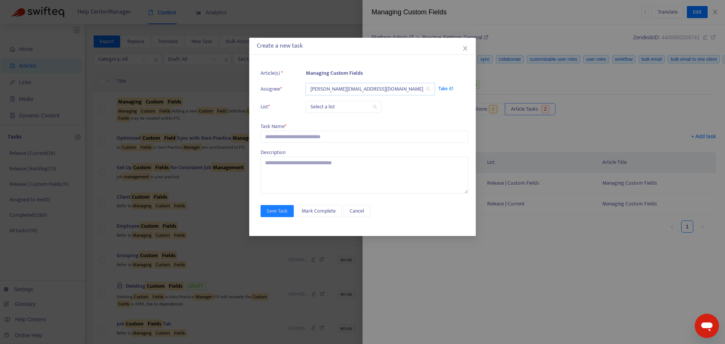
click at [335, 107] on input "search" at bounding box center [343, 106] width 66 height 11
click at [332, 122] on div "Release | Current" at bounding box center [377, 122] width 131 height 8
click at [311, 138] on input "text" at bounding box center [365, 137] width 208 height 12
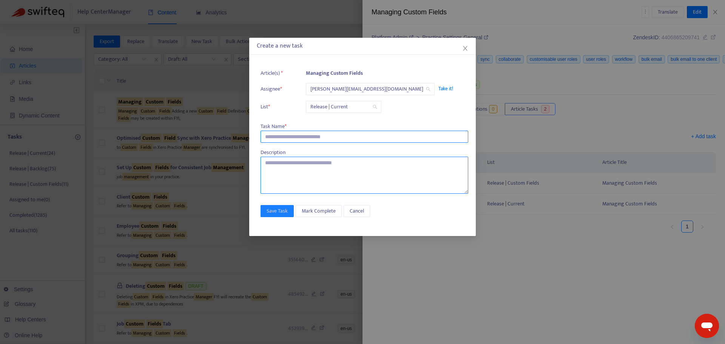
paste input "**********"
type input "**********"
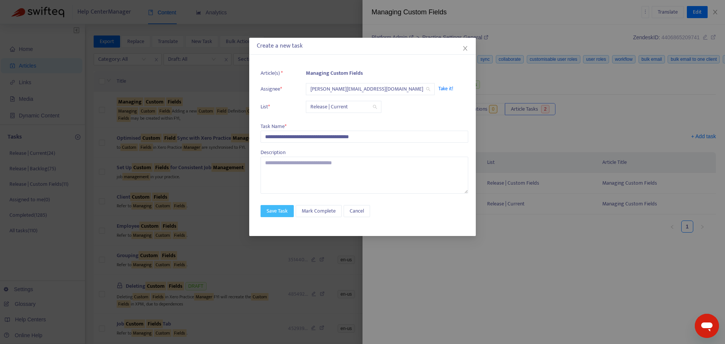
click at [281, 210] on span "Save Task" at bounding box center [277, 211] width 21 height 8
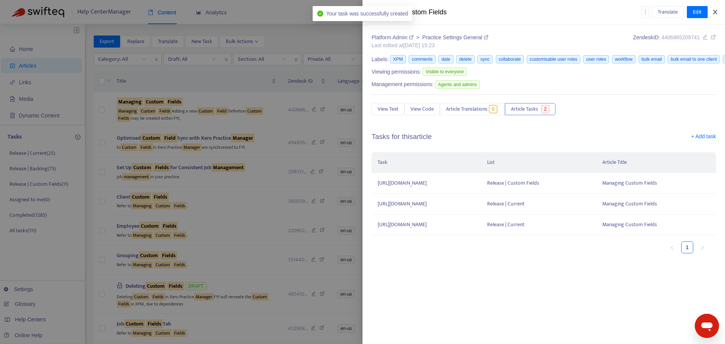
click at [718, 11] on icon "close" at bounding box center [715, 12] width 6 height 6
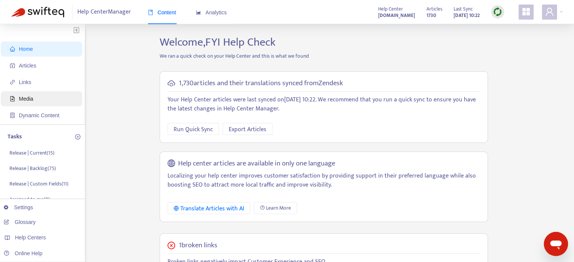
click at [36, 100] on span "Media" at bounding box center [43, 98] width 66 height 15
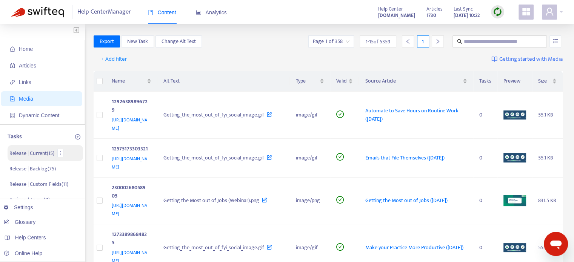
click at [44, 155] on p "Release | Current ( 15 )" at bounding box center [31, 154] width 45 height 8
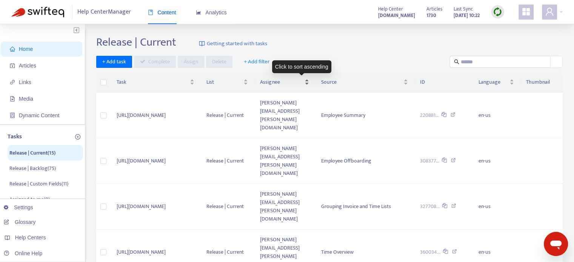
click at [286, 83] on span "Assignee" at bounding box center [281, 82] width 43 height 8
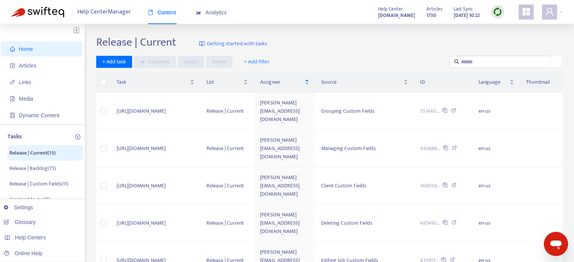
drag, startPoint x: 388, startPoint y: 52, endPoint x: 384, endPoint y: 59, distance: 7.3
click at [39, 57] on ul "Home Articles Links Media Dynamic Content" at bounding box center [42, 82] width 85 height 85
click at [41, 65] on span "Articles" at bounding box center [43, 65] width 66 height 15
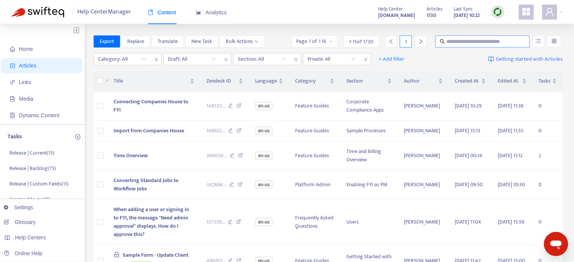
click at [445, 41] on icon "search" at bounding box center [442, 41] width 5 height 5
type input "**********"
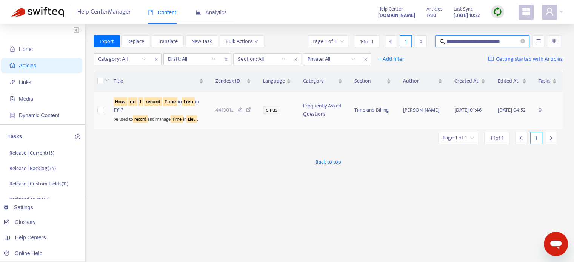
click at [309, 122] on td "Frequently Asked Questions" at bounding box center [322, 111] width 51 height 38
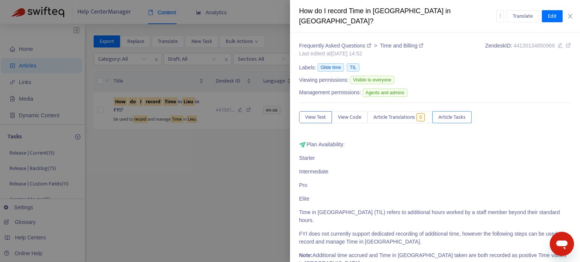
click at [457, 113] on span "Article Tasks" at bounding box center [451, 117] width 27 height 8
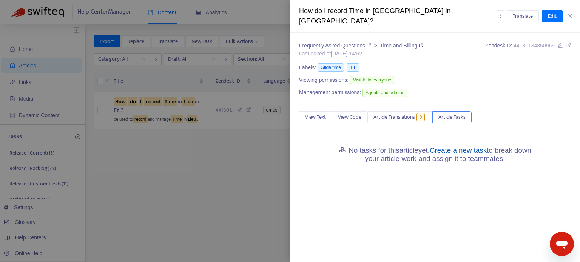
click at [480, 147] on link "Create a new task" at bounding box center [458, 151] width 57 height 8
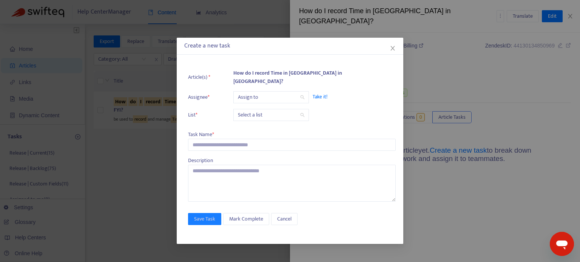
click at [272, 92] on input "search" at bounding box center [271, 97] width 66 height 11
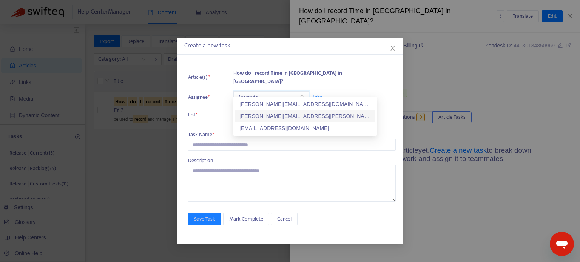
click at [262, 111] on div "[PERSON_NAME][EMAIL_ADDRESS][PERSON_NAME][DOMAIN_NAME]" at bounding box center [305, 116] width 140 height 12
click at [261, 93] on span "[PERSON_NAME][EMAIL_ADDRESS][PERSON_NAME][DOMAIN_NAME]" at bounding box center [316, 97] width 156 height 11
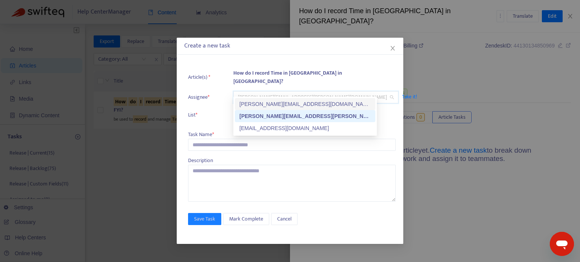
click at [260, 107] on div "[PERSON_NAME][EMAIL_ADDRESS][DOMAIN_NAME]" at bounding box center [304, 104] width 131 height 8
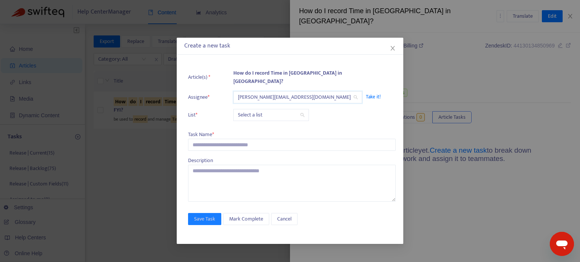
click at [258, 110] on input "search" at bounding box center [271, 115] width 66 height 11
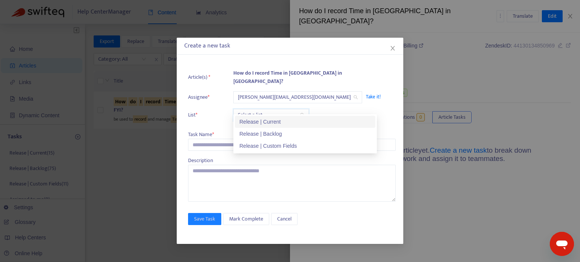
click at [259, 123] on div "Release | Current" at bounding box center [304, 122] width 131 height 8
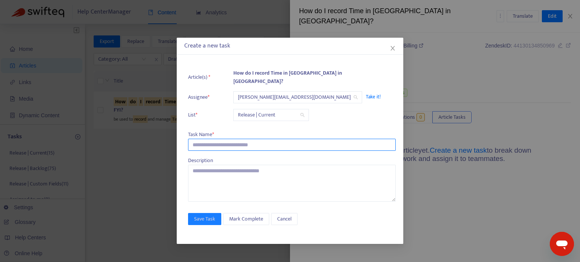
click at [239, 139] on input "text" at bounding box center [292, 145] width 208 height 12
paste input "**********"
type input "**********"
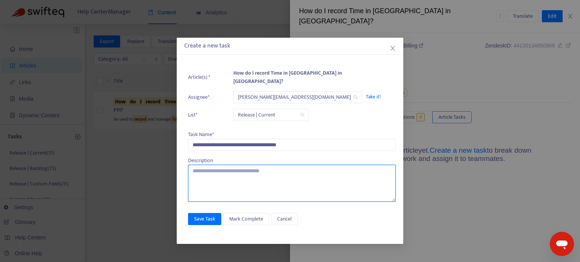
click at [302, 181] on textarea at bounding box center [292, 183] width 208 height 37
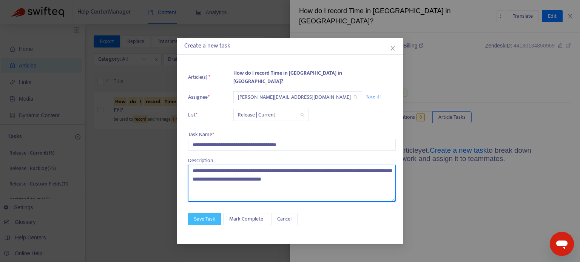
type textarea "**********"
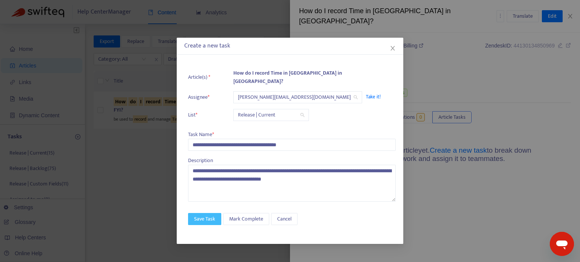
click at [207, 215] on span "Save Task" at bounding box center [204, 219] width 21 height 8
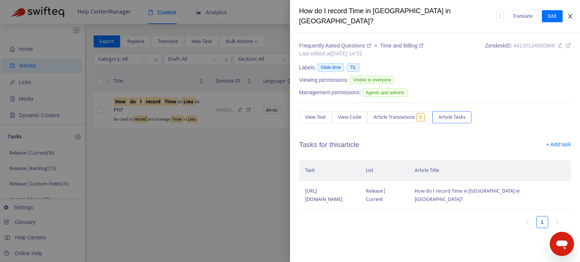
click at [494, 13] on icon "close" at bounding box center [570, 16] width 6 height 6
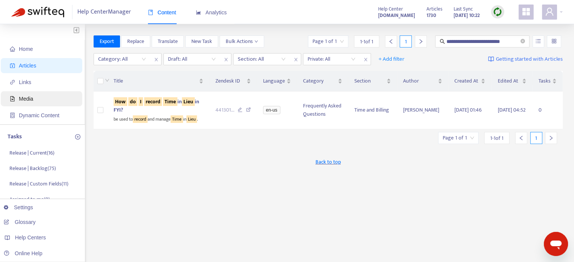
click at [42, 96] on span "Media" at bounding box center [43, 98] width 66 height 15
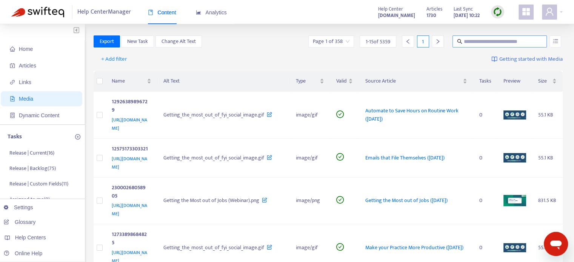
click at [472, 40] on input "text" at bounding box center [500, 41] width 73 height 8
type input "****"
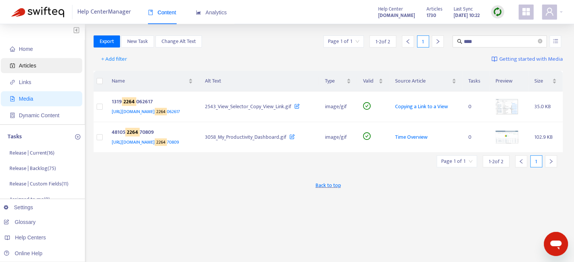
click at [27, 68] on span "Articles" at bounding box center [27, 66] width 17 height 6
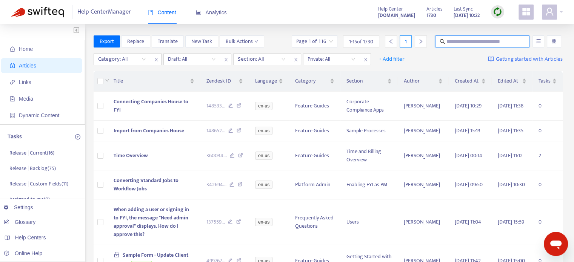
click at [494, 42] on input "text" at bounding box center [483, 41] width 73 height 8
type input "****"
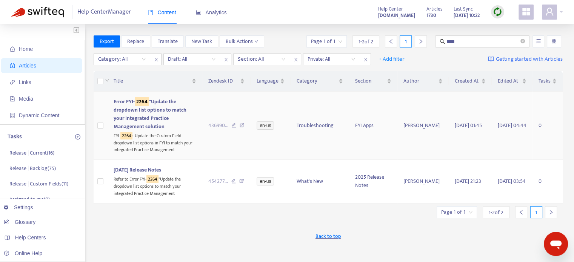
click at [202, 144] on td "Error FYI- 2264 "Update the dropdown list options to match your integrated Prac…" at bounding box center [155, 126] width 95 height 68
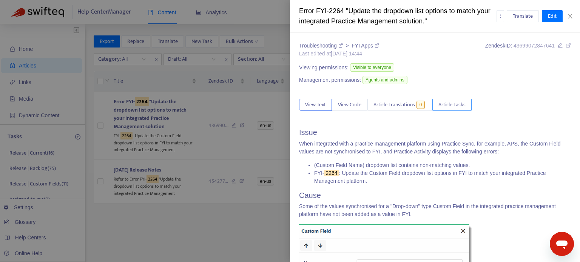
click at [456, 99] on button "Article Tasks" at bounding box center [451, 105] width 39 height 12
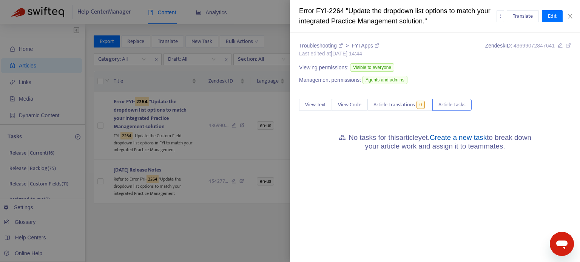
click at [461, 138] on link "Create a new task" at bounding box center [458, 138] width 57 height 8
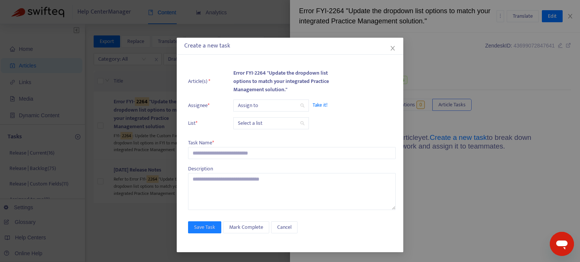
click at [259, 103] on input "search" at bounding box center [271, 105] width 66 height 11
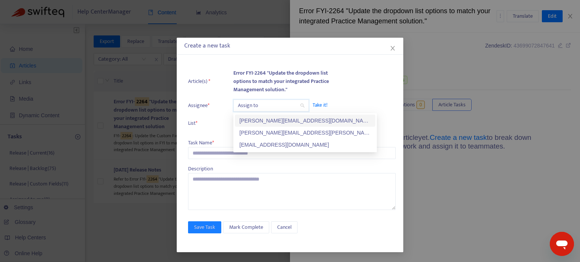
click at [258, 124] on div "[PERSON_NAME][EMAIL_ADDRESS][DOMAIN_NAME]" at bounding box center [304, 121] width 131 height 8
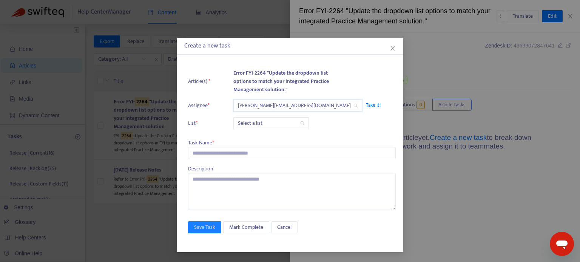
click at [258, 127] on input "search" at bounding box center [271, 123] width 66 height 11
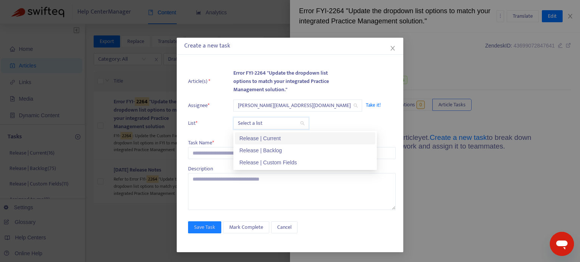
click at [258, 139] on div "Release | Current" at bounding box center [304, 138] width 131 height 8
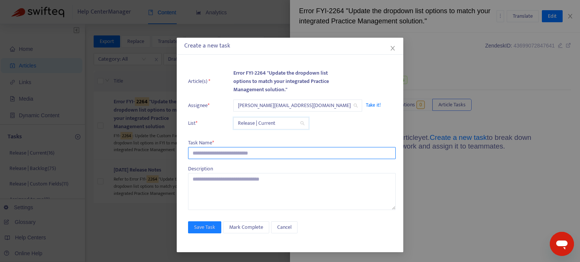
click at [247, 148] on input "text" at bounding box center [292, 153] width 208 height 12
paste input "**********"
type input "**********"
click at [202, 230] on span "Save Task" at bounding box center [204, 228] width 21 height 8
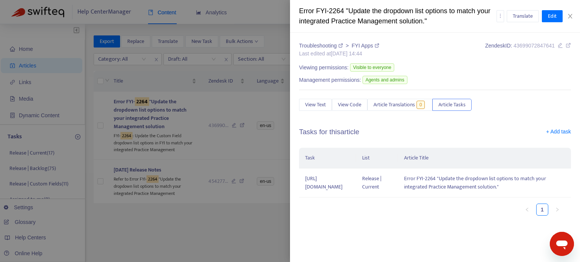
click at [190, 221] on div at bounding box center [290, 131] width 580 height 262
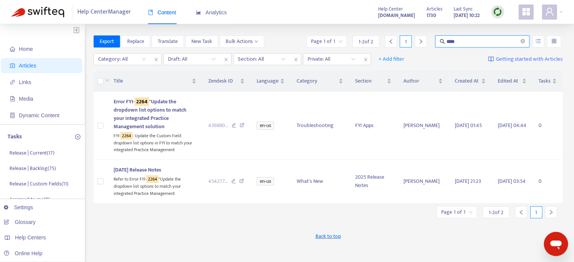
click at [452, 40] on input "****" at bounding box center [483, 41] width 73 height 8
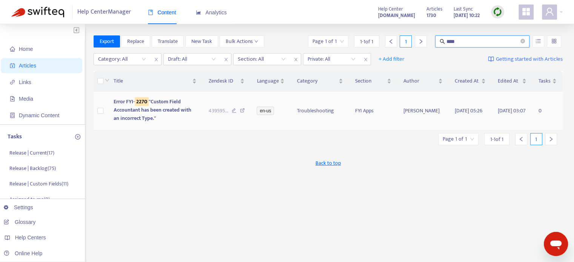
click at [157, 124] on td "Error FYI- 2270 "Custom Field Accountant has been created with an incorrect Typ…" at bounding box center [155, 111] width 95 height 39
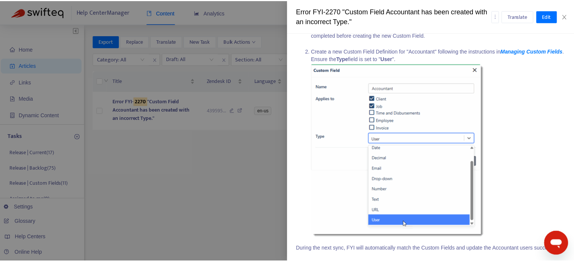
scroll to position [240, 0]
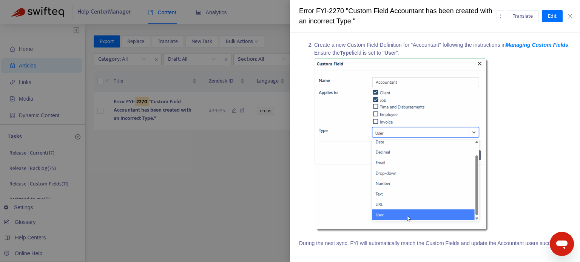
click at [161, 205] on div at bounding box center [290, 131] width 580 height 262
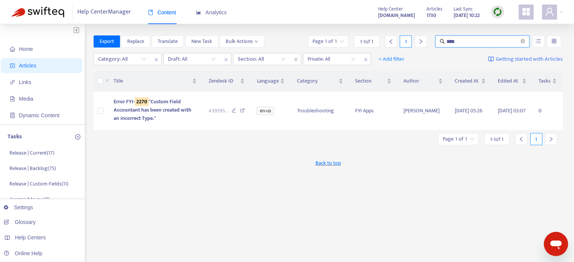
drag, startPoint x: 478, startPoint y: 39, endPoint x: 411, endPoint y: 41, distance: 67.3
click at [411, 41] on div "Page 1 of 1 1 - 1 of 1 1 ****" at bounding box center [435, 41] width 256 height 12
type input "**********"
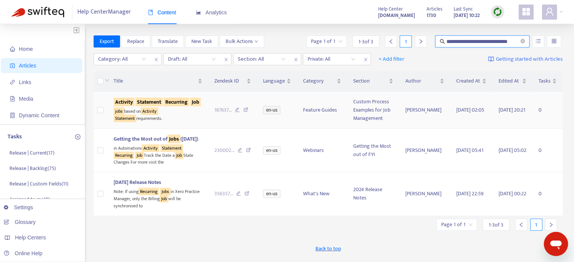
click at [274, 129] on td "en-us" at bounding box center [277, 110] width 40 height 37
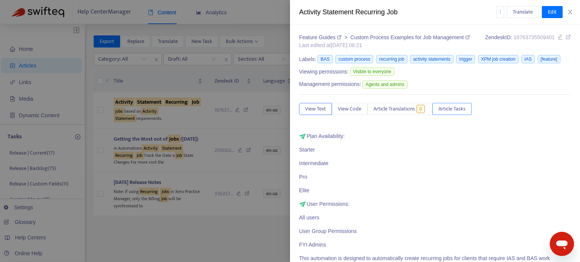
click at [457, 112] on span "Article Tasks" at bounding box center [451, 109] width 27 height 8
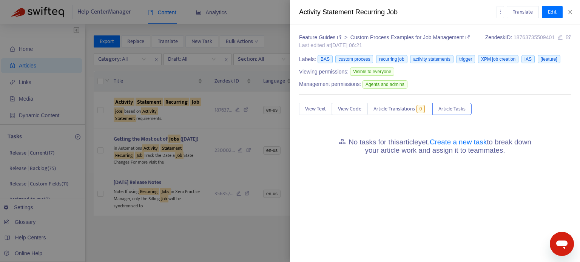
click at [467, 146] on h5 "No tasks for this article yet. Create a new task to break down your article wor…" at bounding box center [435, 146] width 208 height 17
click at [468, 143] on link "Create a new task" at bounding box center [458, 142] width 57 height 8
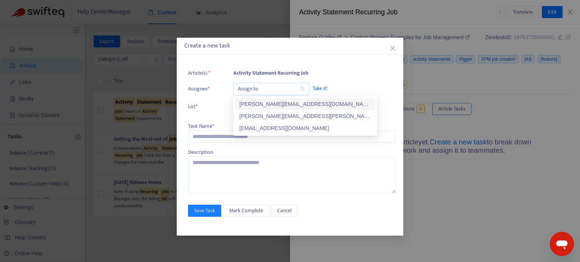
drag, startPoint x: 255, startPoint y: 88, endPoint x: 256, endPoint y: 101, distance: 13.3
click at [255, 88] on input "search" at bounding box center [271, 88] width 66 height 11
click at [256, 103] on div "[PERSON_NAME][EMAIL_ADDRESS][DOMAIN_NAME]" at bounding box center [304, 104] width 131 height 8
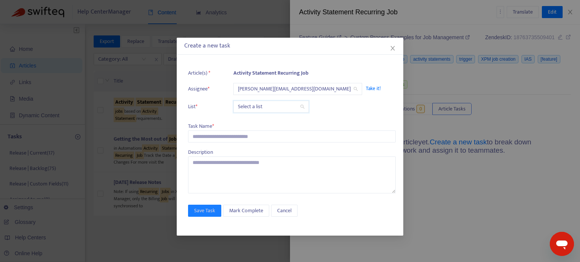
click at [255, 108] on input "search" at bounding box center [271, 106] width 66 height 11
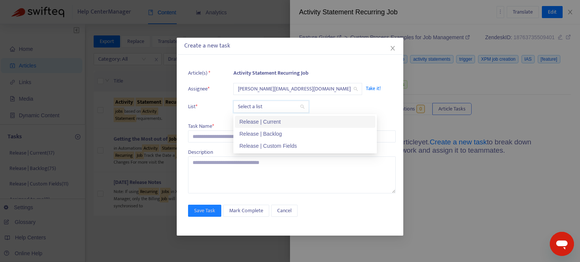
click at [256, 121] on div "Release | Current" at bounding box center [304, 122] width 131 height 8
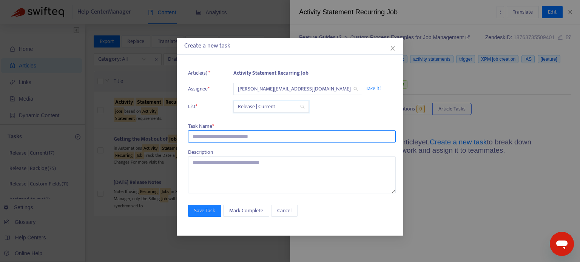
click at [228, 140] on input "text" at bounding box center [292, 137] width 208 height 12
paste input "**********"
type input "**********"
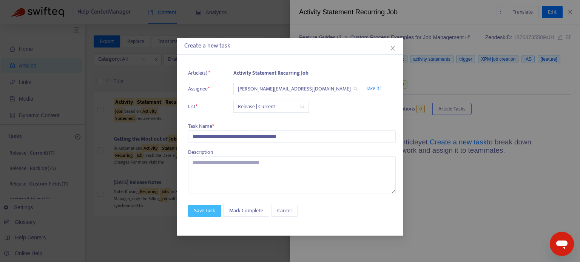
click at [213, 208] on span "Save Task" at bounding box center [204, 211] width 21 height 8
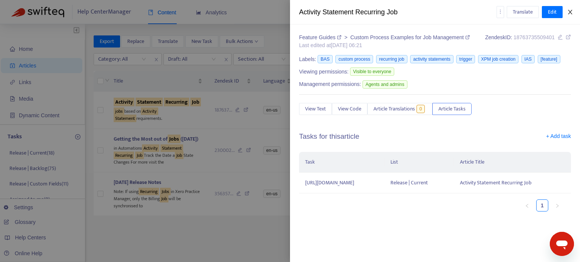
click at [494, 13] on icon "close" at bounding box center [570, 12] width 6 height 6
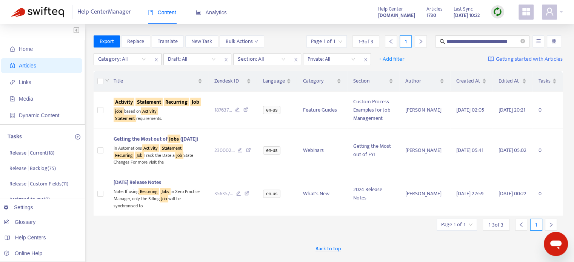
click at [494, 48] on div "**********" at bounding box center [329, 42] width 470 height 15
click at [494, 41] on input "**********" at bounding box center [483, 41] width 73 height 8
type input "**********"
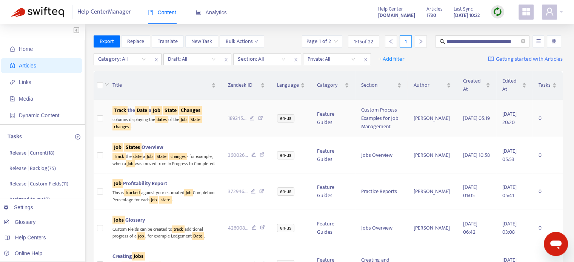
click at [311, 128] on td "Feature Guides" at bounding box center [333, 118] width 44 height 37
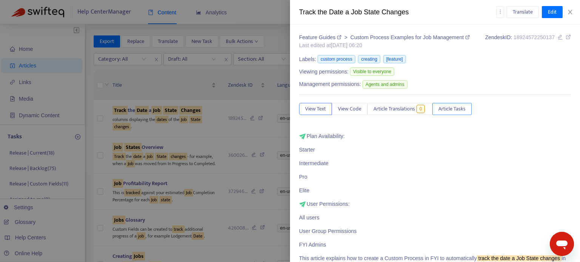
click at [445, 108] on span "Article Tasks" at bounding box center [451, 109] width 27 height 8
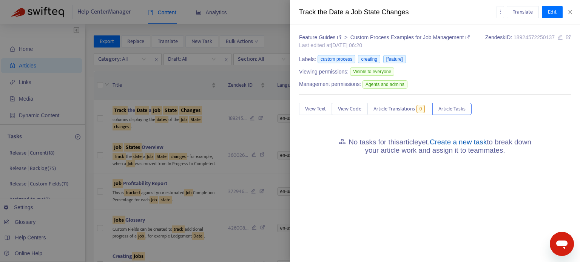
click at [447, 142] on link "Create a new task" at bounding box center [458, 142] width 57 height 8
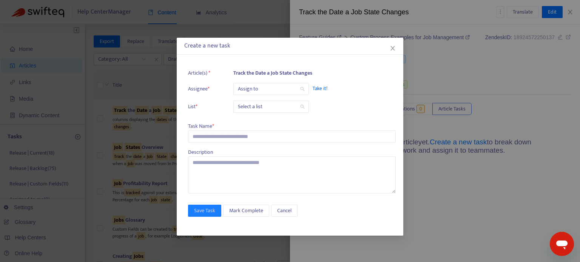
drag, startPoint x: 271, startPoint y: 90, endPoint x: 270, endPoint y: 94, distance: 3.9
click at [271, 91] on input "search" at bounding box center [271, 88] width 66 height 11
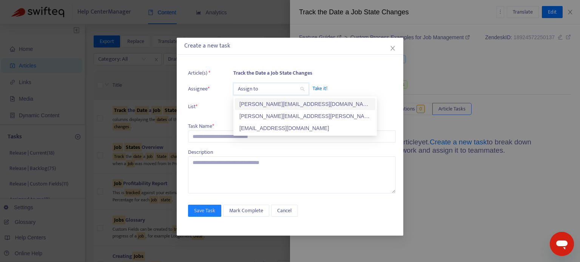
click at [264, 101] on div "[PERSON_NAME][EMAIL_ADDRESS][DOMAIN_NAME]" at bounding box center [304, 104] width 131 height 8
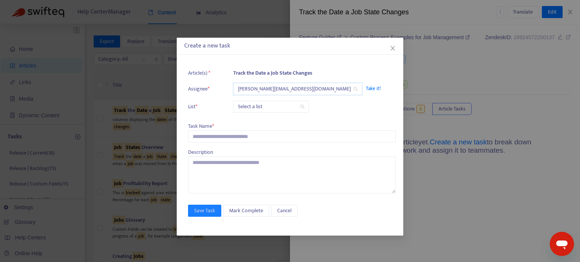
click at [263, 109] on input "search" at bounding box center [271, 106] width 66 height 11
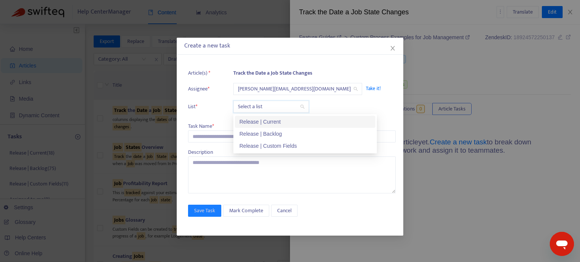
click at [261, 119] on div "Release | Current" at bounding box center [304, 122] width 131 height 8
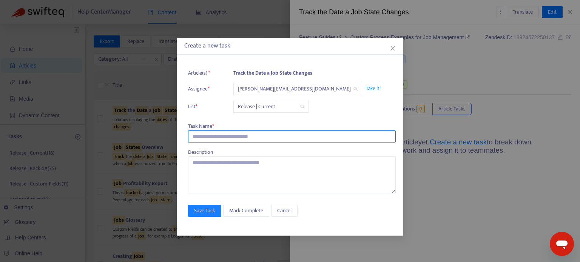
click at [246, 132] on input "text" at bounding box center [292, 137] width 208 height 12
paste input "**********"
type input "**********"
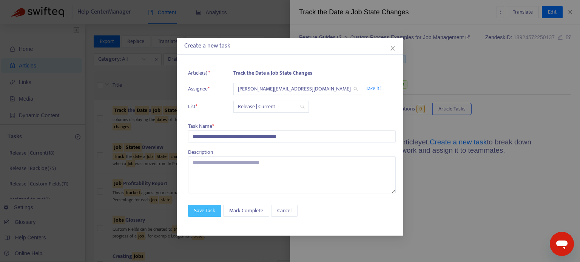
click at [209, 208] on span "Save Task" at bounding box center [204, 211] width 21 height 8
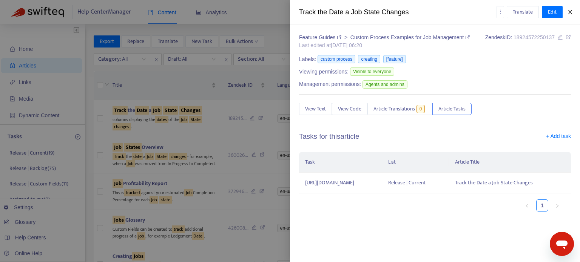
click at [494, 10] on button "Close" at bounding box center [570, 12] width 11 height 7
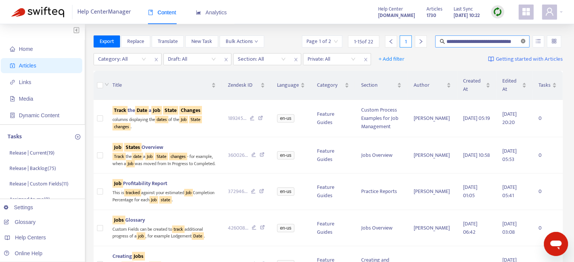
click at [494, 42] on icon "close-circle" at bounding box center [523, 41] width 5 height 5
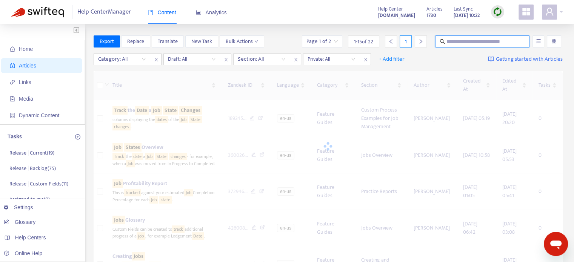
click at [494, 42] on input "text" at bounding box center [483, 41] width 73 height 8
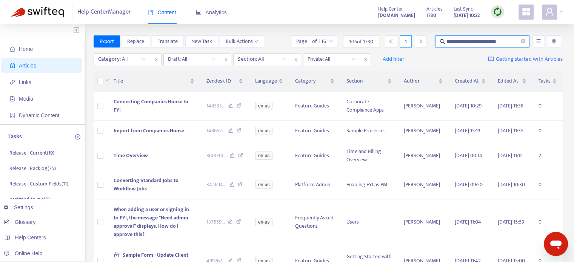
type input "**********"
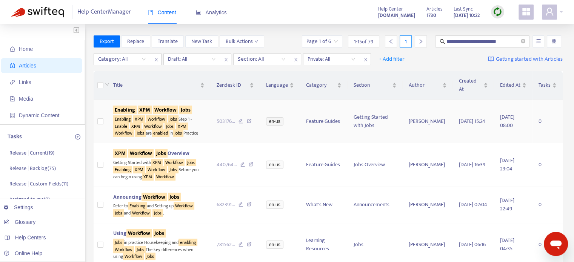
click at [285, 137] on td "en-us" at bounding box center [280, 121] width 40 height 43
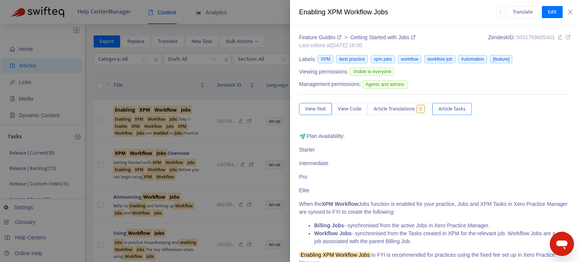
click at [448, 110] on span "Article Tasks" at bounding box center [451, 109] width 27 height 8
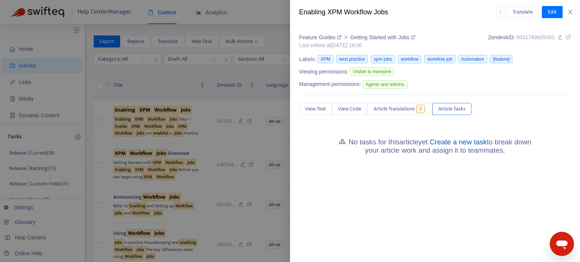
click at [451, 144] on link "Create a new task" at bounding box center [458, 142] width 57 height 8
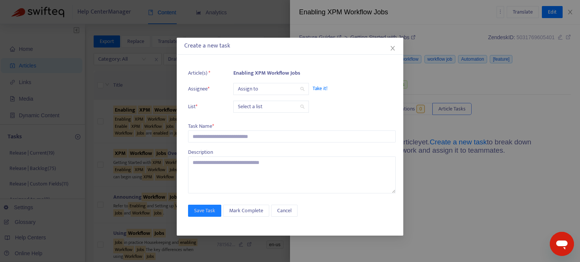
click at [276, 92] on input "search" at bounding box center [271, 88] width 66 height 11
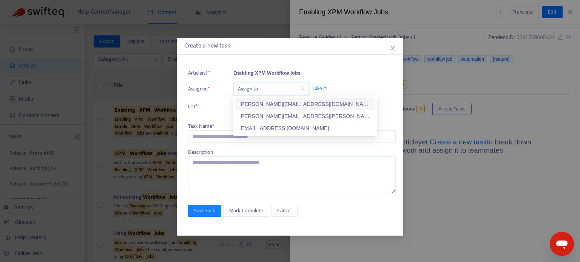
click at [271, 104] on div "[PERSON_NAME][EMAIL_ADDRESS][DOMAIN_NAME]" at bounding box center [304, 104] width 131 height 8
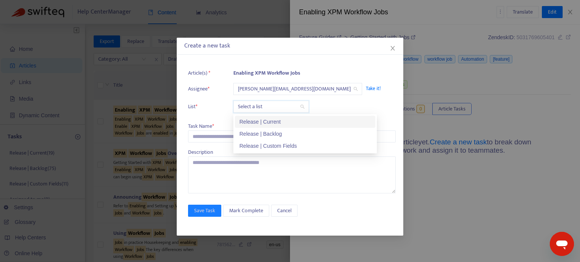
drag, startPoint x: 264, startPoint y: 107, endPoint x: 263, endPoint y: 116, distance: 8.8
click at [264, 108] on input "search" at bounding box center [271, 106] width 66 height 11
click at [263, 121] on div "Release | Current" at bounding box center [304, 122] width 131 height 8
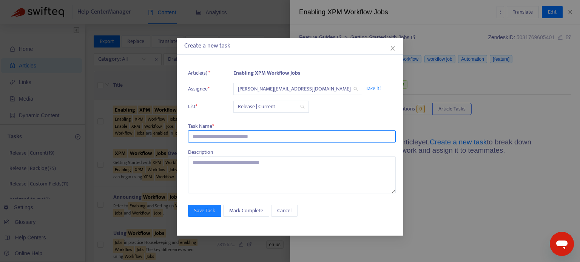
click at [250, 139] on input "text" at bounding box center [292, 137] width 208 height 12
paste input "**********"
type input "**********"
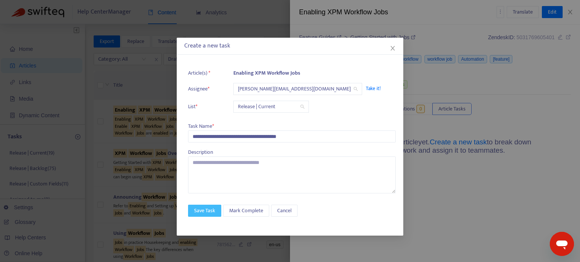
click at [208, 213] on span "Save Task" at bounding box center [204, 211] width 21 height 8
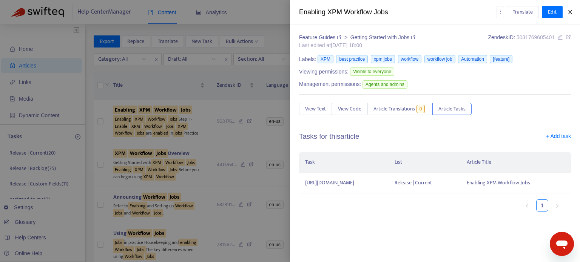
click at [494, 9] on button "Close" at bounding box center [570, 12] width 11 height 7
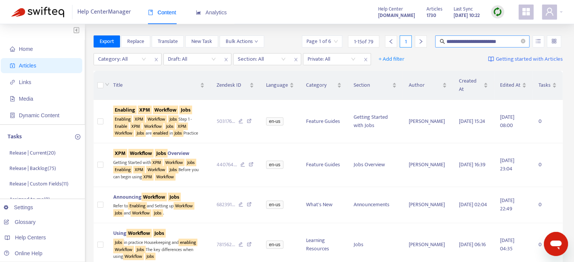
click at [494, 42] on input "**********" at bounding box center [483, 41] width 73 height 8
type input "**********"
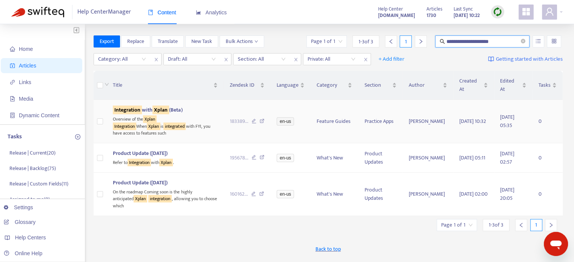
click at [326, 120] on td "Feature Guides" at bounding box center [335, 121] width 48 height 43
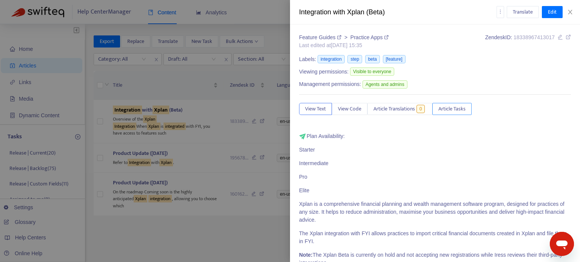
click at [457, 111] on span "Article Tasks" at bounding box center [451, 109] width 27 height 8
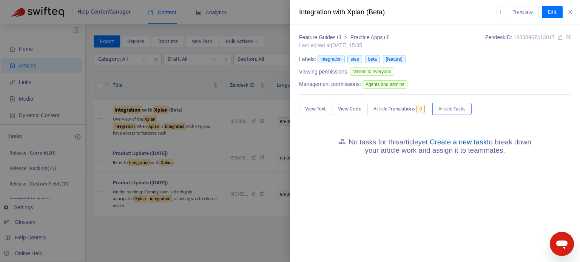
click at [448, 142] on link "Create a new task" at bounding box center [458, 142] width 57 height 8
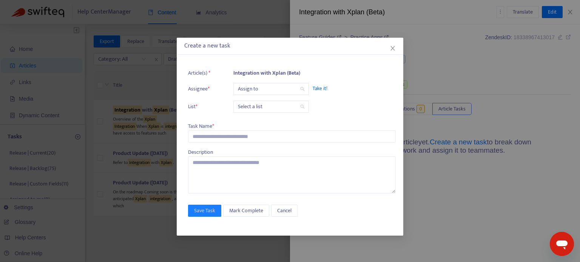
click at [250, 86] on input "search" at bounding box center [271, 88] width 66 height 11
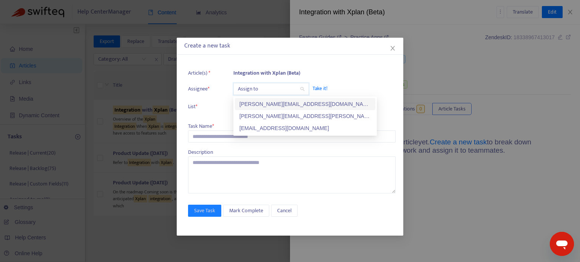
click at [251, 103] on div "[PERSON_NAME][EMAIL_ADDRESS][DOMAIN_NAME]" at bounding box center [304, 104] width 131 height 8
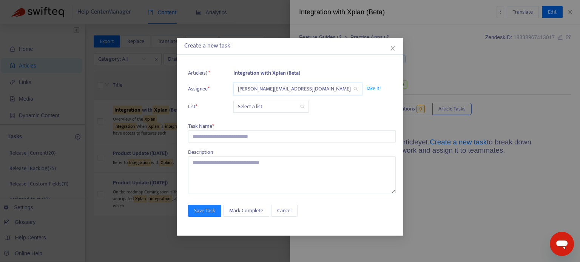
click at [251, 110] on input "search" at bounding box center [271, 106] width 66 height 11
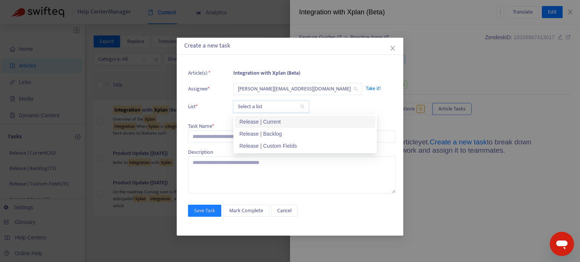
click at [249, 121] on div "Release | Current" at bounding box center [304, 122] width 131 height 8
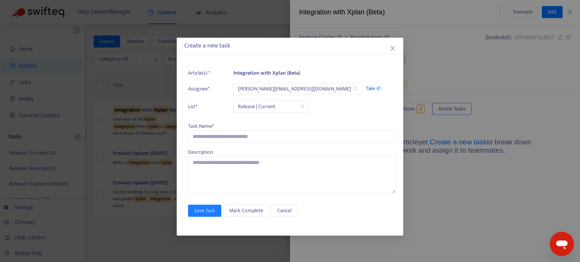
click at [245, 130] on div "Task Name *" at bounding box center [292, 126] width 208 height 8
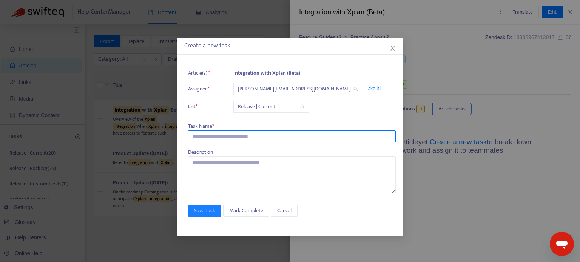
drag, startPoint x: 241, startPoint y: 138, endPoint x: 235, endPoint y: 165, distance: 28.3
click at [241, 138] on input "text" at bounding box center [292, 137] width 208 height 12
paste input "**********"
type input "**********"
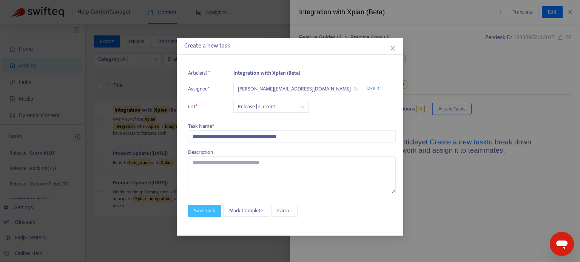
click at [212, 212] on span "Save Task" at bounding box center [204, 211] width 21 height 8
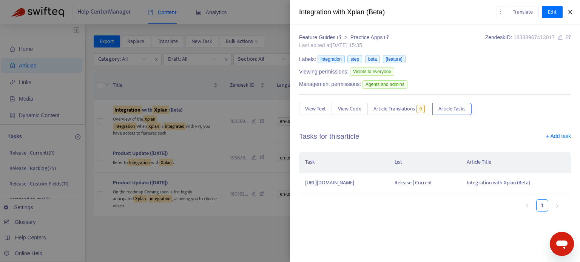
click at [494, 9] on button "Close" at bounding box center [570, 12] width 11 height 7
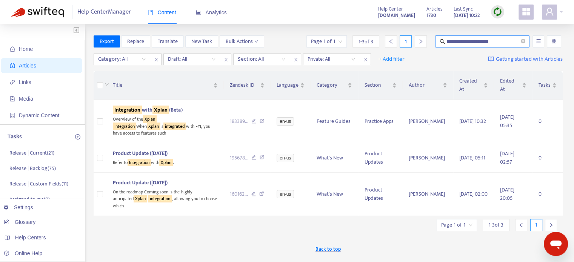
drag, startPoint x: 500, startPoint y: 37, endPoint x: 480, endPoint y: 39, distance: 20.5
click at [480, 39] on span "**********" at bounding box center [482, 41] width 94 height 12
drag, startPoint x: 493, startPoint y: 39, endPoint x: 408, endPoint y: 39, distance: 85.4
click at [408, 38] on div "**********" at bounding box center [434, 41] width 258 height 12
type input "*******"
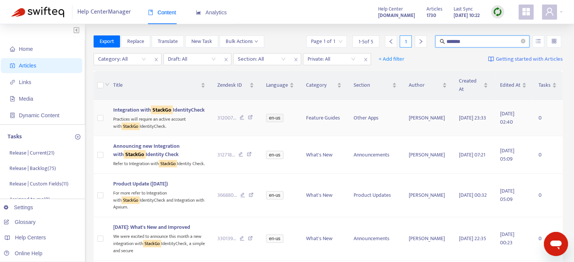
click at [280, 131] on td "en-us" at bounding box center [280, 118] width 40 height 36
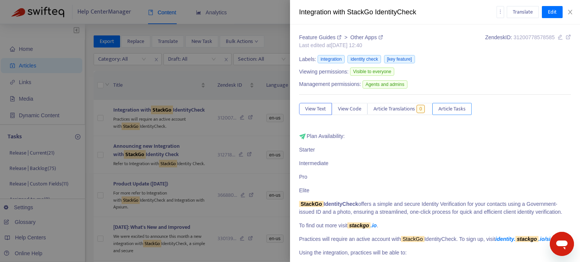
click at [462, 108] on span "Article Tasks" at bounding box center [451, 109] width 27 height 8
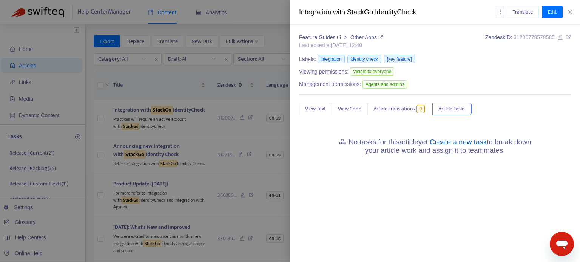
click at [468, 142] on link "Create a new task" at bounding box center [458, 142] width 57 height 8
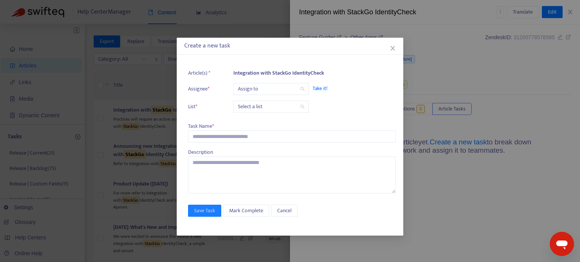
click at [290, 88] on input "search" at bounding box center [271, 88] width 66 height 11
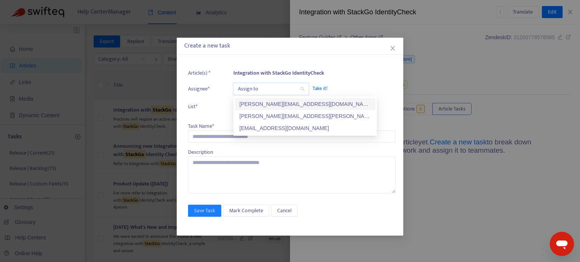
click at [269, 104] on div "[PERSON_NAME][EMAIL_ADDRESS][DOMAIN_NAME]" at bounding box center [304, 104] width 131 height 8
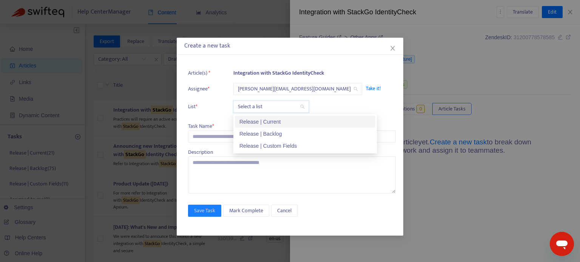
click at [261, 108] on input "search" at bounding box center [271, 106] width 66 height 11
click at [255, 120] on div "Release | Current" at bounding box center [304, 122] width 131 height 8
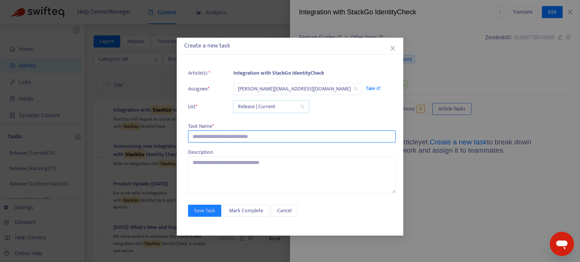
click at [238, 134] on input "text" at bounding box center [292, 137] width 208 height 12
paste input "**********"
type input "**********"
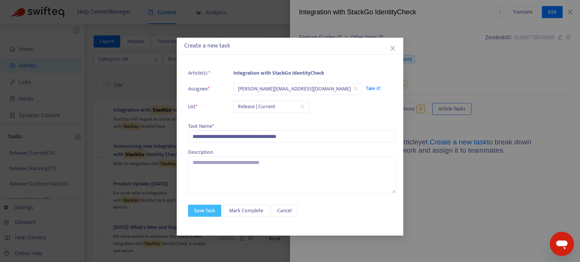
click at [200, 210] on span "Save Task" at bounding box center [204, 211] width 21 height 8
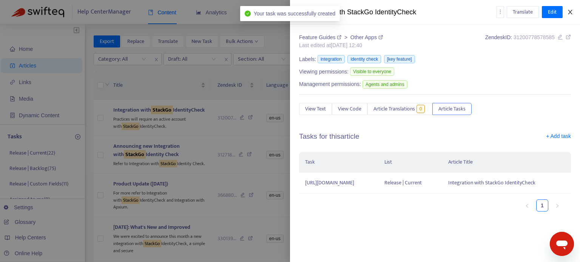
click at [494, 12] on icon "close" at bounding box center [570, 12] width 6 height 6
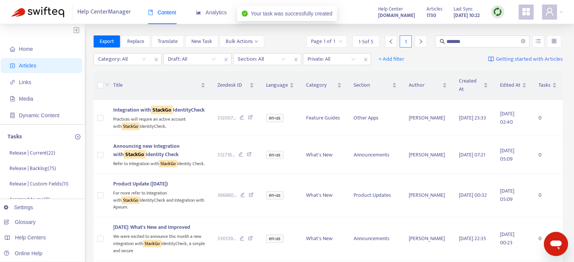
drag, startPoint x: 468, startPoint y: 44, endPoint x: 418, endPoint y: 43, distance: 50.6
click at [420, 44] on div "Page 1 of 1 1 - 5 of 5 1 *******" at bounding box center [434, 41] width 258 height 12
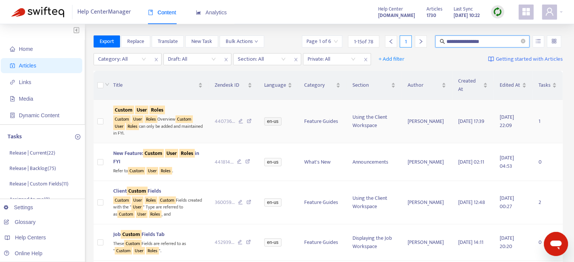
click at [204, 101] on td "Custom User Roles Custom User Roles Overview Custom User Roles can only be adde…" at bounding box center [158, 121] width 102 height 43
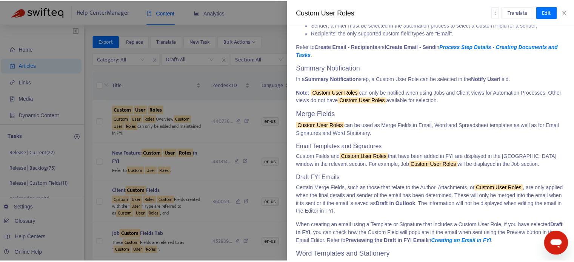
scroll to position [1242, 0]
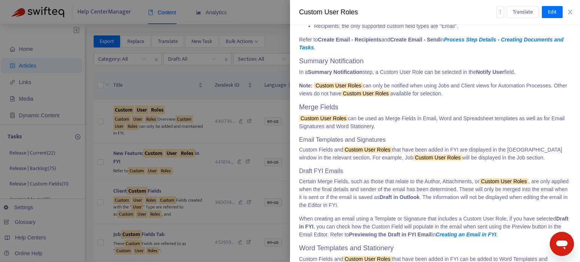
click at [260, 141] on div at bounding box center [290, 131] width 580 height 262
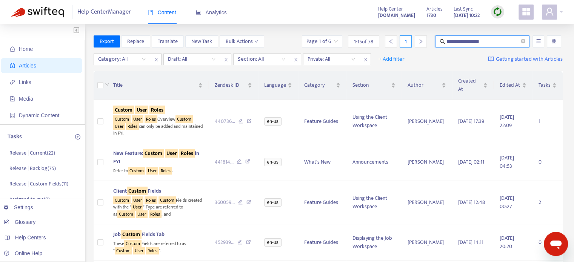
drag, startPoint x: 478, startPoint y: 45, endPoint x: 421, endPoint y: 42, distance: 57.9
click at [421, 42] on div "**********" at bounding box center [432, 41] width 262 height 12
type input "**********"
